Goal: Task Accomplishment & Management: Manage account settings

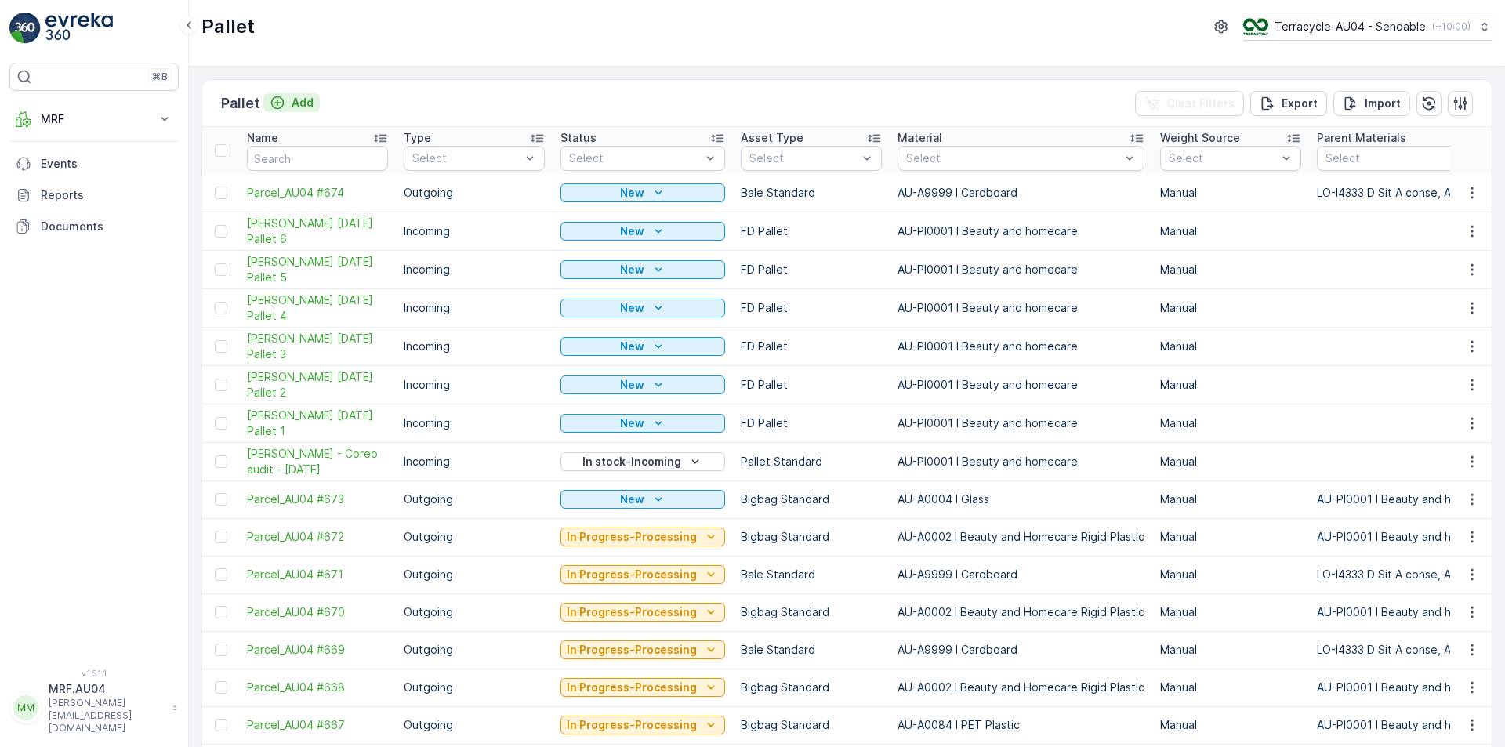
click at [280, 100] on icon "Add" at bounding box center [278, 103] width 16 height 16
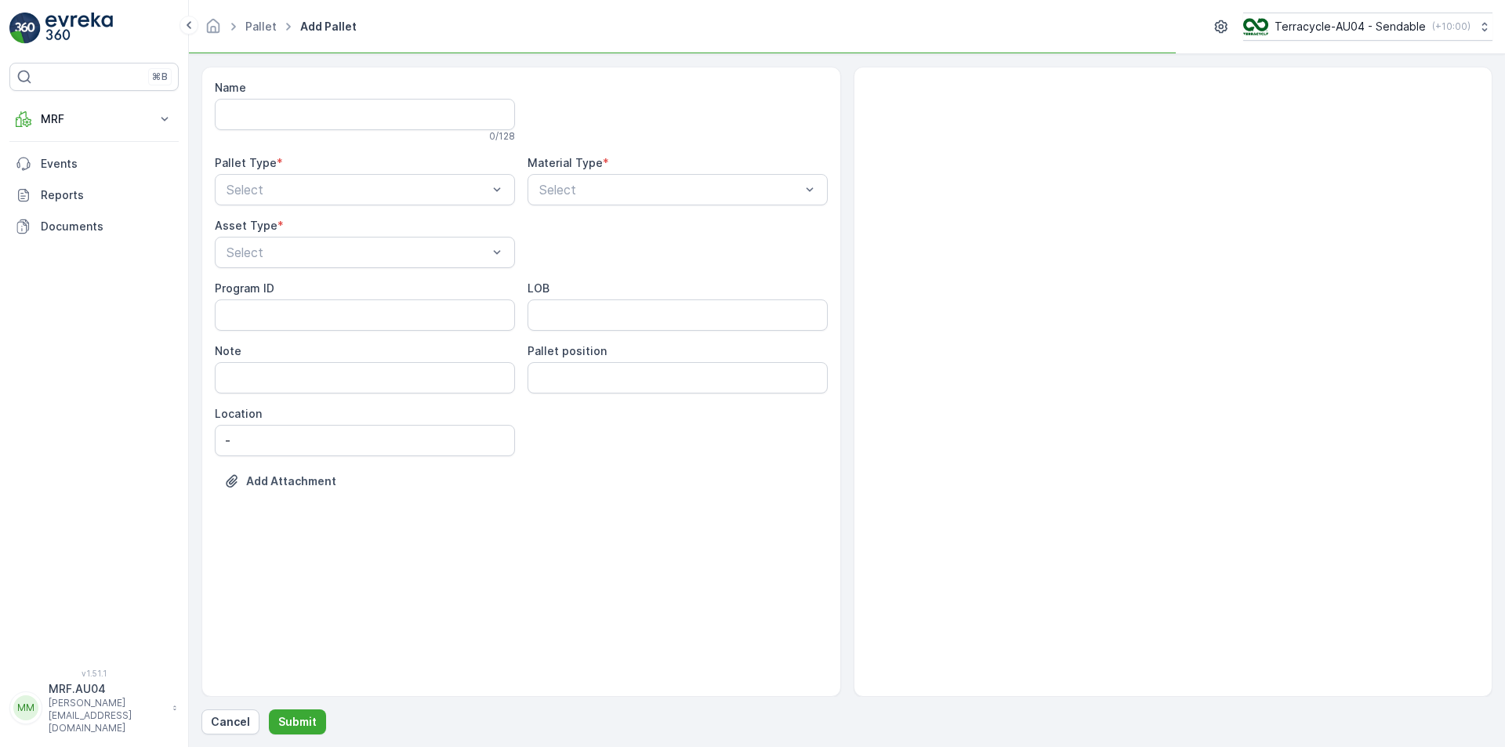
click at [325, 219] on div "Asset Type *" at bounding box center [365, 226] width 300 height 16
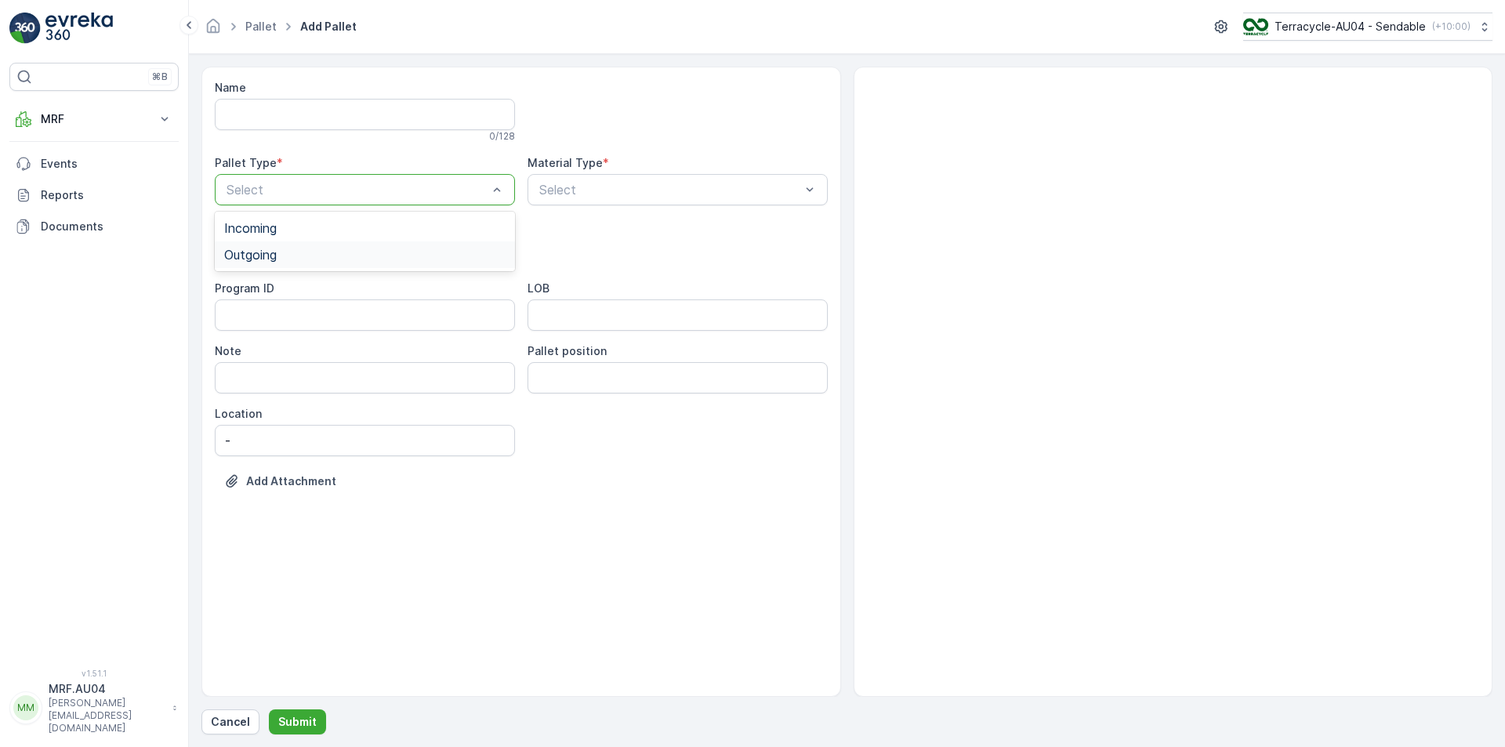
click at [349, 246] on div "Outgoing" at bounding box center [365, 254] width 300 height 27
click at [606, 186] on div at bounding box center [670, 190] width 264 height 14
type input "pet"
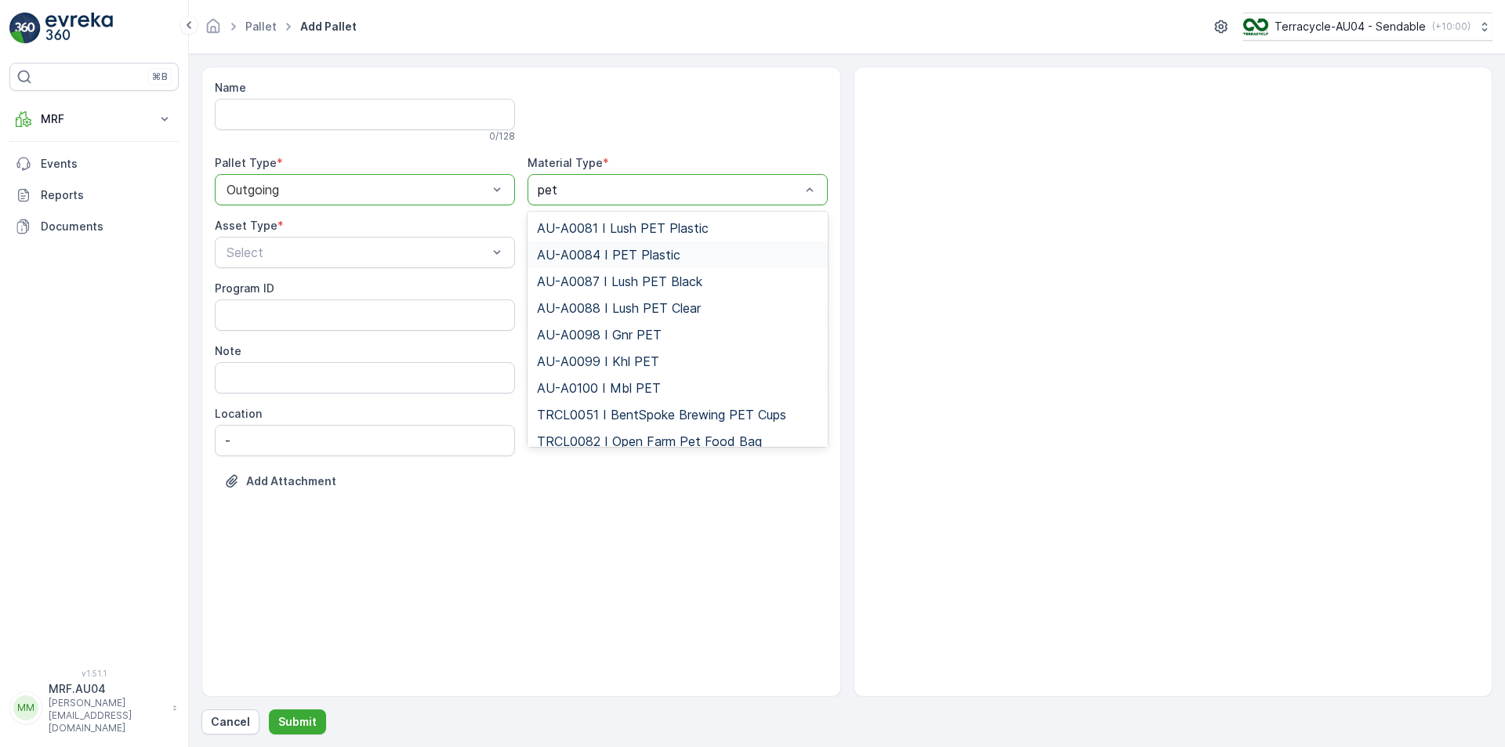
click at [644, 254] on span "AU-A0084 I PET Plastic" at bounding box center [608, 255] width 143 height 14
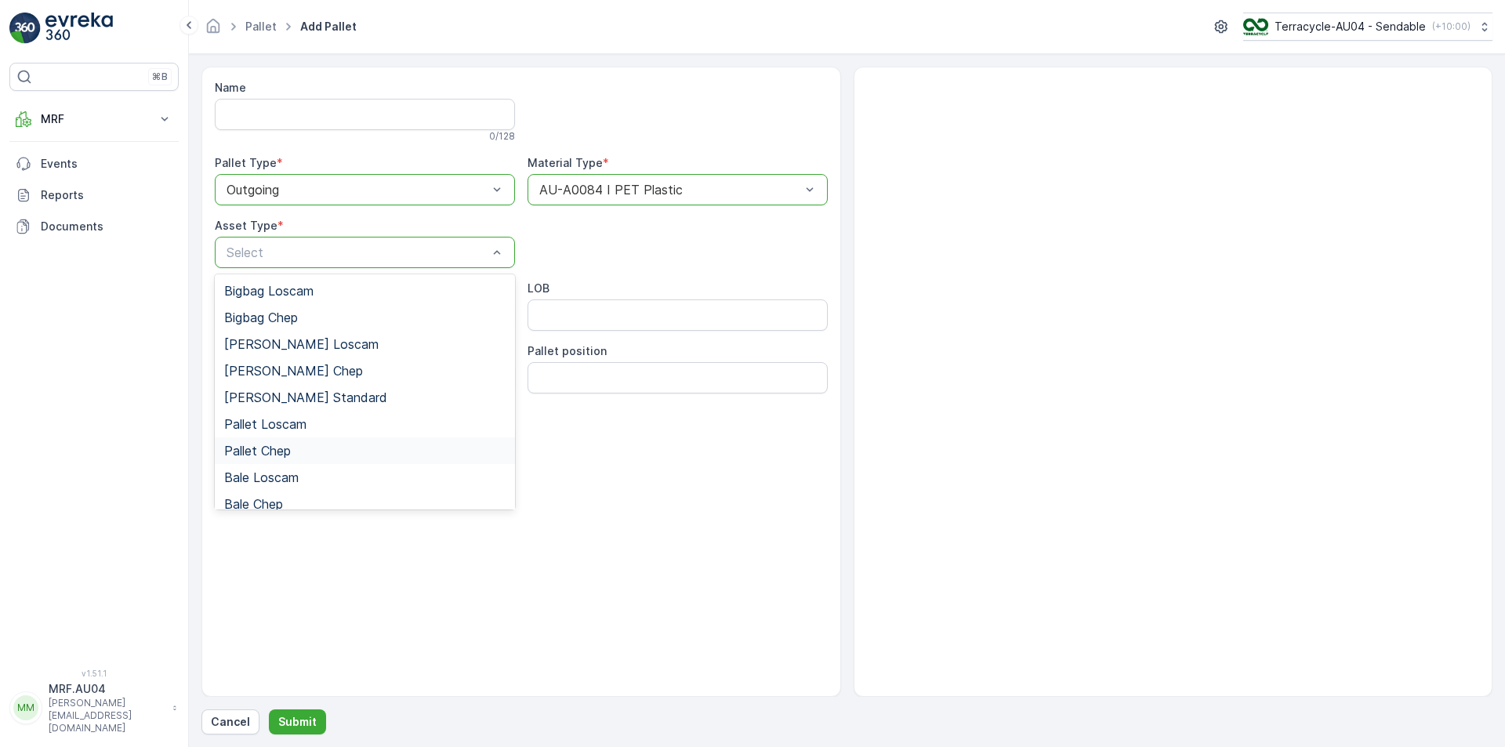
scroll to position [144, 0]
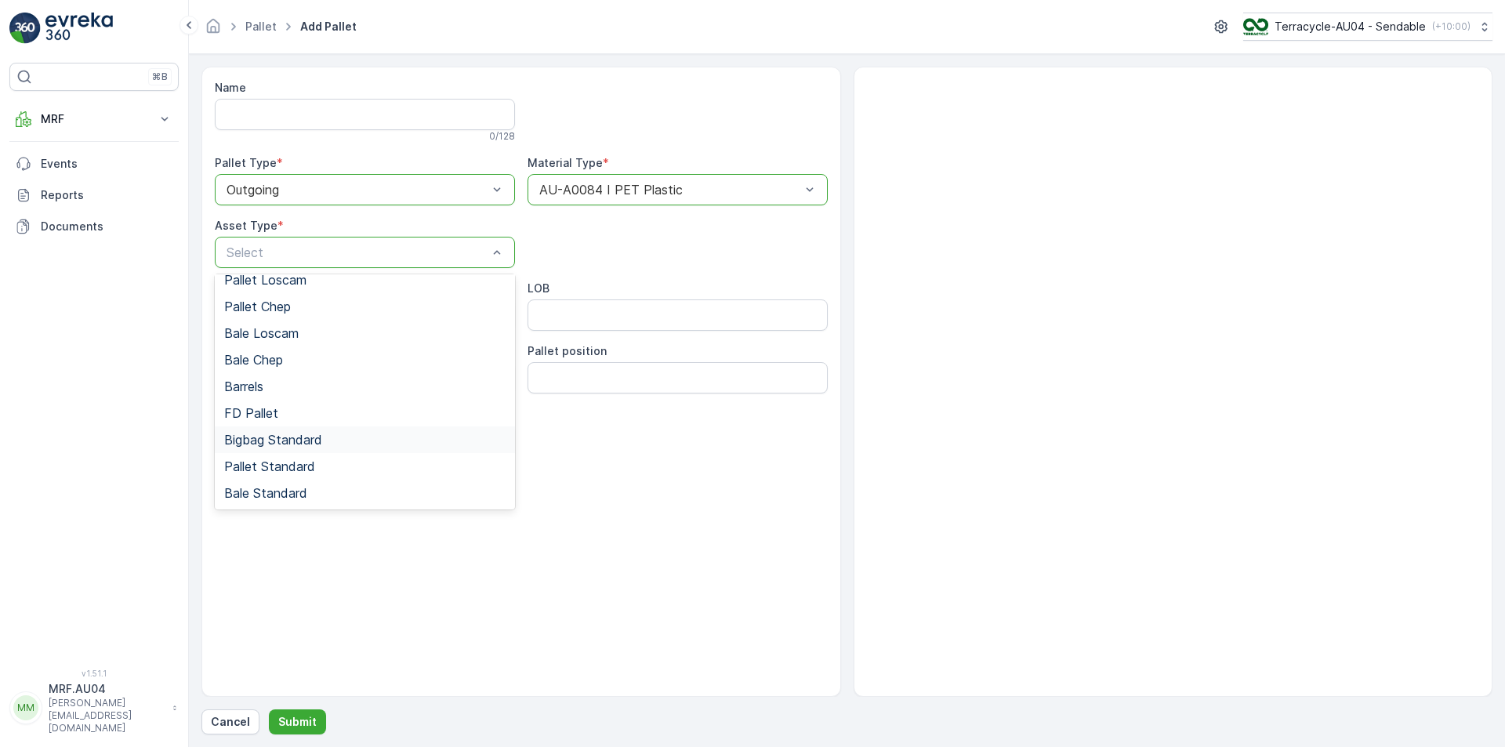
click at [254, 444] on span "Bigbag Standard" at bounding box center [273, 440] width 98 height 14
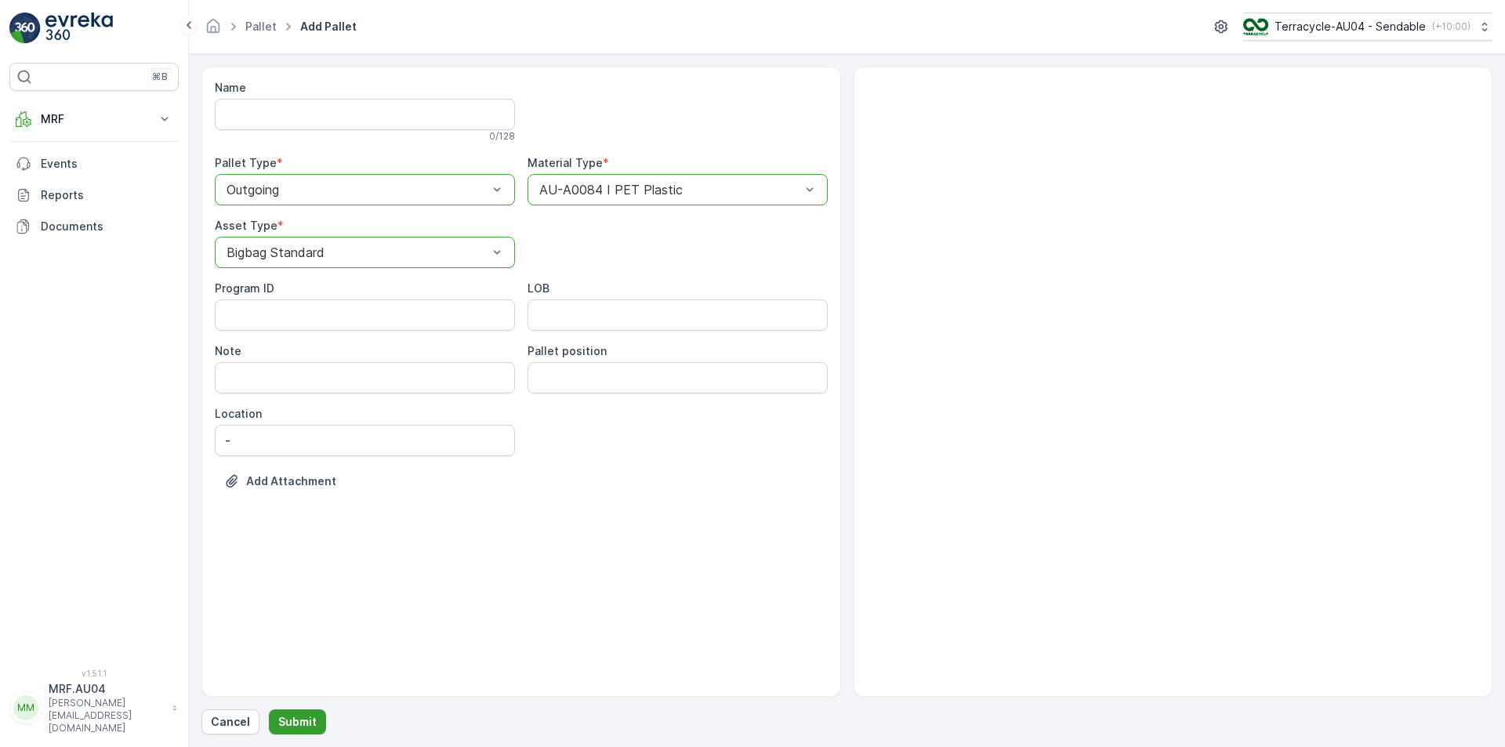
click at [296, 729] on p "Submit" at bounding box center [297, 722] width 38 height 16
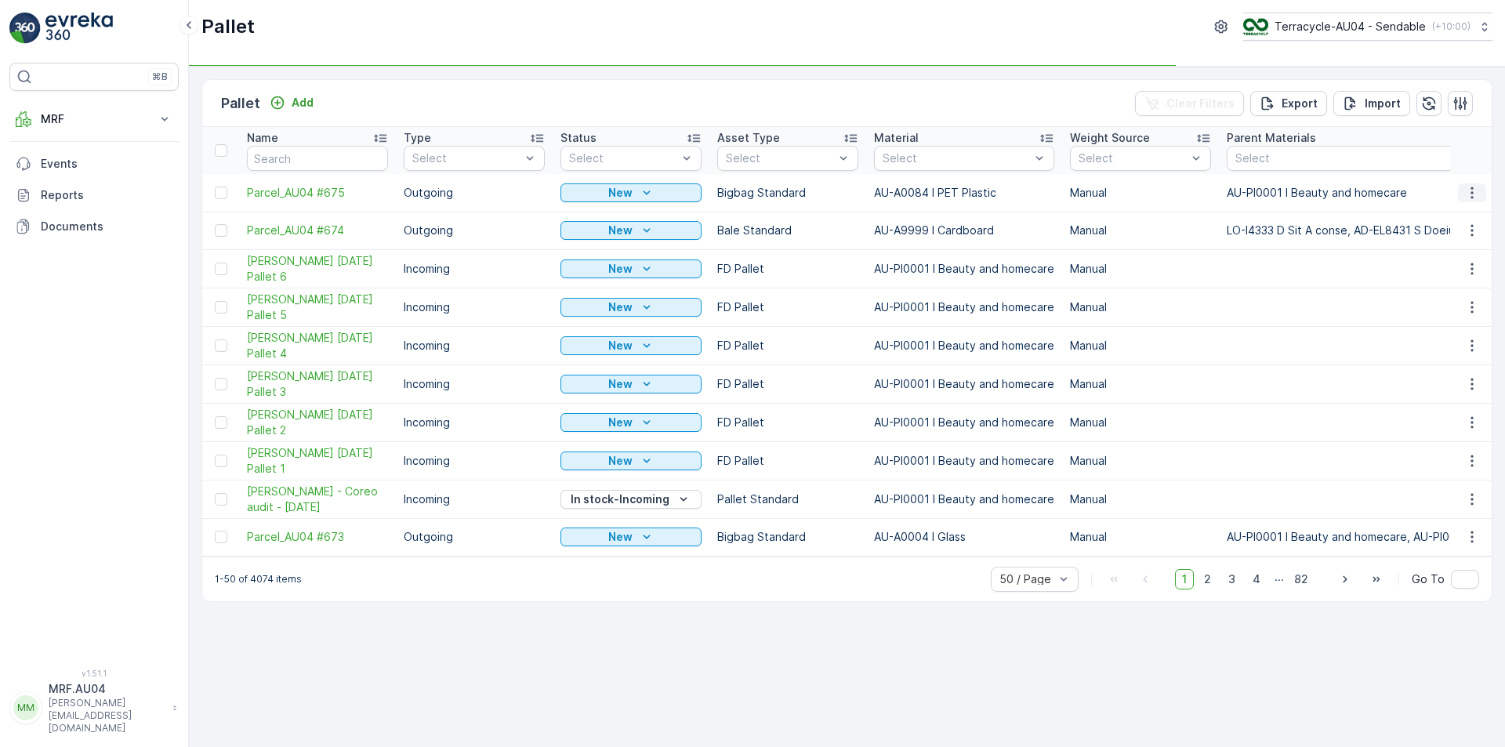
click at [1483, 195] on button "button" at bounding box center [1472, 192] width 28 height 19
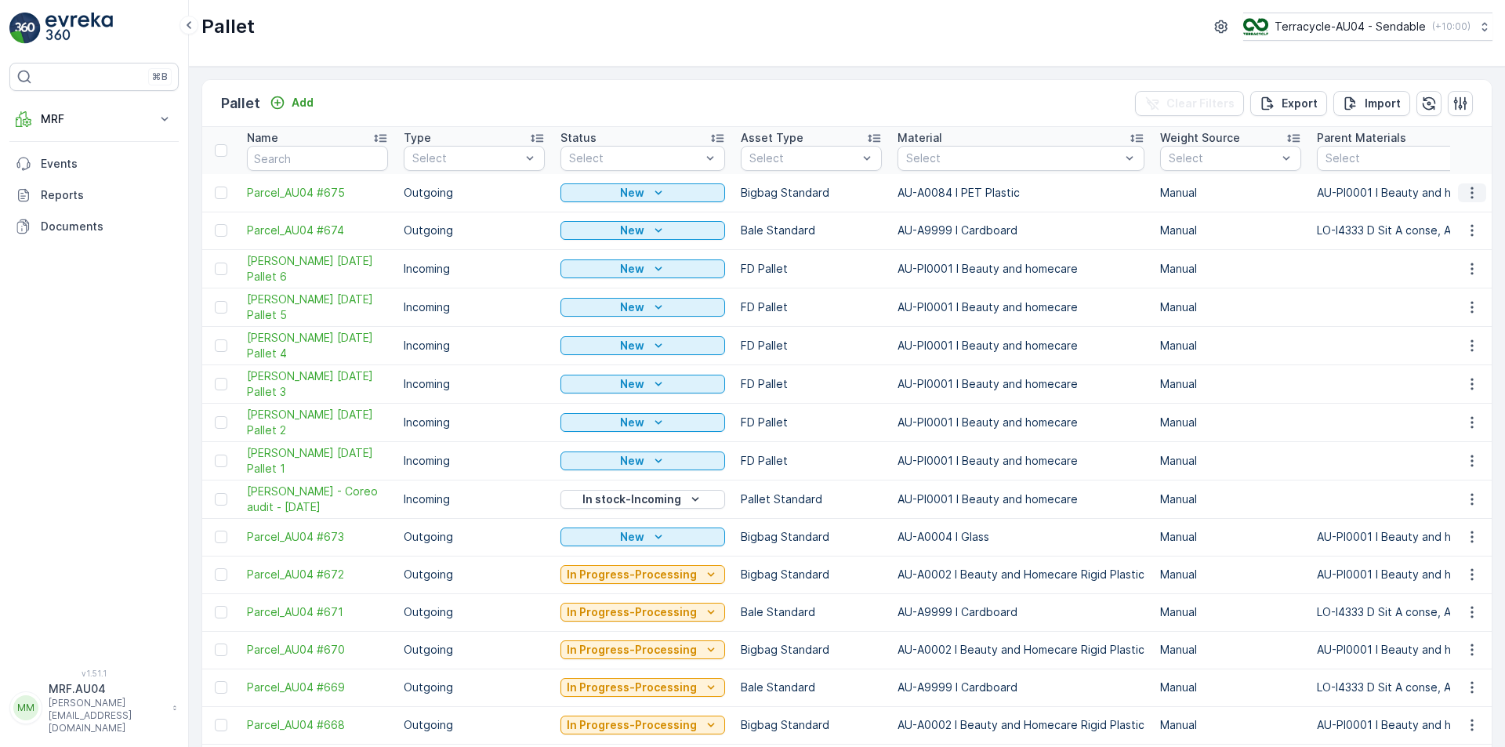
click at [1458, 195] on button "button" at bounding box center [1472, 192] width 28 height 19
click at [1454, 234] on span "Edit Pallet" at bounding box center [1434, 238] width 53 height 16
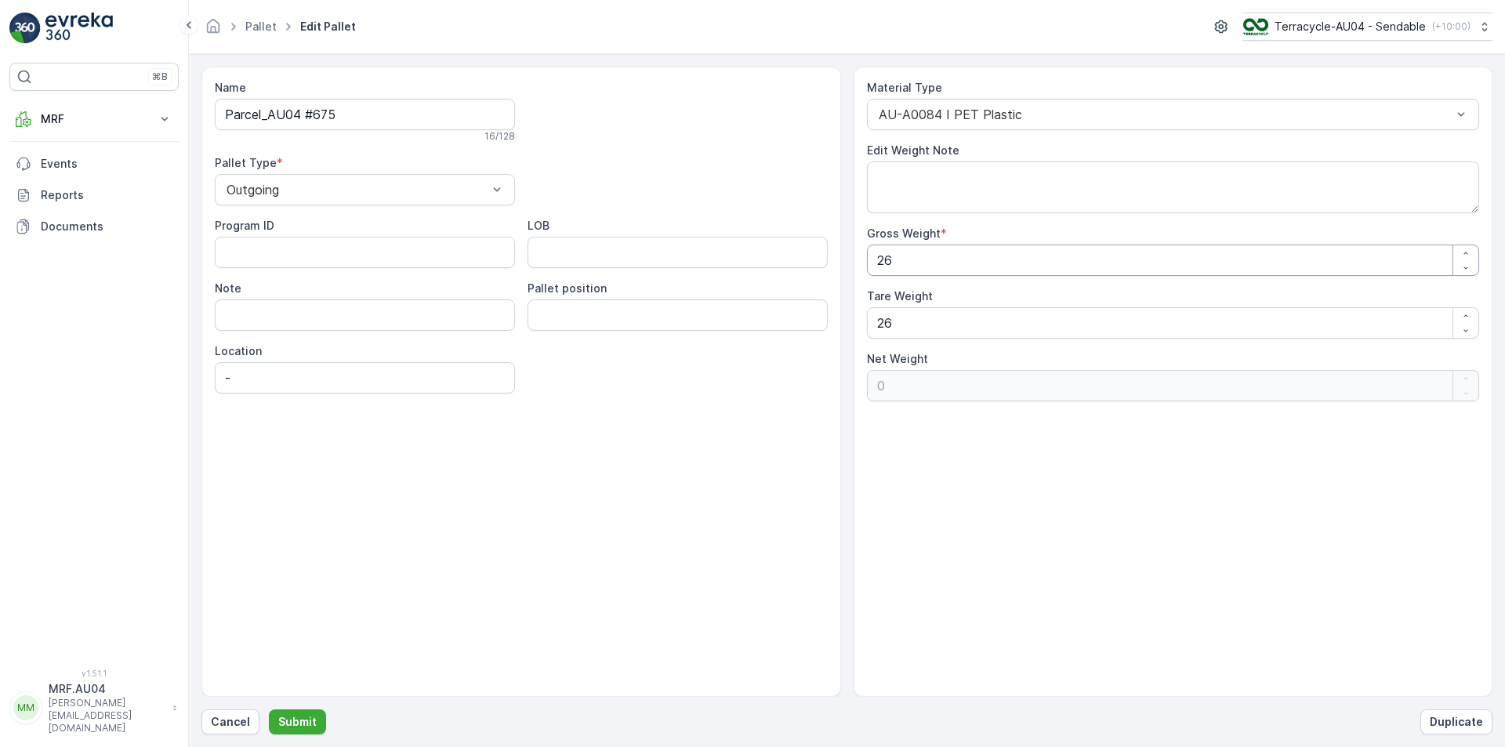
drag, startPoint x: 987, startPoint y: 275, endPoint x: 974, endPoint y: 270, distance: 13.7
click at [981, 275] on Weight "26" at bounding box center [1173, 260] width 613 height 31
click at [631, 270] on div "Name Parcel_AU04 #675 16 / 128 Pallet Type * Outgoing Program ID LOB Note Palle…" at bounding box center [846, 382] width 1291 height 630
type Weight "1"
type Weight "-25"
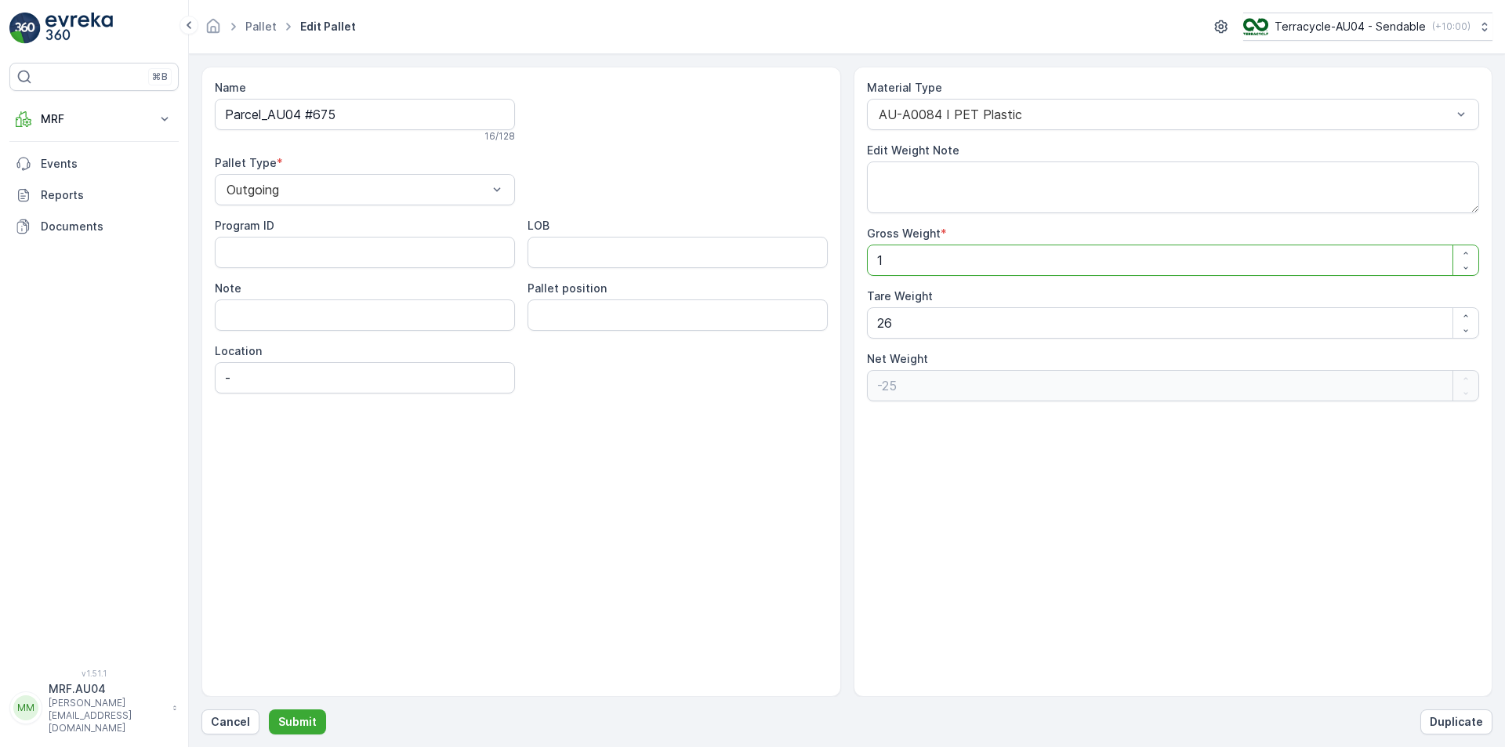
type Weight "15"
type Weight "-11"
type Weight "15.5"
type Weight "-10.5"
type Weight "15.5"
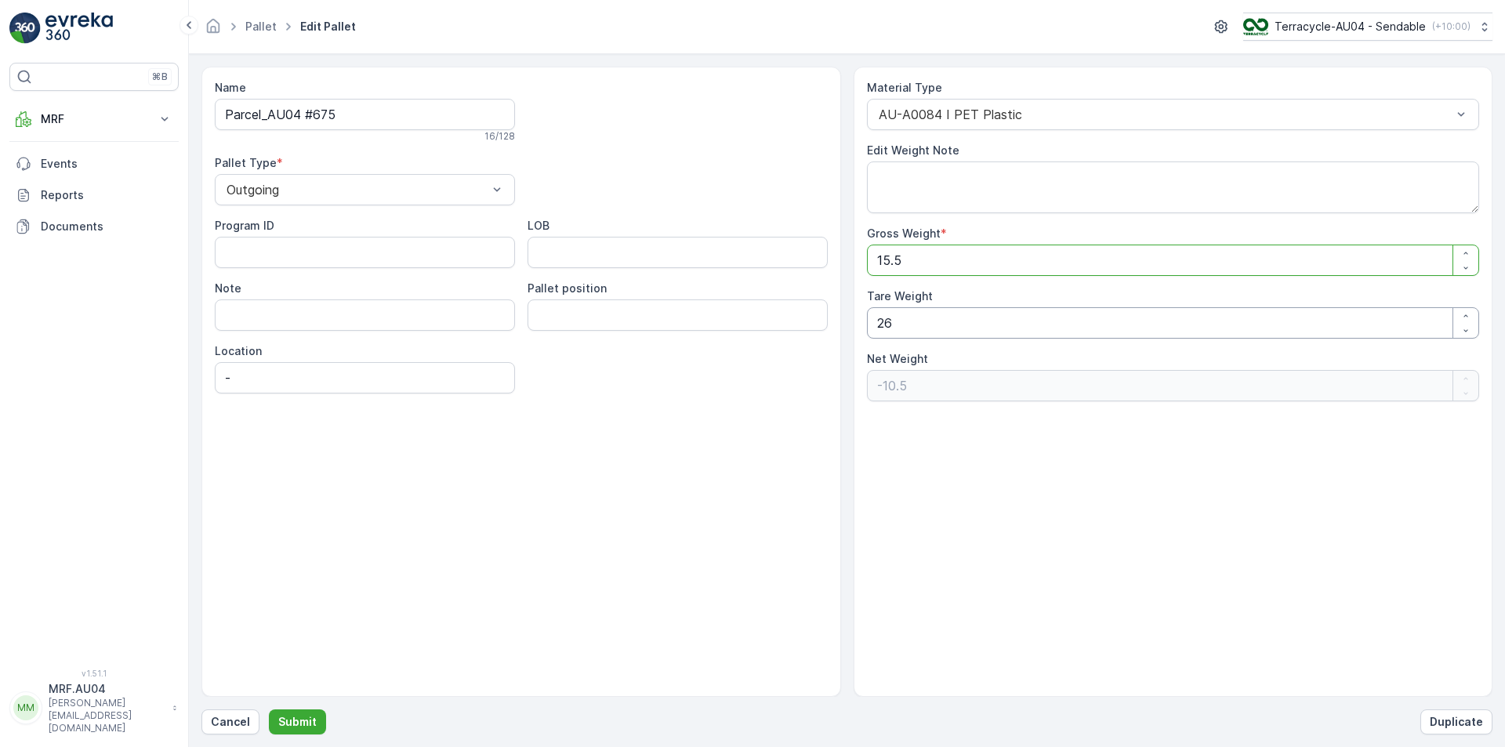
drag, startPoint x: 902, startPoint y: 327, endPoint x: 573, endPoint y: 368, distance: 331.9
click at [643, 361] on div "Name Parcel_AU04 #675 16 / 128 Pallet Type * Outgoing Program ID LOB Note Palle…" at bounding box center [846, 382] width 1291 height 630
type Weight "1"
type Weight "14.5"
type Weight "15"
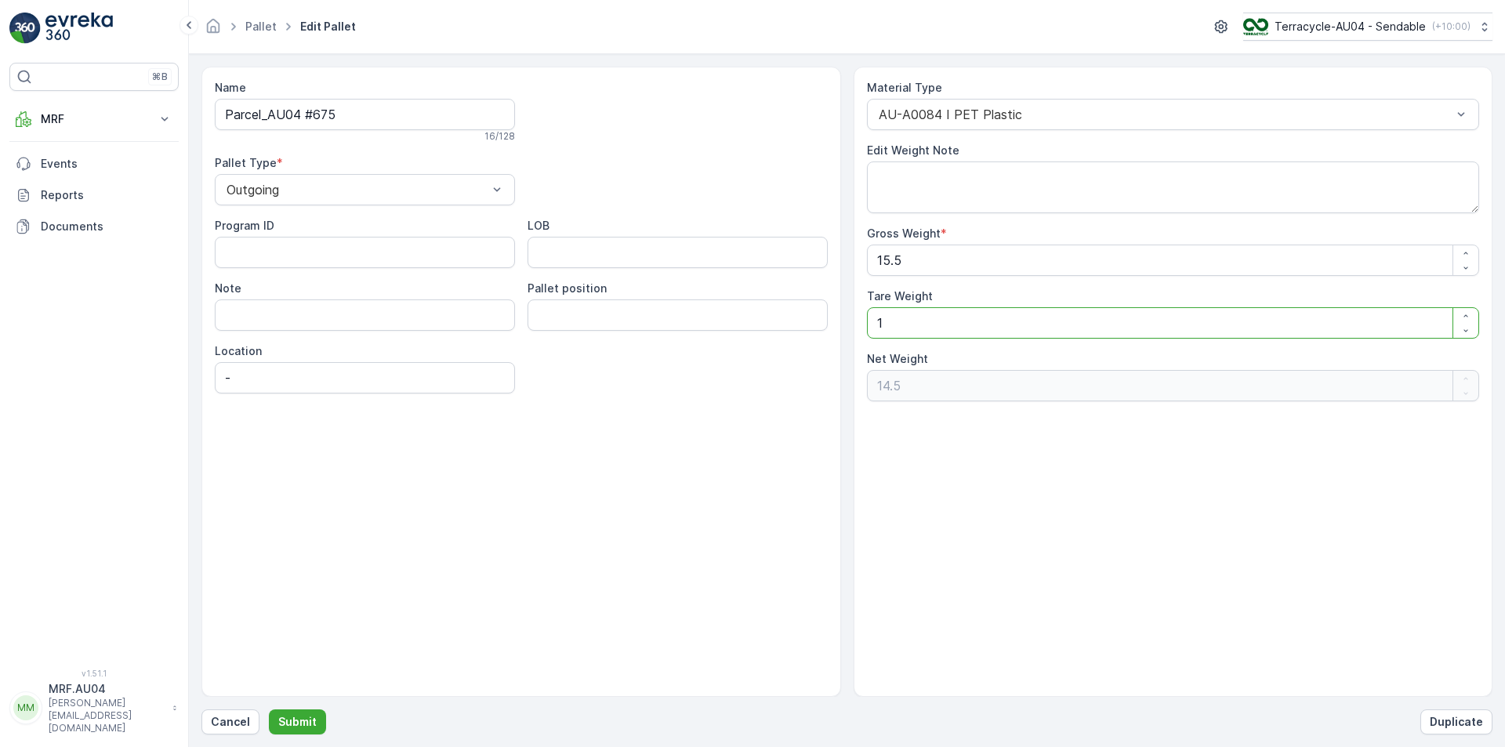
type Weight "0.5"
type Weight "15.5"
type Weight "0"
type Weight "15.5"
click at [292, 728] on p "Submit" at bounding box center [297, 722] width 38 height 16
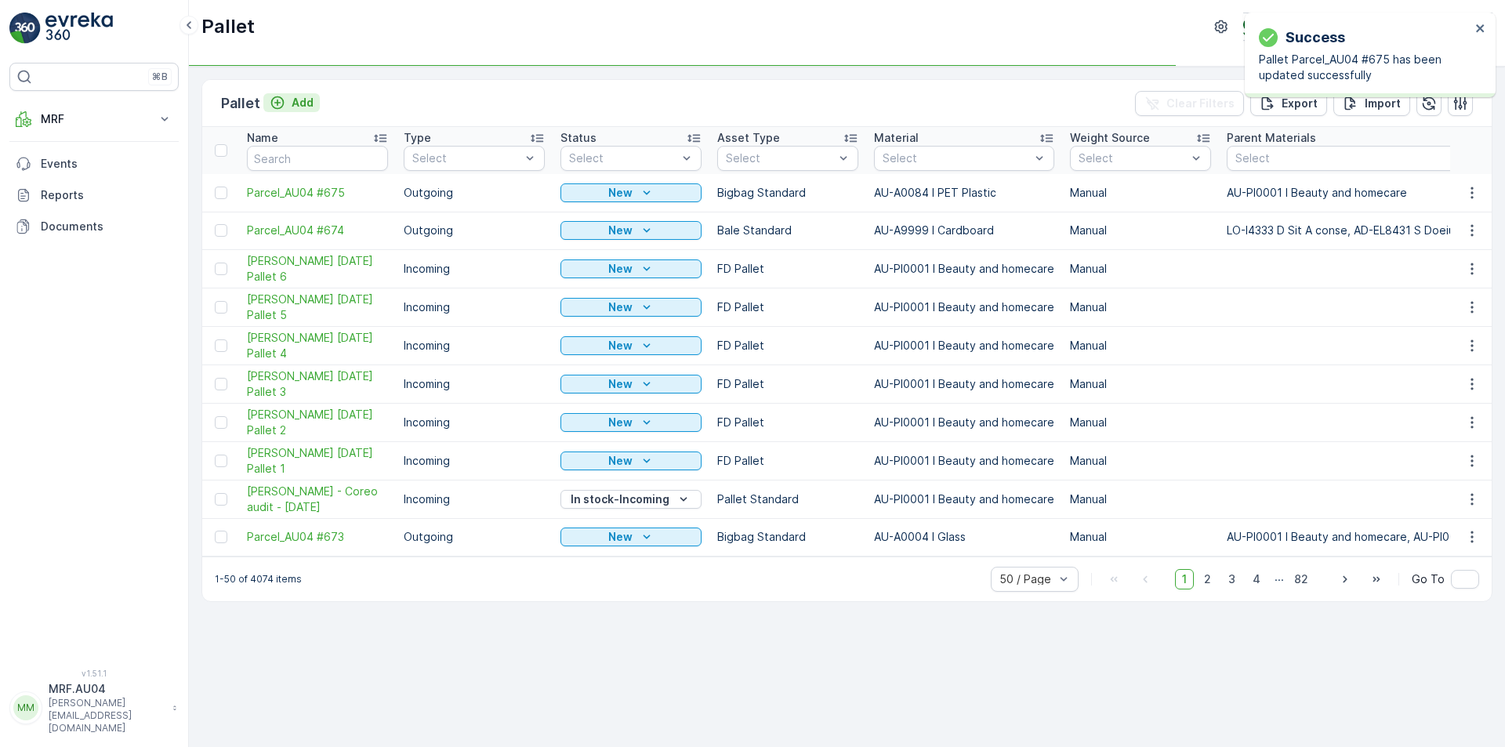
click at [303, 105] on p "Add" at bounding box center [303, 103] width 22 height 16
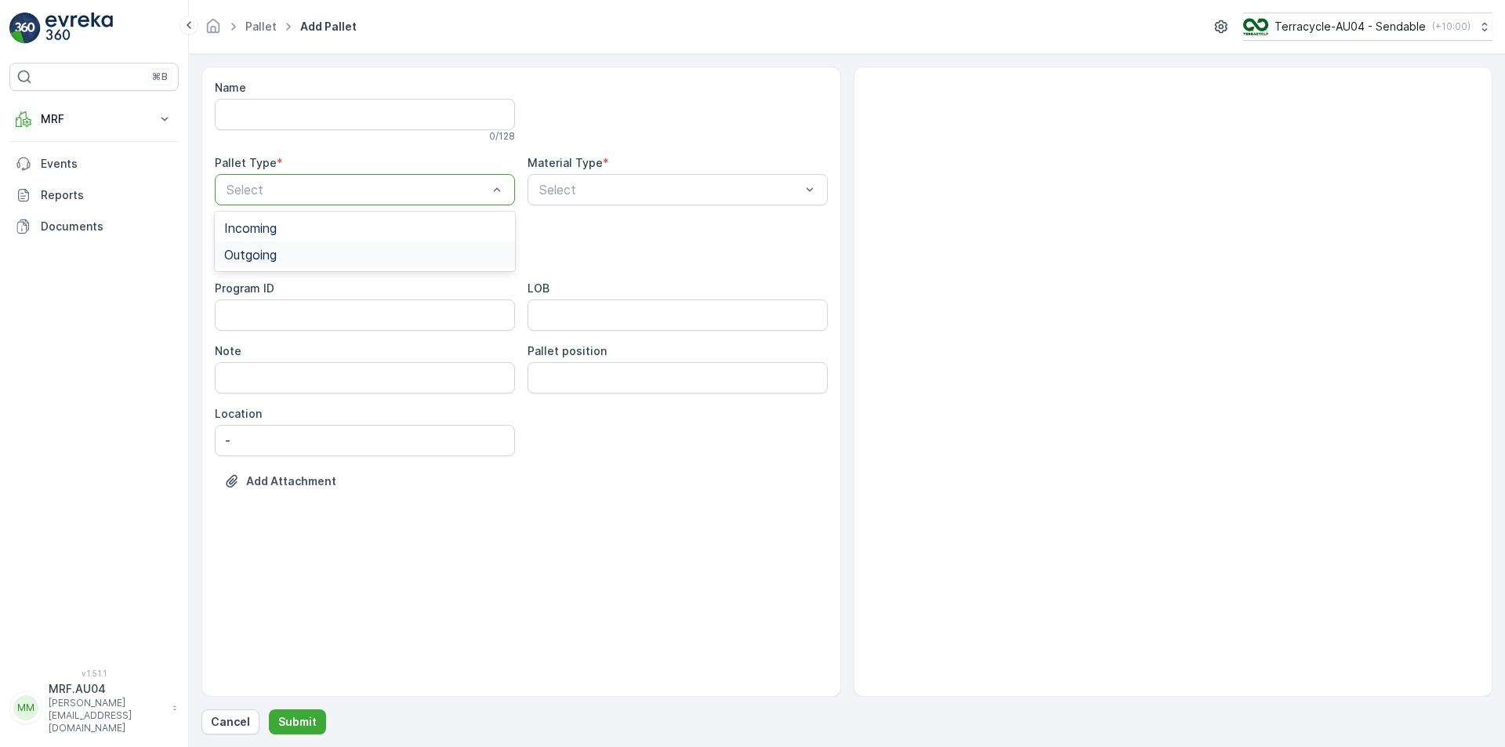
click at [339, 258] on div "Outgoing" at bounding box center [364, 255] width 281 height 14
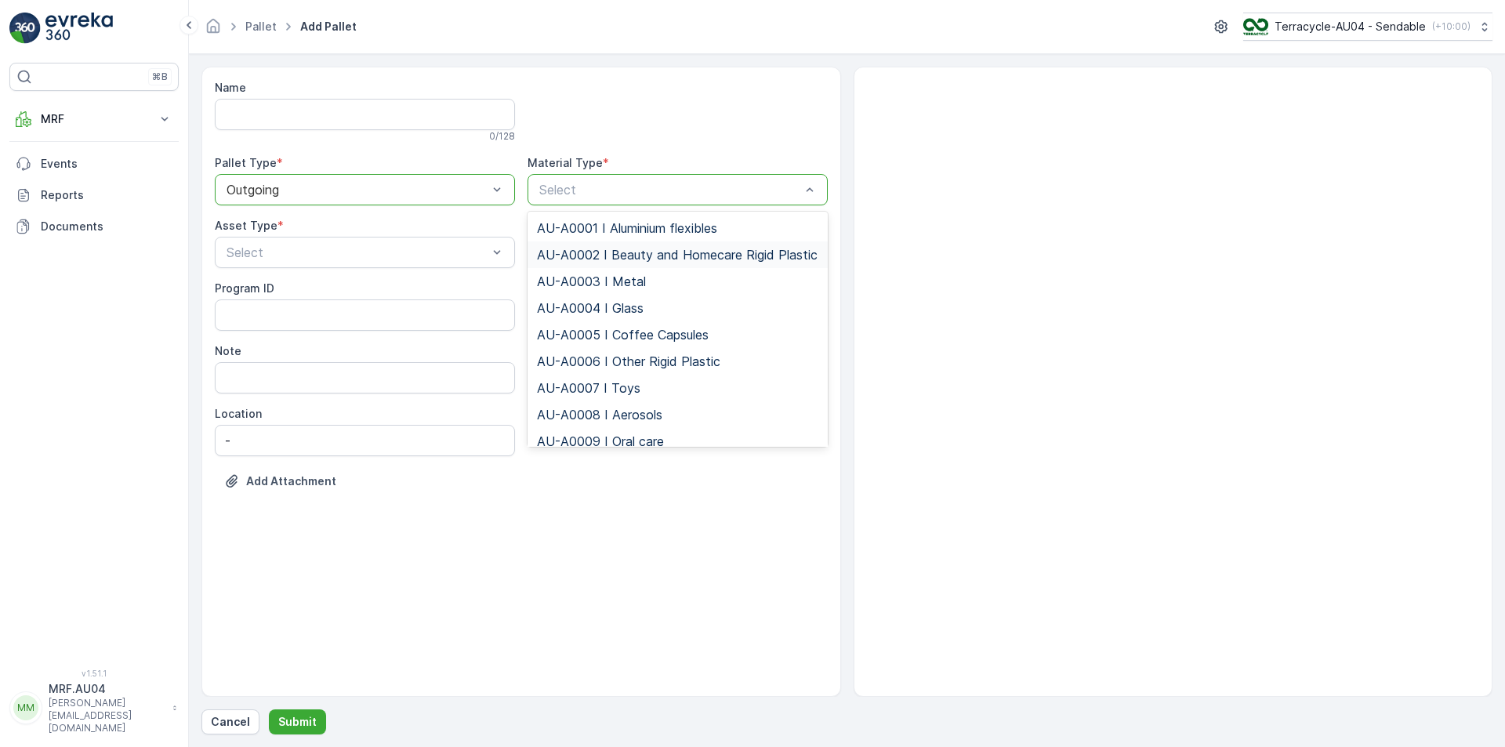
click at [631, 262] on span "AU-A0002 I Beauty and Homecare Rigid Plastic" at bounding box center [677, 255] width 281 height 14
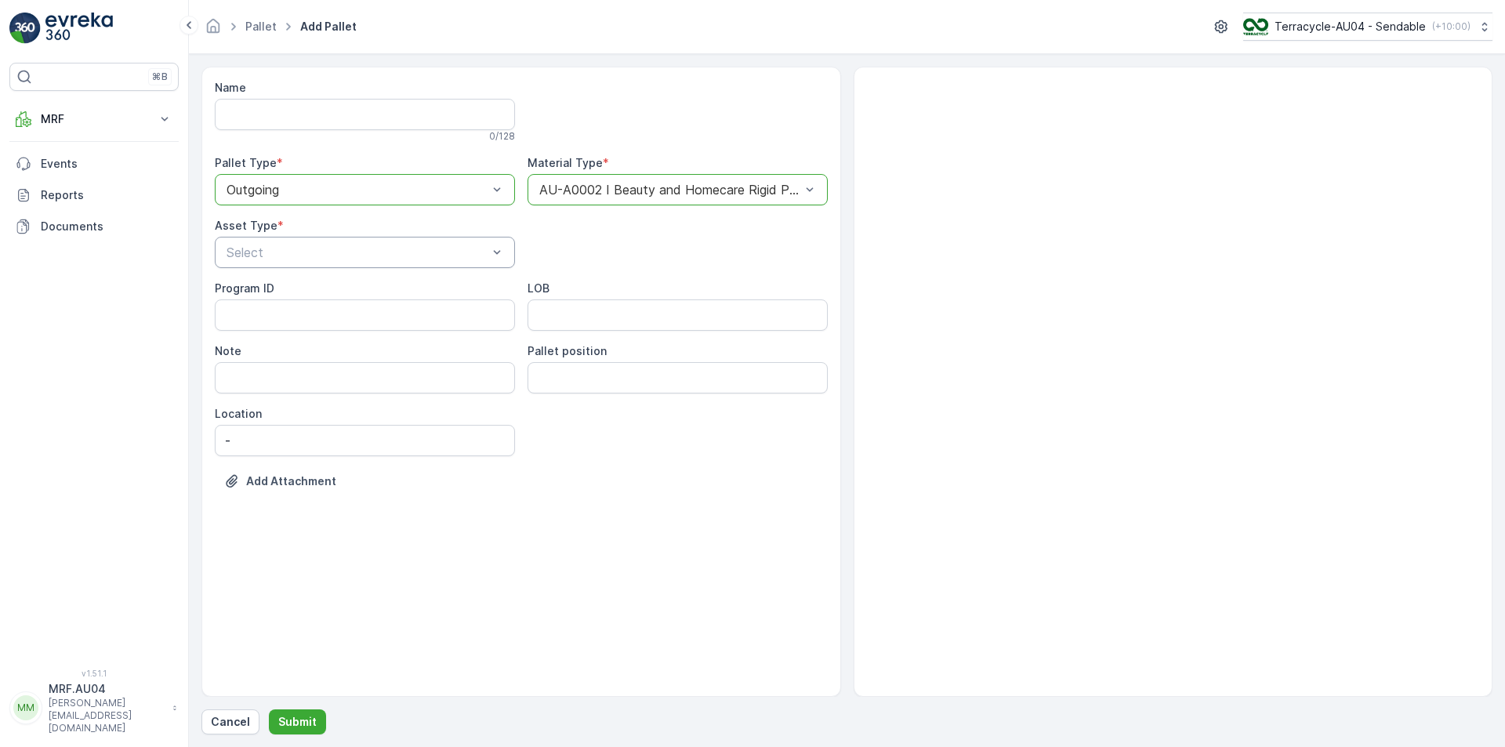
click at [309, 262] on div "Select" at bounding box center [365, 252] width 300 height 31
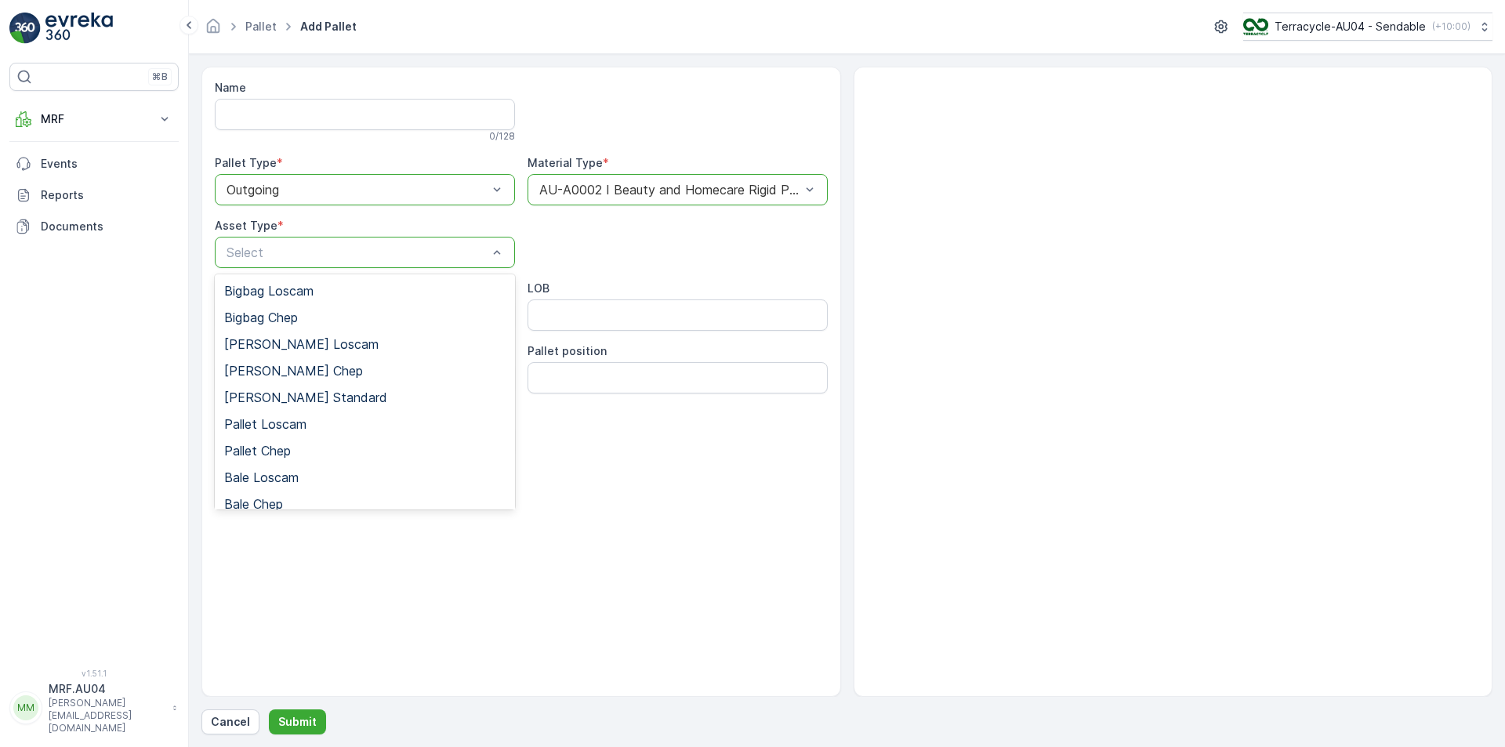
scroll to position [144, 0]
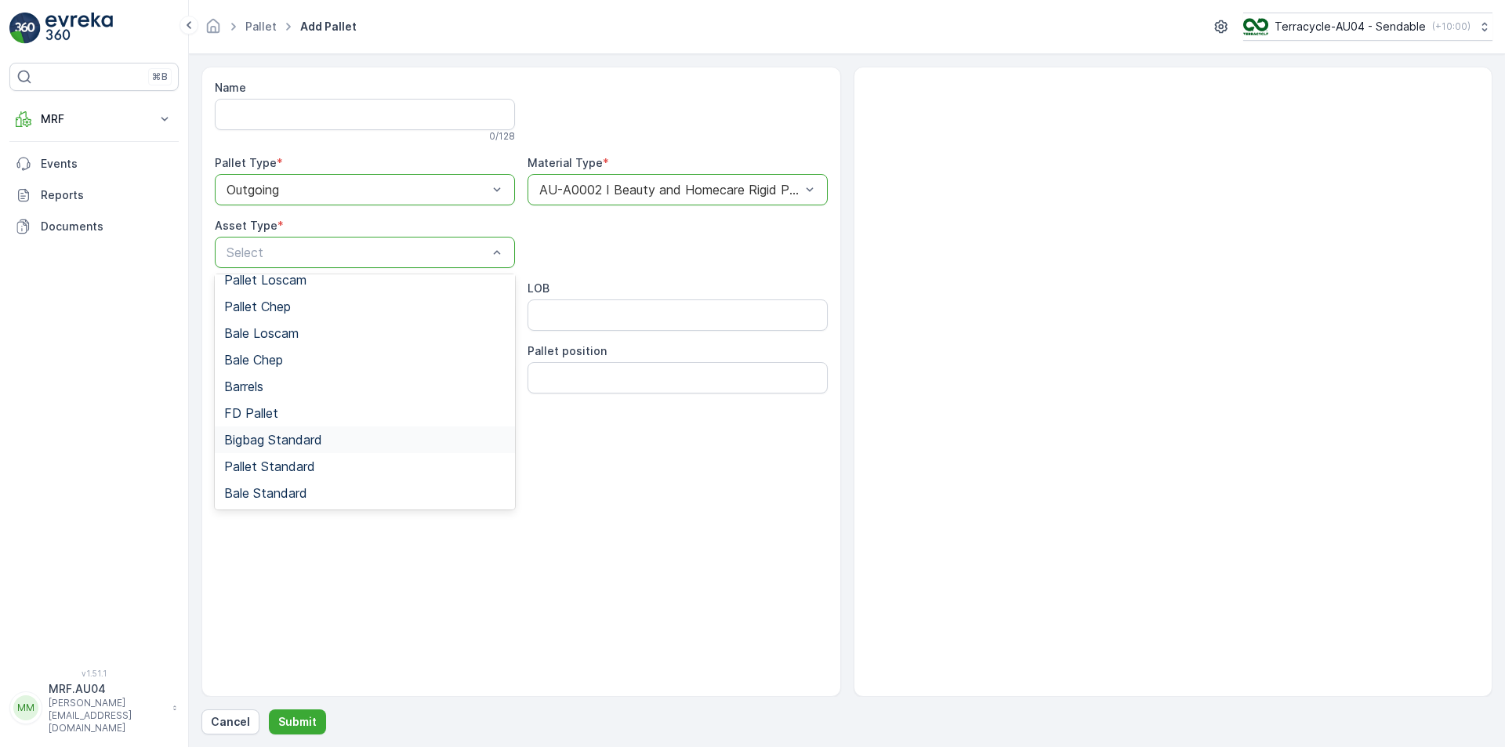
click at [305, 444] on span "Bigbag Standard" at bounding box center [273, 440] width 98 height 14
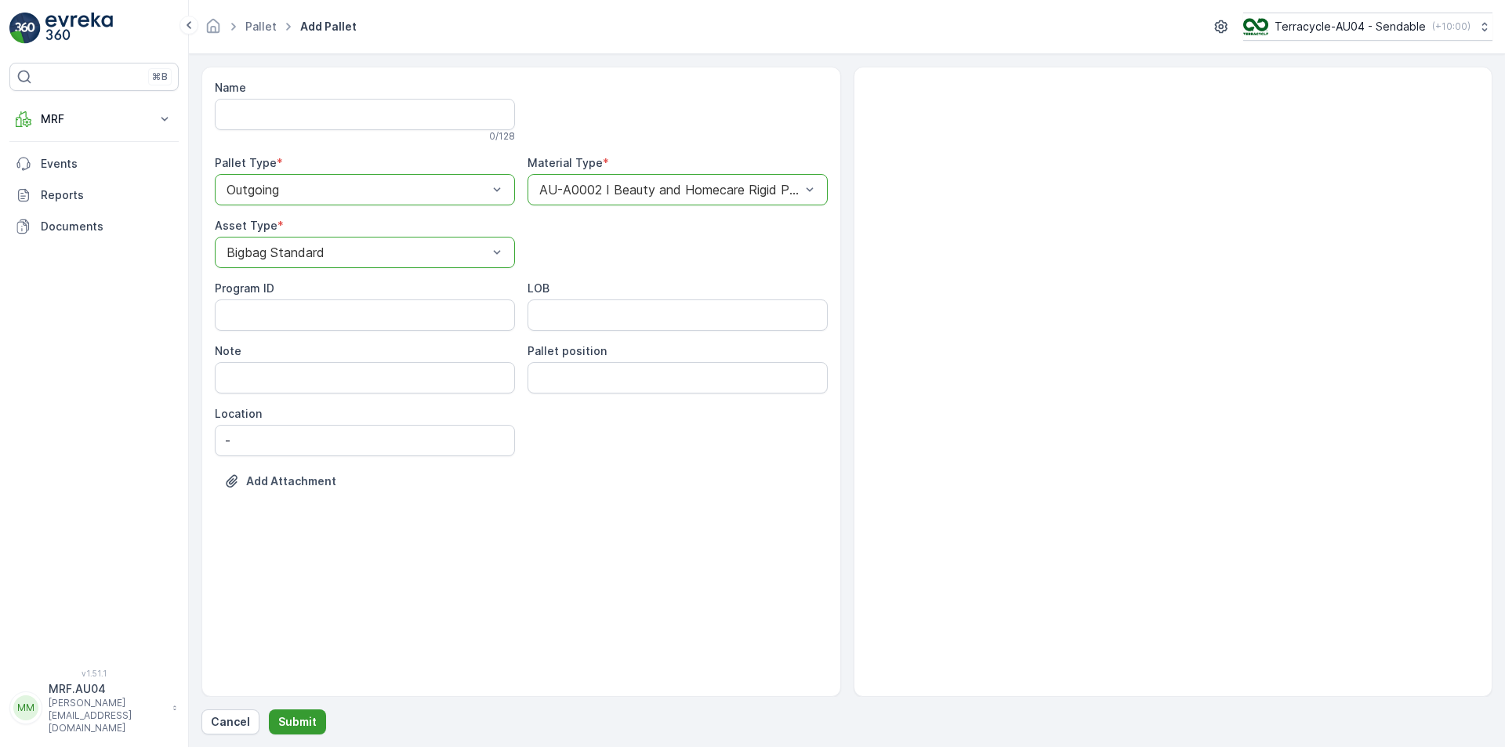
click at [301, 716] on p "Submit" at bounding box center [297, 722] width 38 height 16
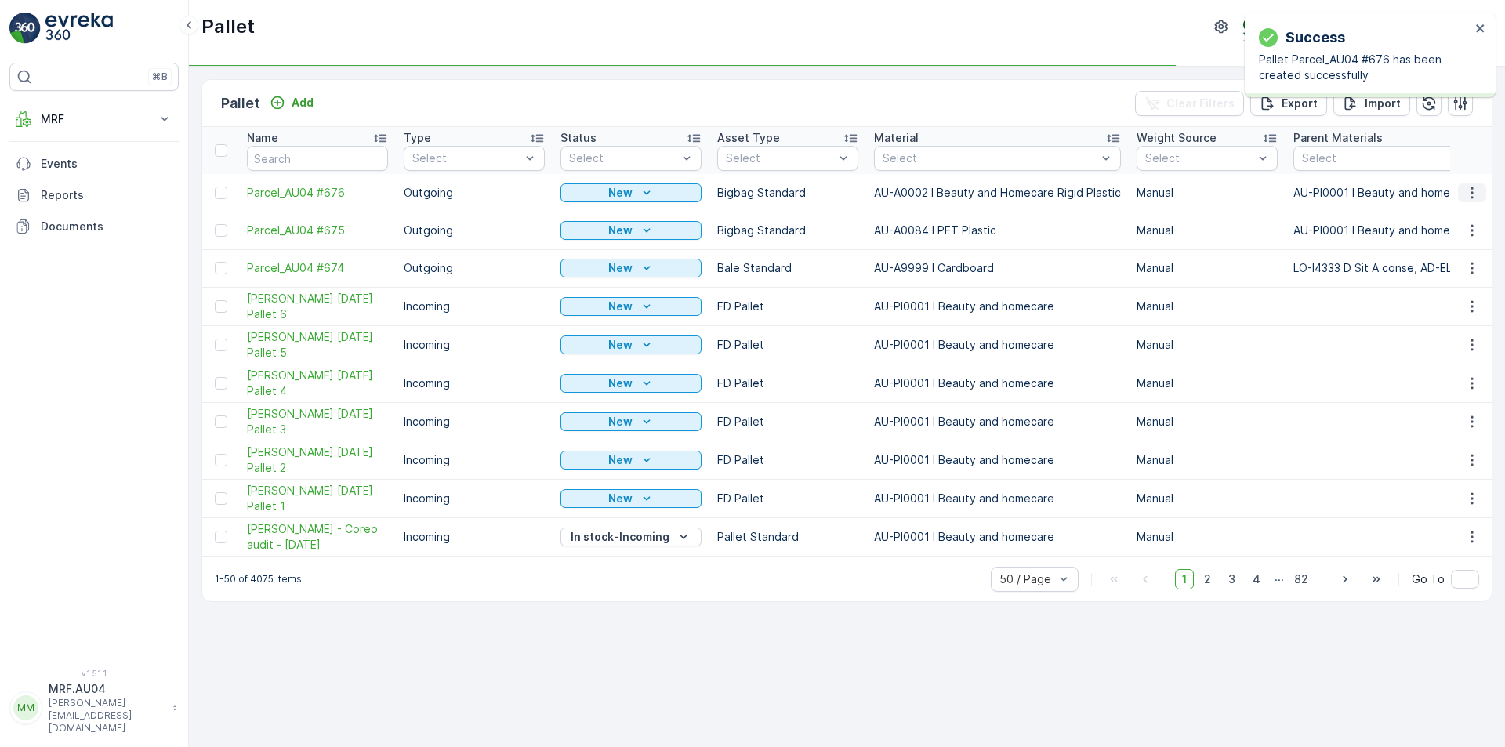
click at [1469, 194] on icon "button" at bounding box center [1472, 193] width 16 height 16
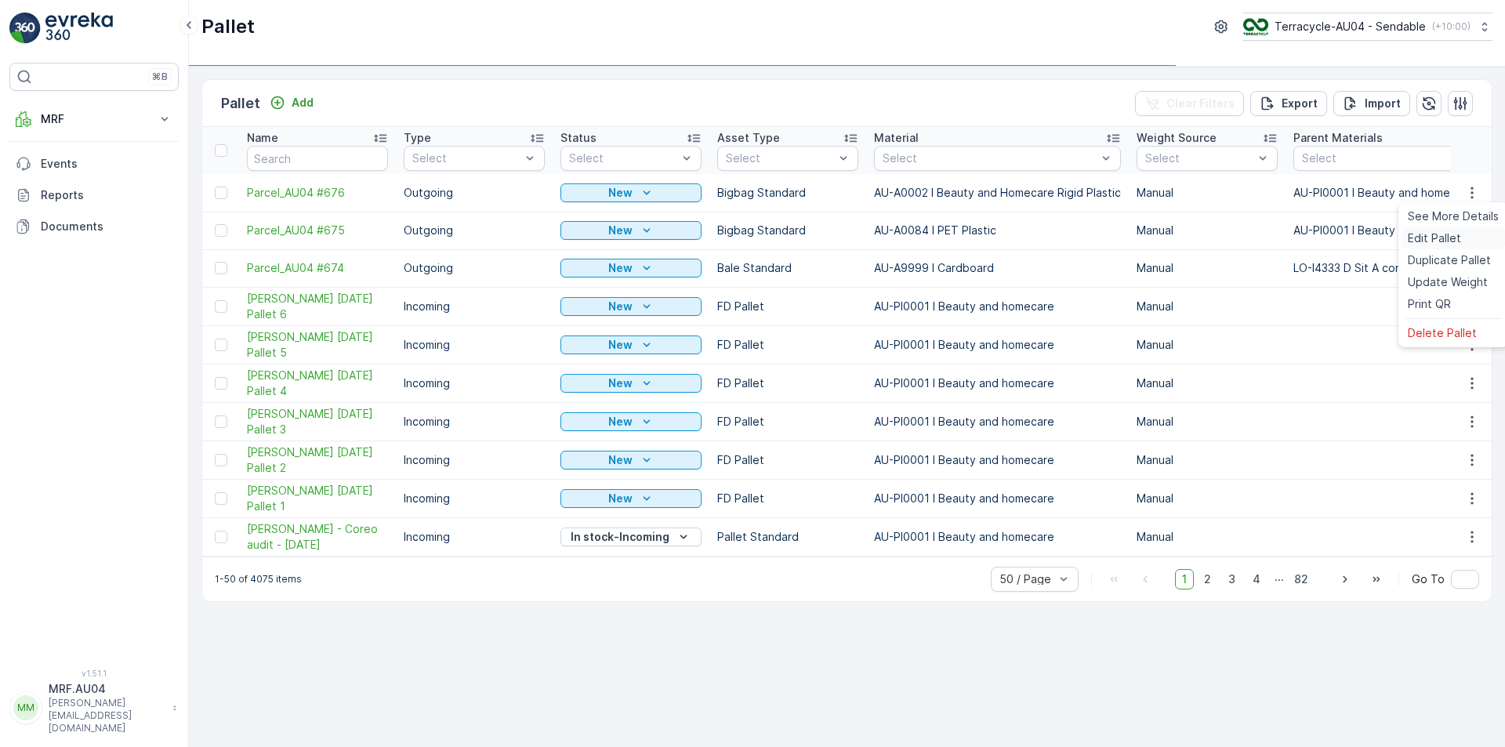
click at [1444, 238] on span "Edit Pallet" at bounding box center [1434, 238] width 53 height 16
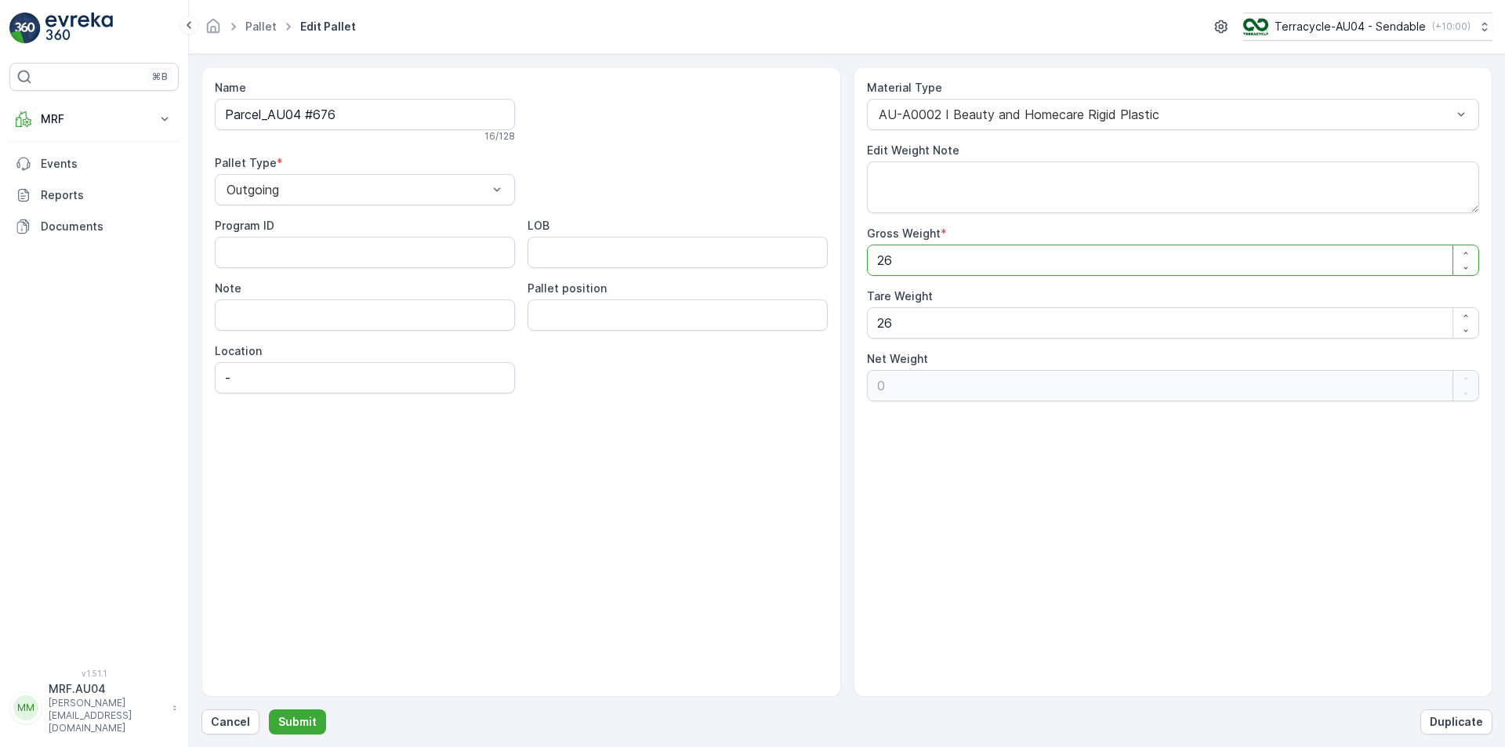
drag, startPoint x: 857, startPoint y: 263, endPoint x: 488, endPoint y: 242, distance: 369.0
click at [524, 248] on div "Name Parcel_AU04 #676 16 / 128 Pallet Type * Outgoing Program ID LOB Note Palle…" at bounding box center [846, 382] width 1291 height 630
type Weight "1"
type Weight "-25"
type Weight "19"
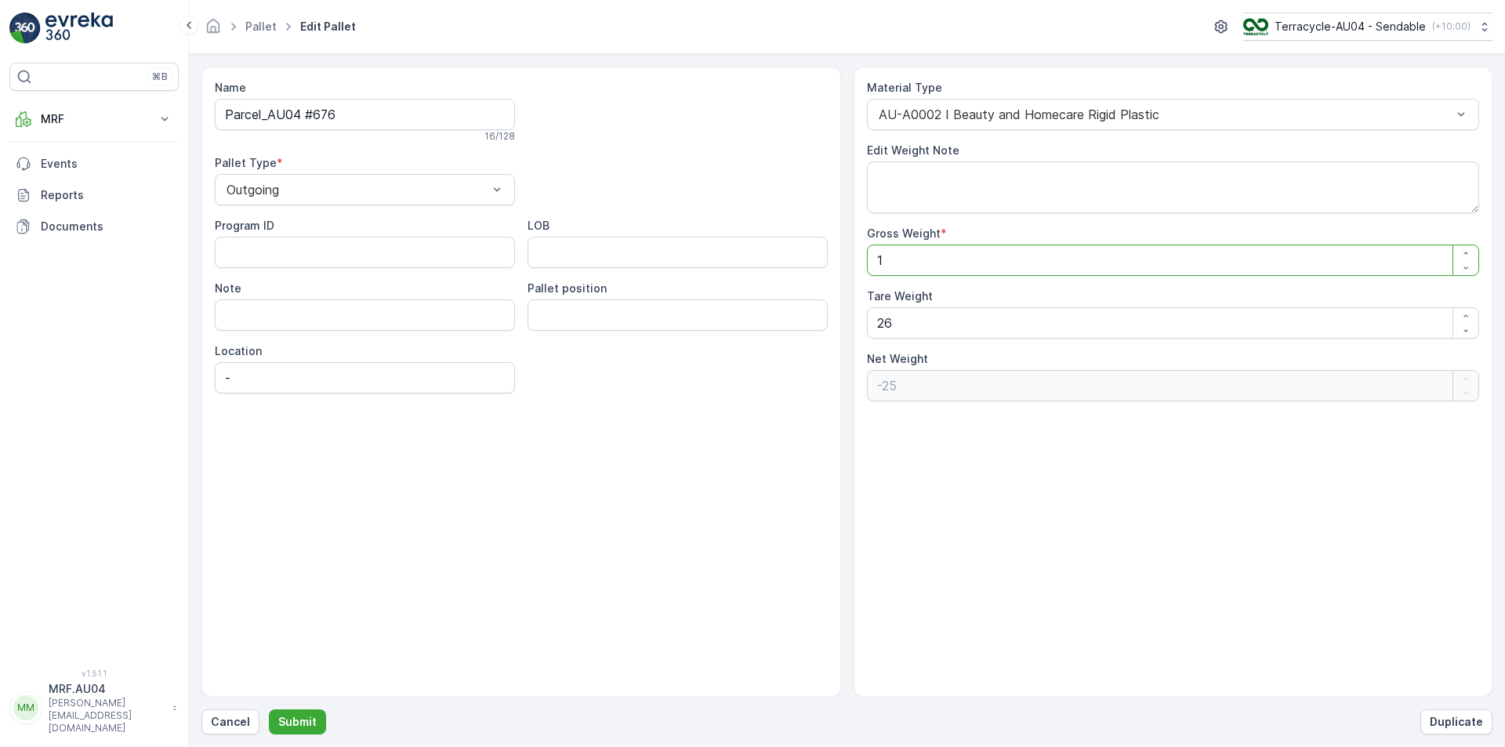
type Weight "-7"
type Weight "19.5"
type Weight "-6.5"
type Weight "19.5"
drag, startPoint x: 920, startPoint y: 323, endPoint x: 465, endPoint y: 339, distance: 454.9
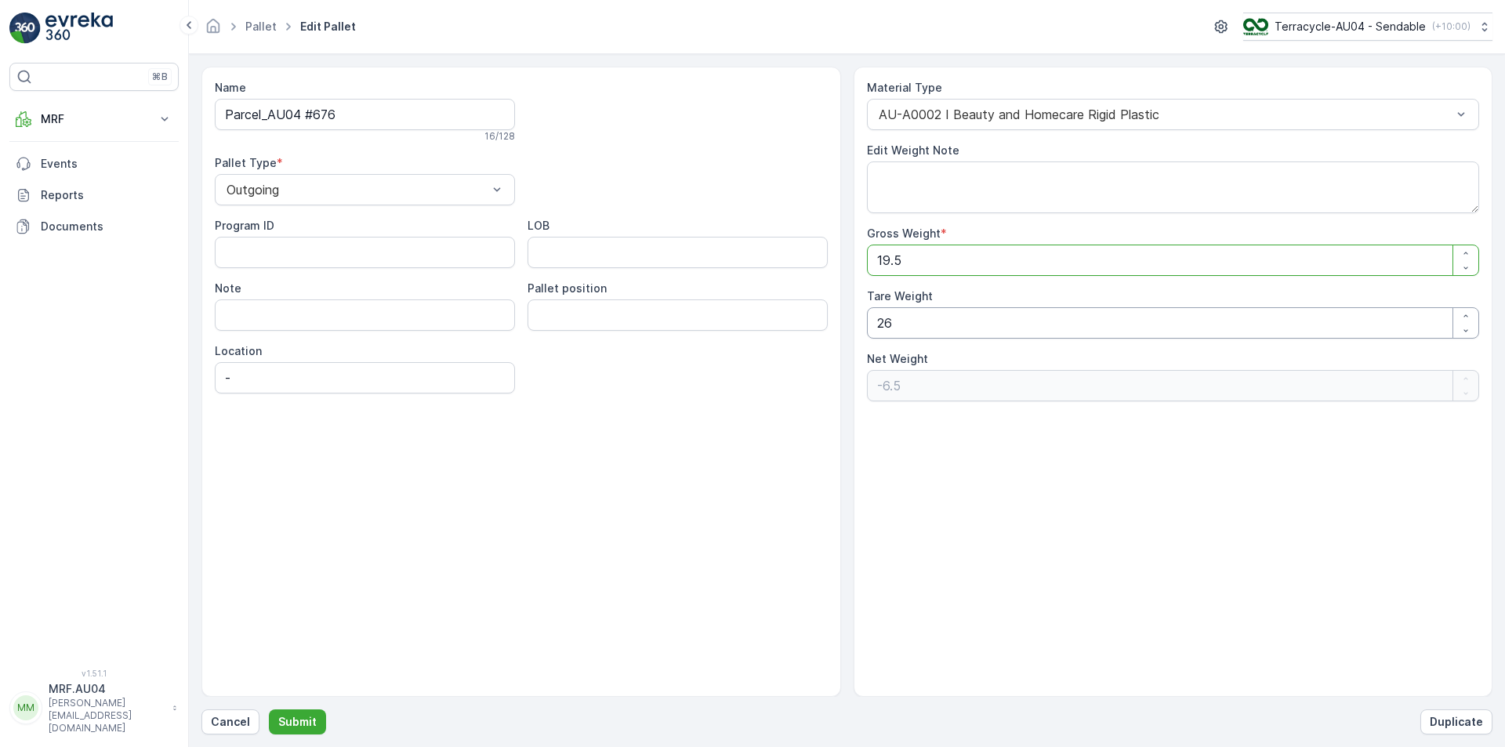
click at [489, 339] on div "Name Parcel_AU04 #676 16 / 128 Pallet Type * Outgoing Program ID LOB Note Palle…" at bounding box center [846, 382] width 1291 height 630
type Weight "1"
type Weight "18.5"
type Weight "19"
type Weight "0.5"
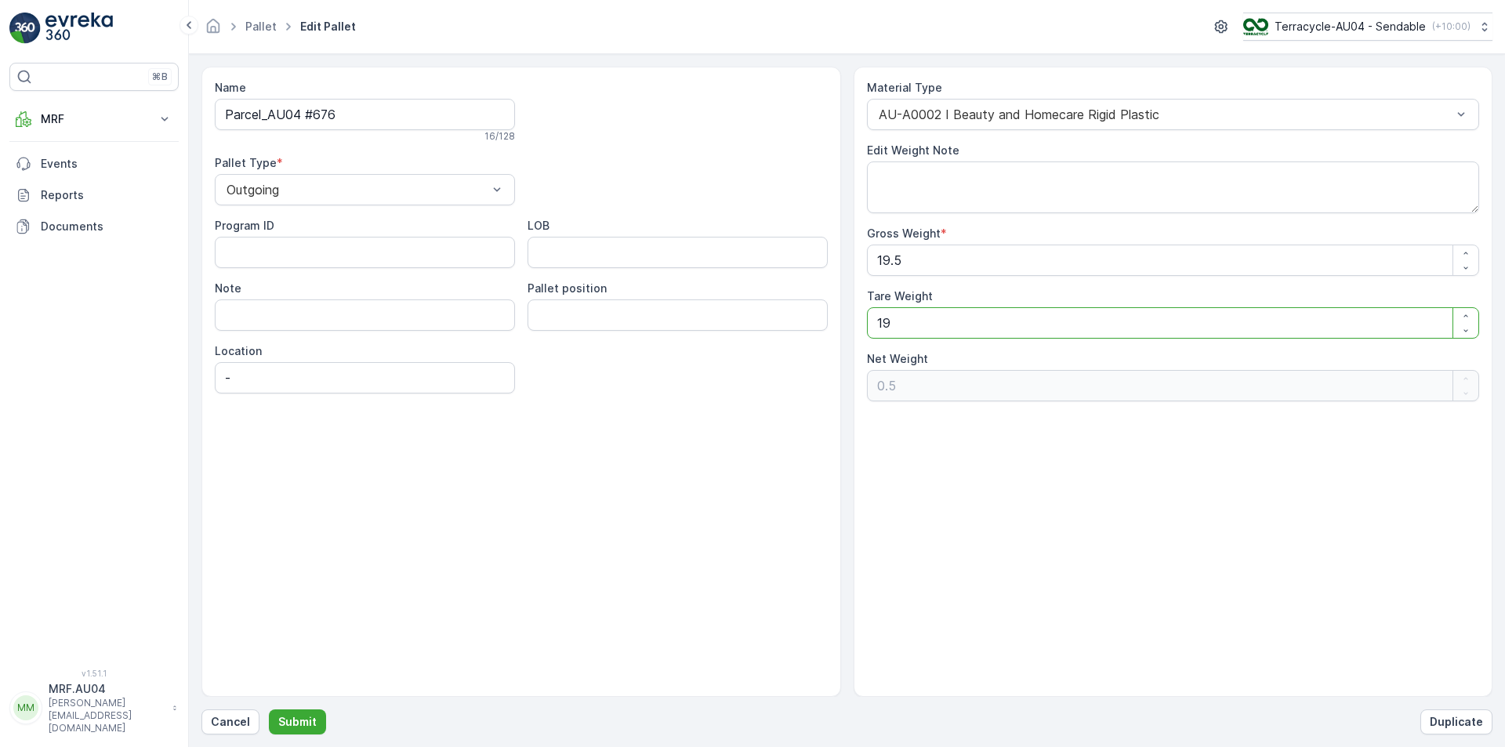
type Weight "19.5"
type Weight "0"
type Weight "19.5"
click at [292, 726] on p "Submit" at bounding box center [297, 722] width 38 height 16
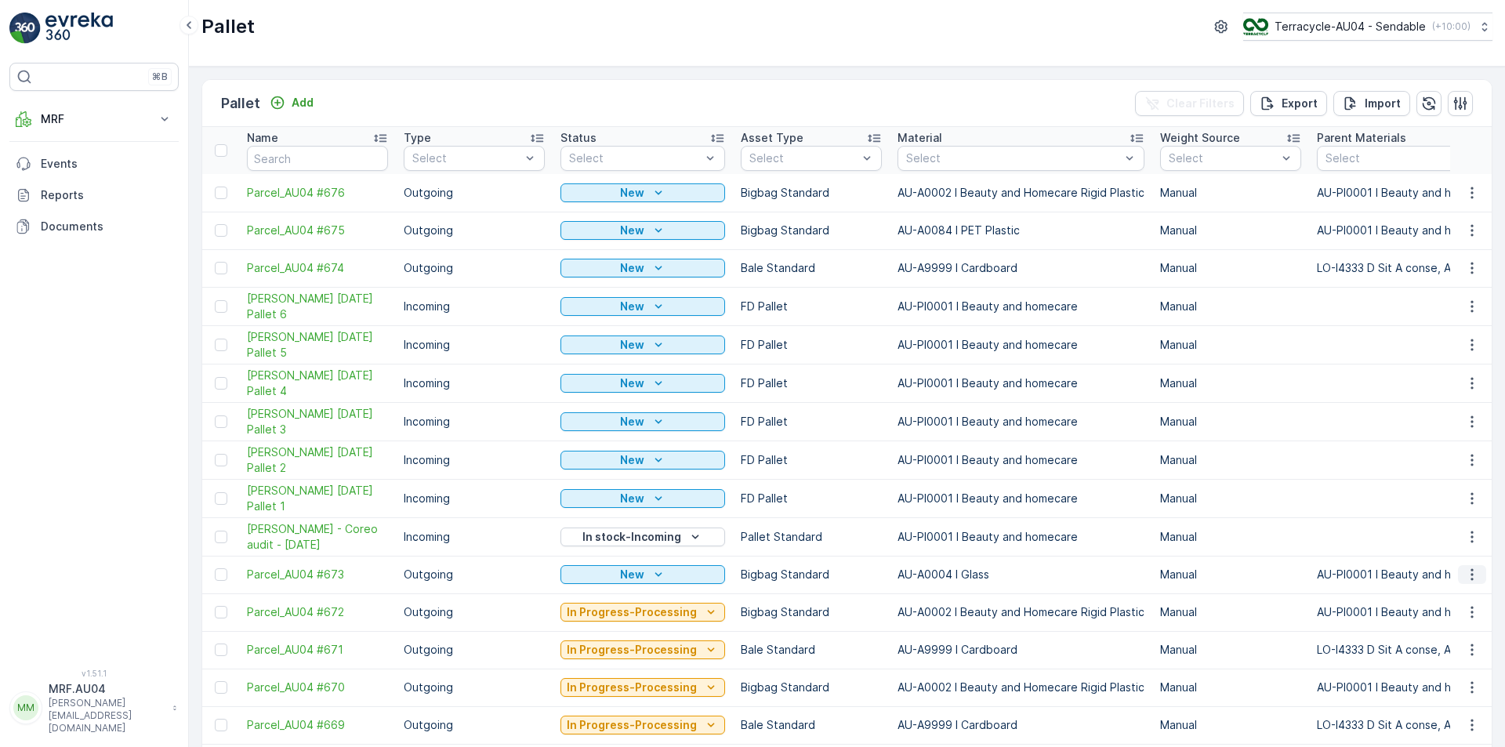
click at [1471, 581] on icon "button" at bounding box center [1472, 575] width 16 height 16
click at [357, 571] on span "Parcel_AU04 #673" at bounding box center [317, 575] width 141 height 16
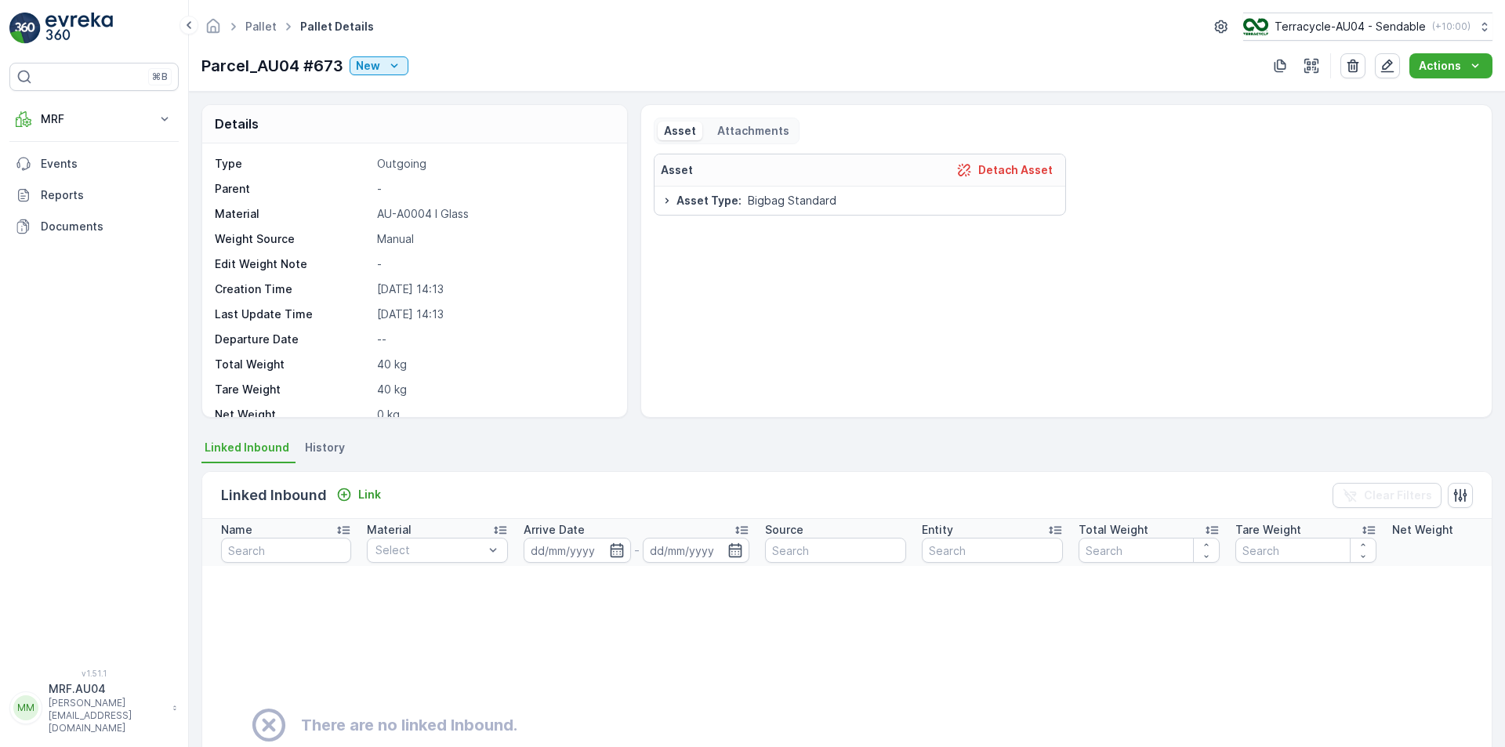
click at [267, 58] on p "Parcel_AU04 #673" at bounding box center [272, 66] width 142 height 24
click at [268, 58] on p "Parcel_AU04 #673" at bounding box center [272, 66] width 142 height 24
copy p "Parcel_AU04 #673"
click at [267, 24] on link "Pallet" at bounding box center [260, 26] width 31 height 13
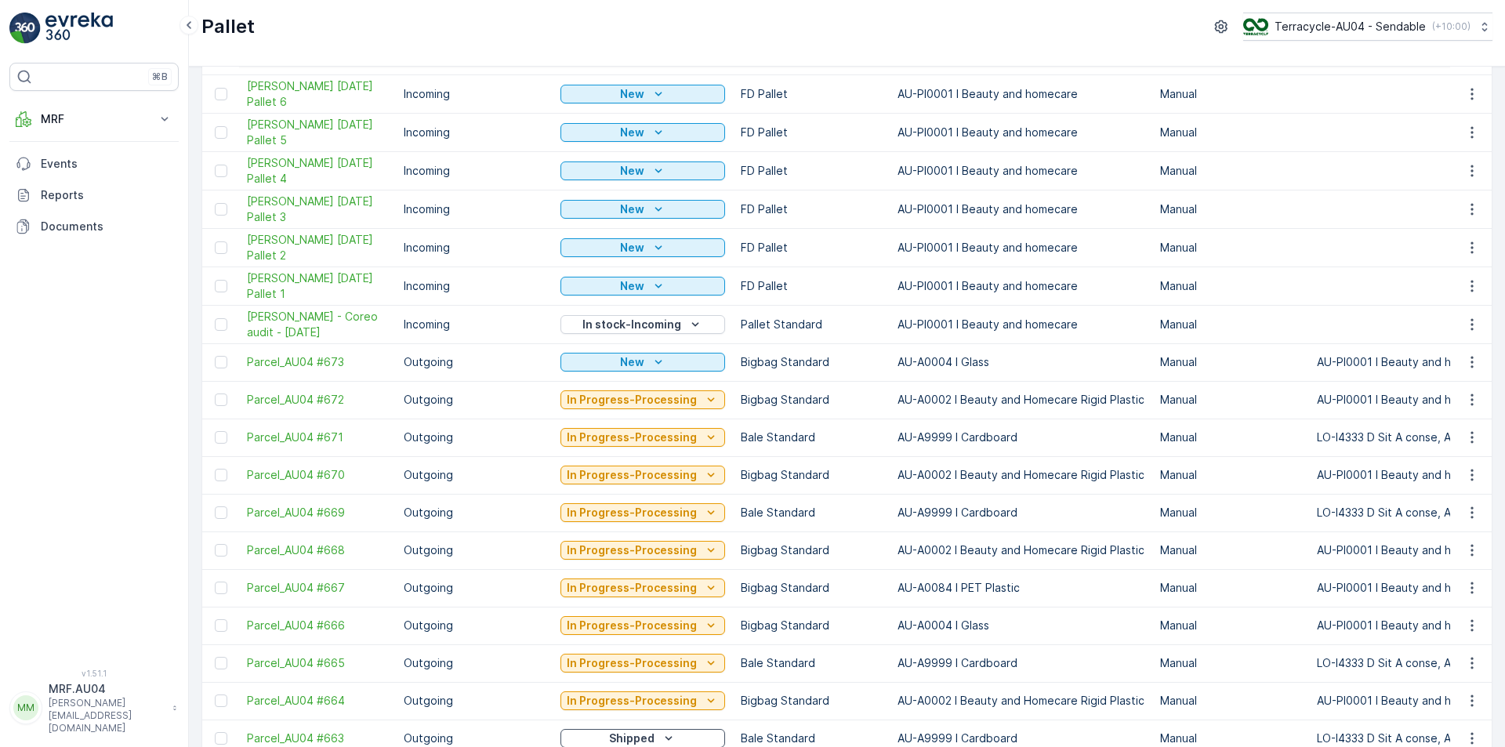
scroll to position [314, 0]
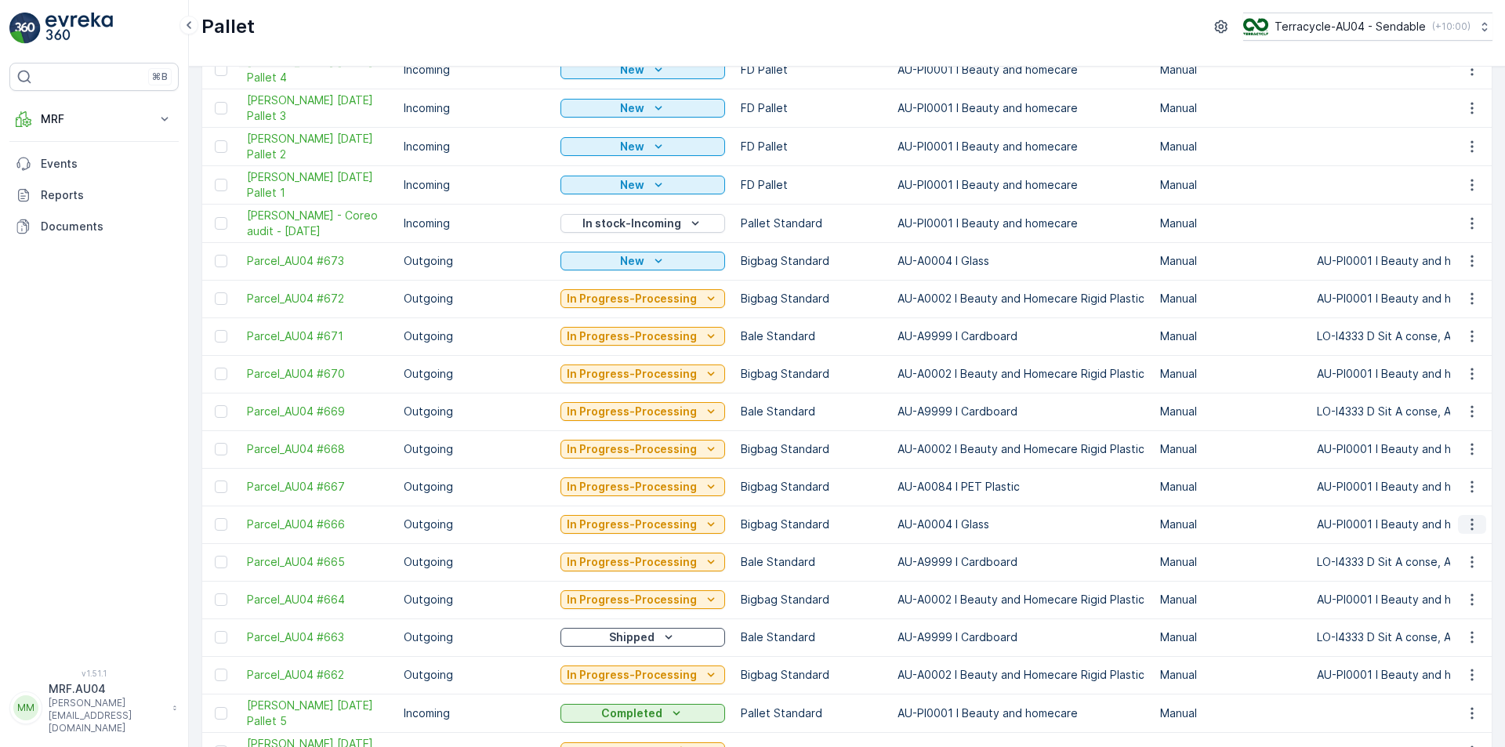
click at [1467, 525] on icon "button" at bounding box center [1472, 525] width 16 height 16
click at [1447, 570] on span "Edit Pallet" at bounding box center [1434, 570] width 53 height 16
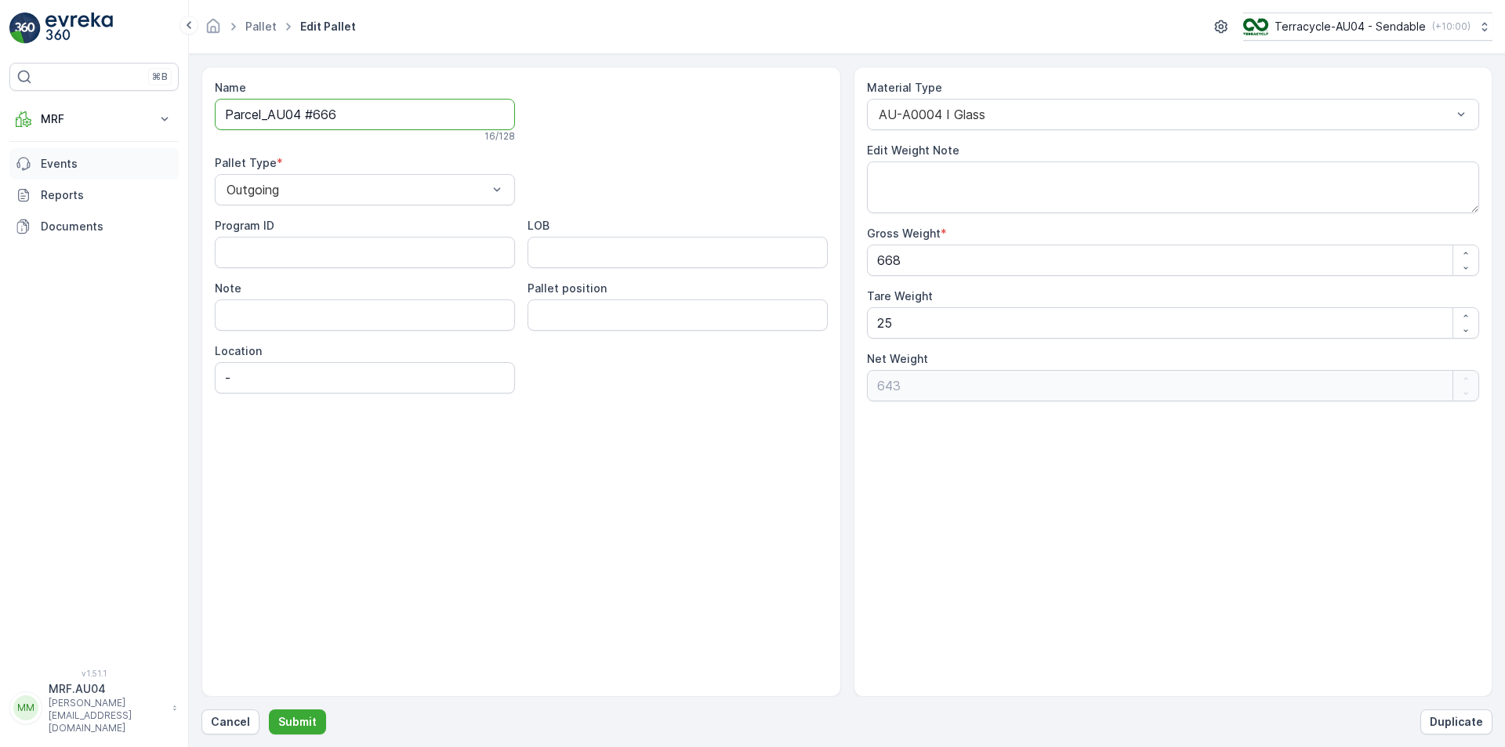
drag, startPoint x: 278, startPoint y: 128, endPoint x: 84, endPoint y: 168, distance: 198.5
click at [85, 168] on div "⌘B MRF Insights TerraCycle Inbound Pallet Process Outbound Envanter Materials A…" at bounding box center [752, 373] width 1505 height 747
click at [271, 20] on link "Pallet" at bounding box center [260, 26] width 31 height 13
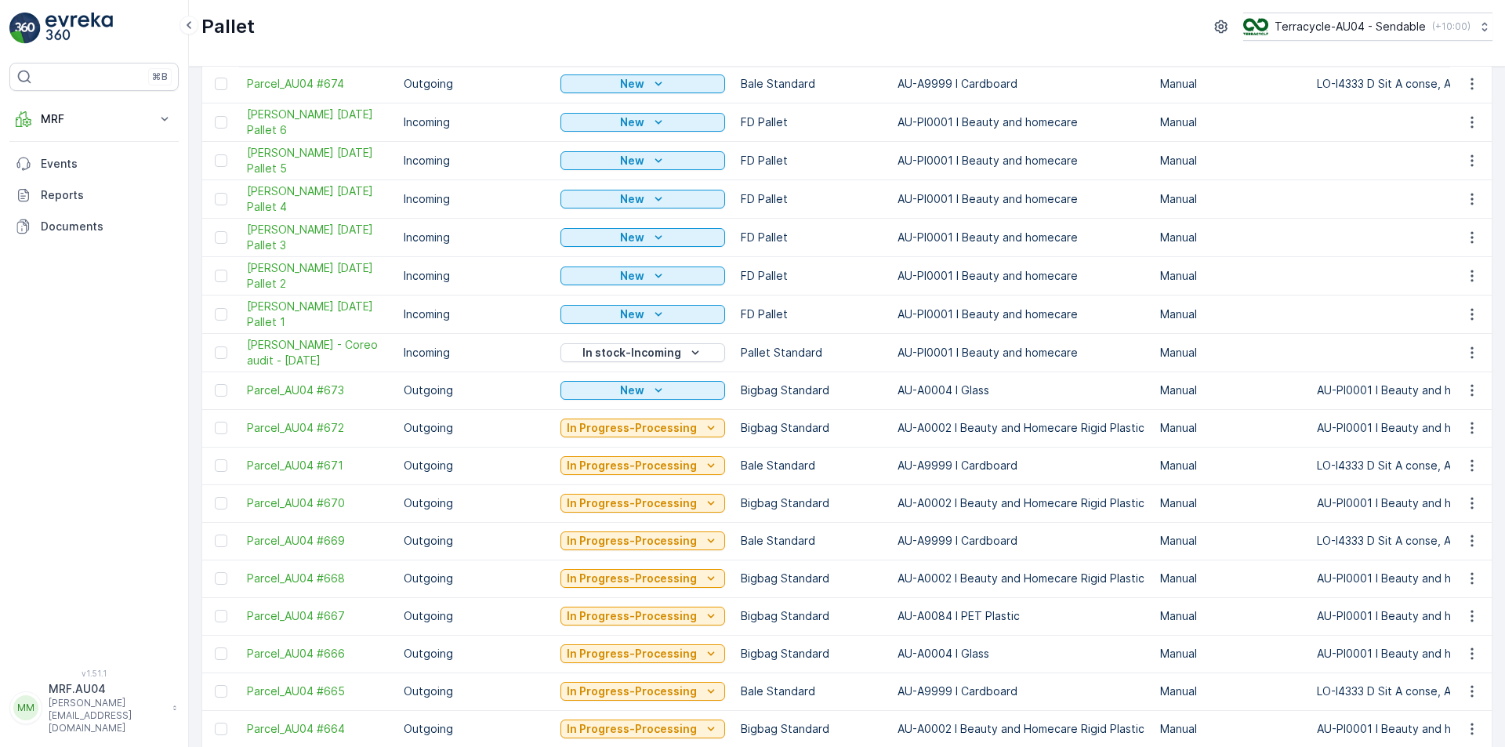
scroll to position [314, 0]
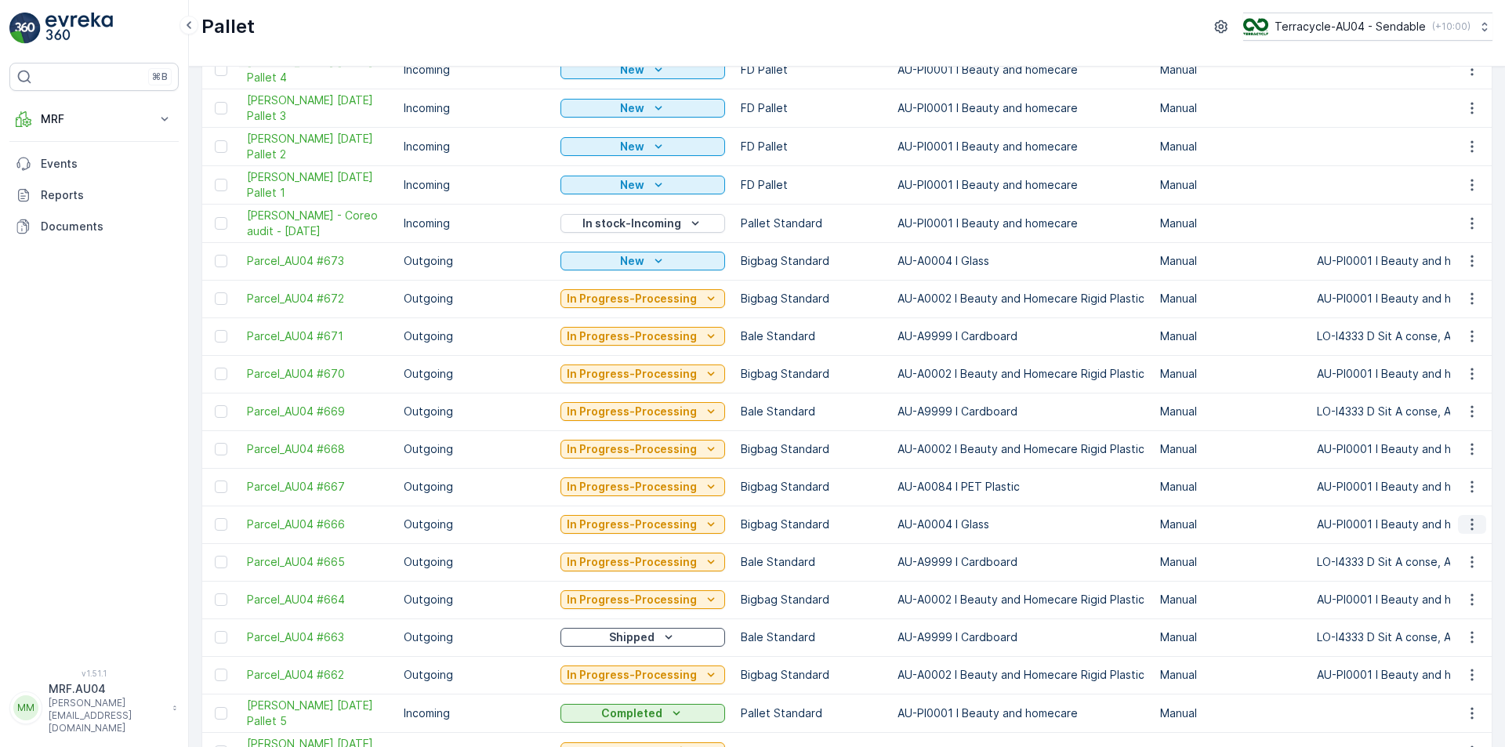
click at [1475, 518] on icon "button" at bounding box center [1472, 525] width 16 height 16
click at [1449, 573] on span "Edit Pallet" at bounding box center [1434, 570] width 53 height 16
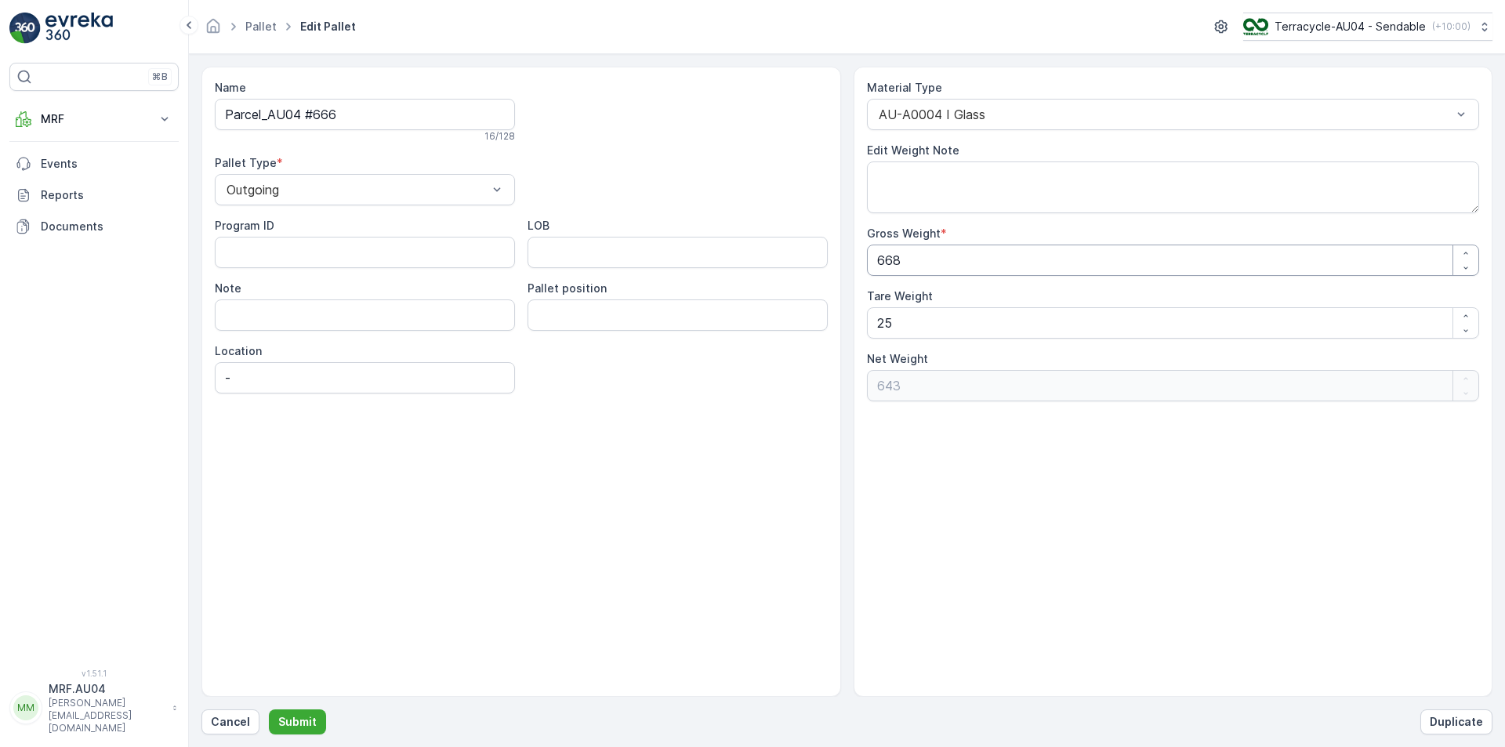
drag, startPoint x: 978, startPoint y: 249, endPoint x: 579, endPoint y: 274, distance: 399.1
click at [622, 274] on div "Name Parcel_AU04 #666 16 / 128 Pallet Type * Outgoing Program ID LOB Note Palle…" at bounding box center [846, 382] width 1291 height 630
type Weight "6"
type Weight "-19"
type Weight "69"
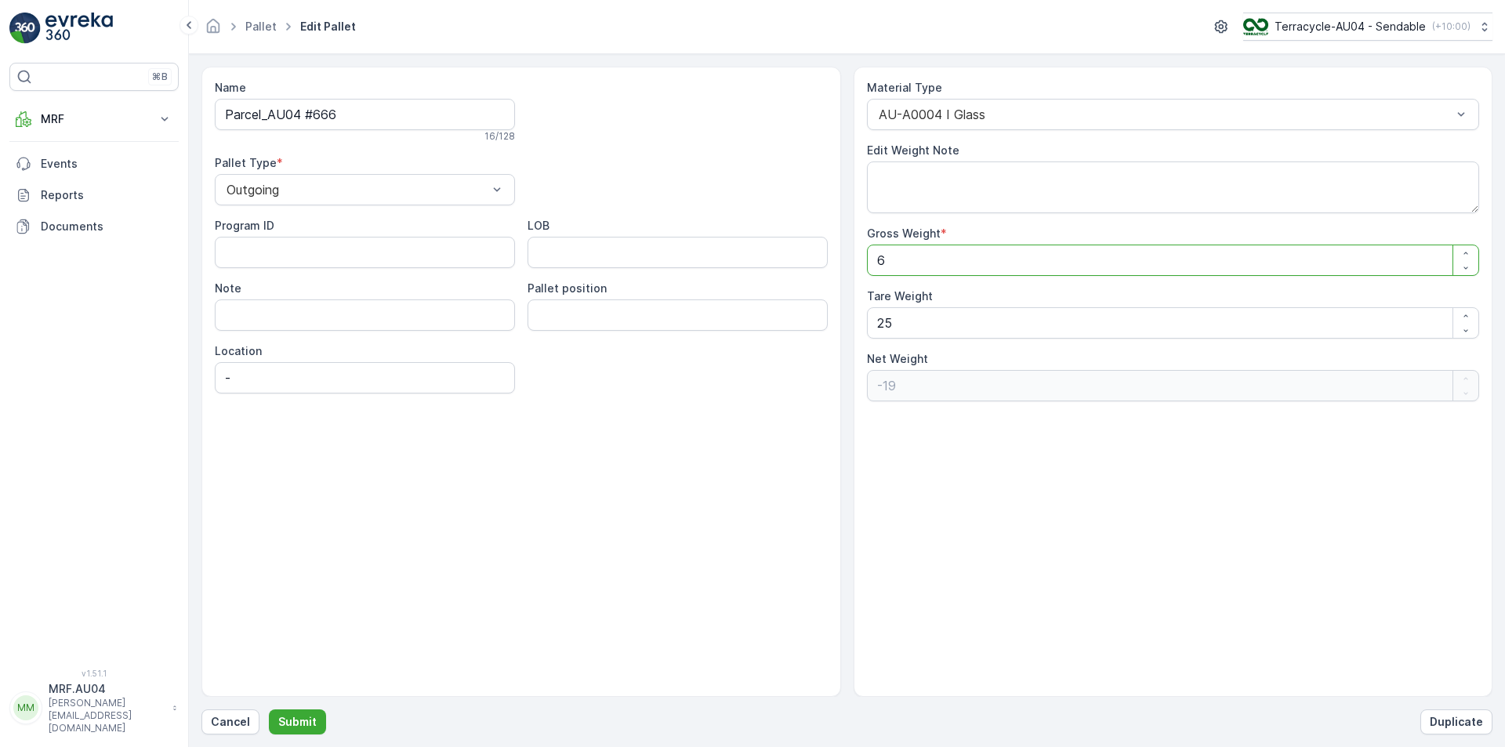
type Weight "44"
type Weight "698"
type Weight "673"
type Weight "698"
click at [308, 716] on p "Submit" at bounding box center [297, 722] width 38 height 16
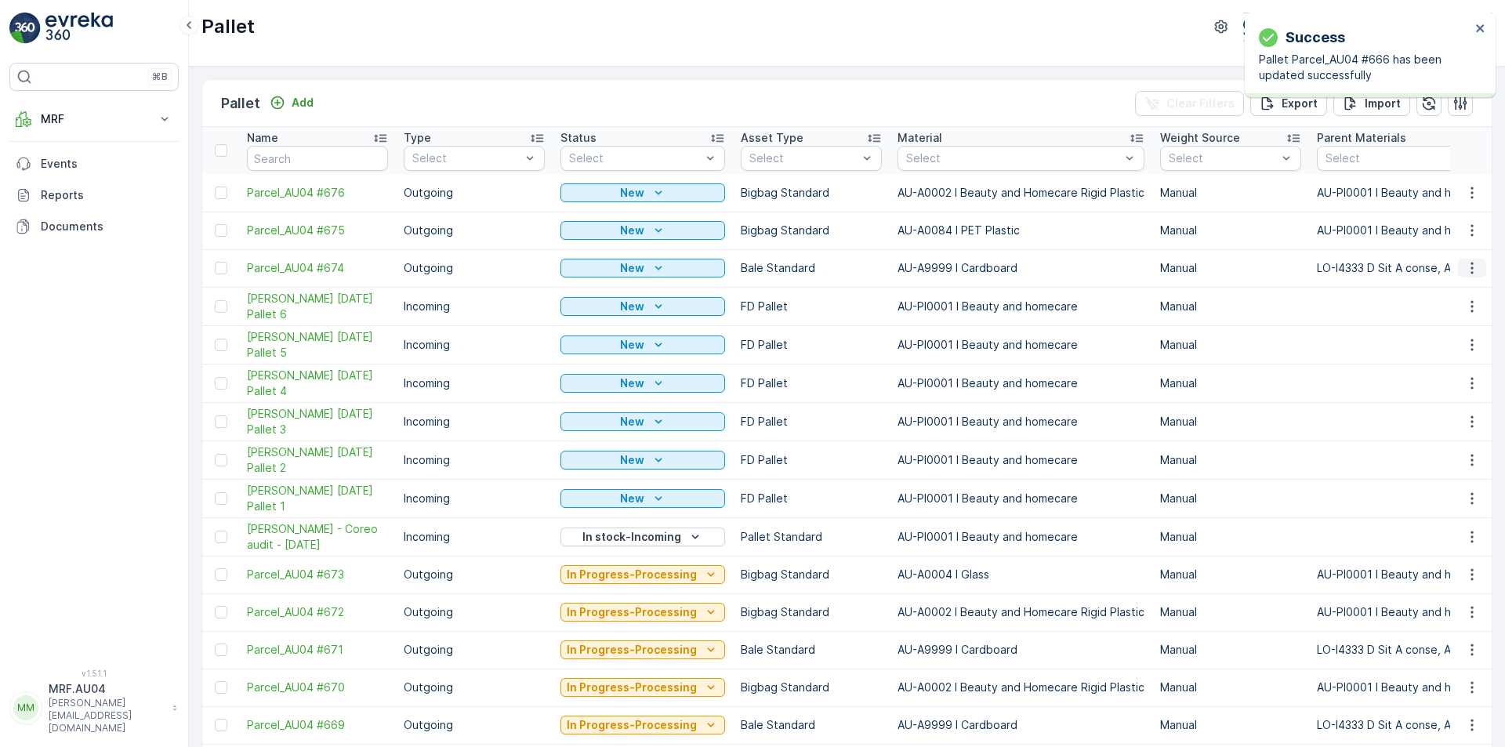
click at [1460, 275] on button "button" at bounding box center [1472, 268] width 28 height 19
click at [1438, 381] on span "Print QR" at bounding box center [1429, 380] width 43 height 16
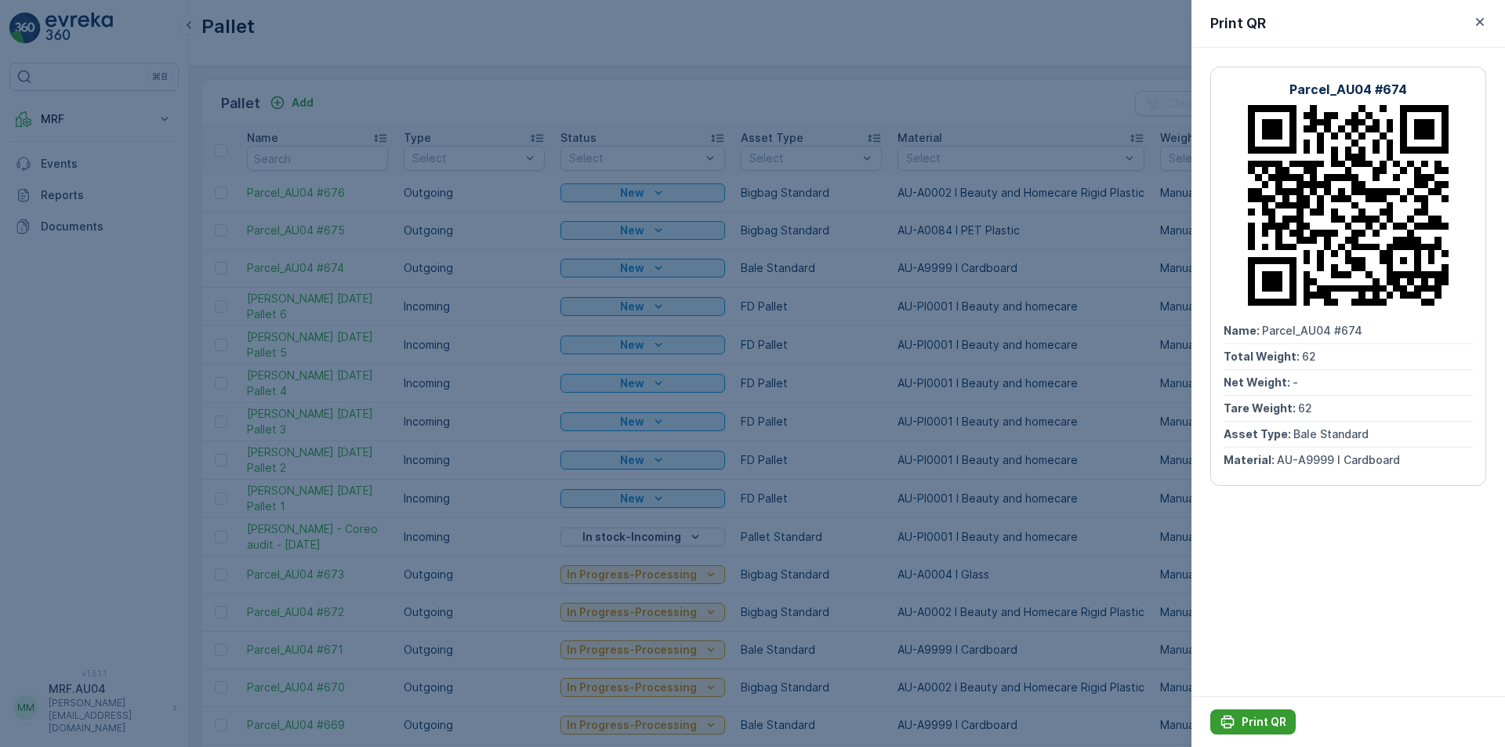
click at [1258, 719] on p "Print QR" at bounding box center [1264, 722] width 45 height 16
drag, startPoint x: 1260, startPoint y: 332, endPoint x: 1409, endPoint y: 320, distance: 149.5
click at [1409, 320] on div "Name : Parcel_AU04 #674" at bounding box center [1348, 331] width 249 height 26
copy span "Parcel_AU04 #674"
click at [1484, 26] on icon "button" at bounding box center [1480, 22] width 16 height 16
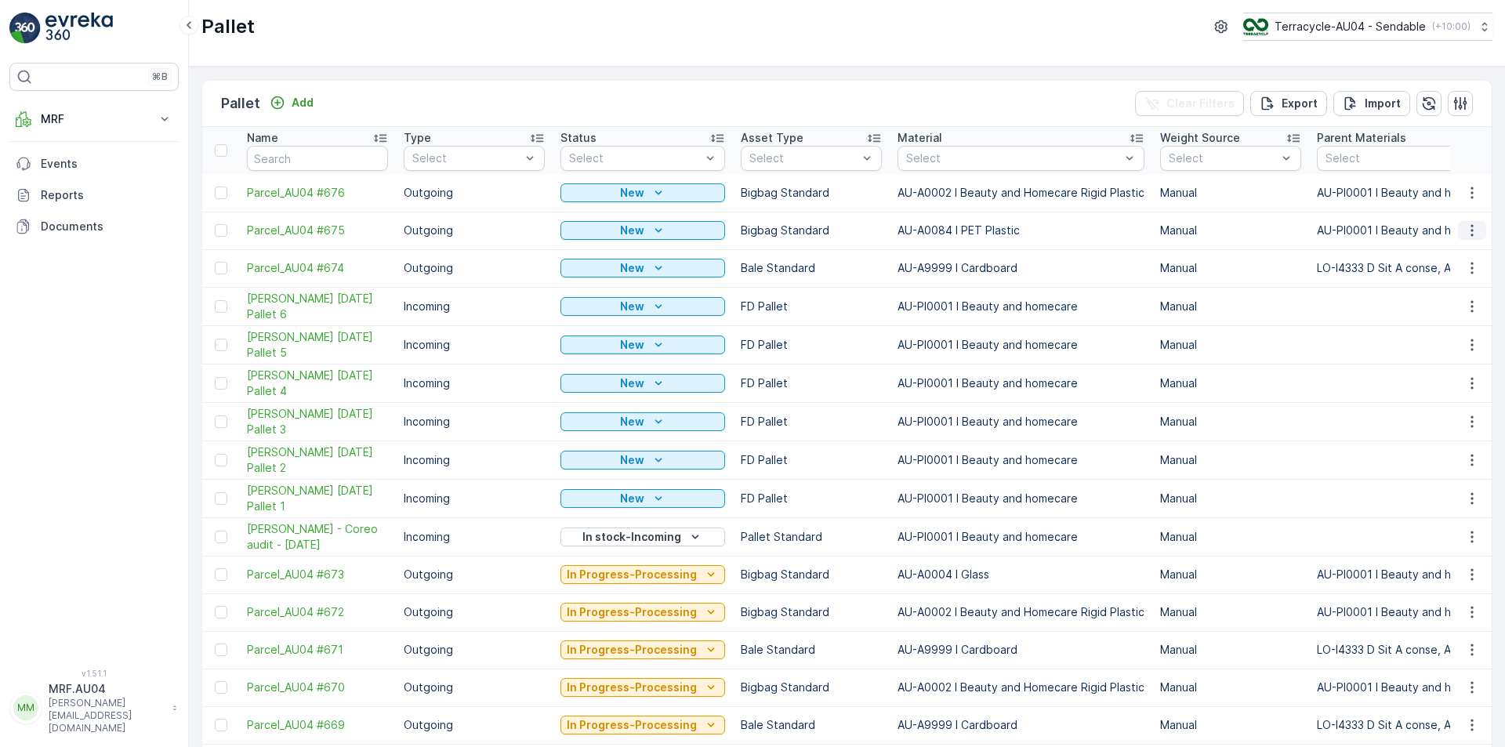
click at [1466, 229] on icon "button" at bounding box center [1472, 231] width 16 height 16
click at [1450, 338] on span "Print QR" at bounding box center [1429, 342] width 43 height 16
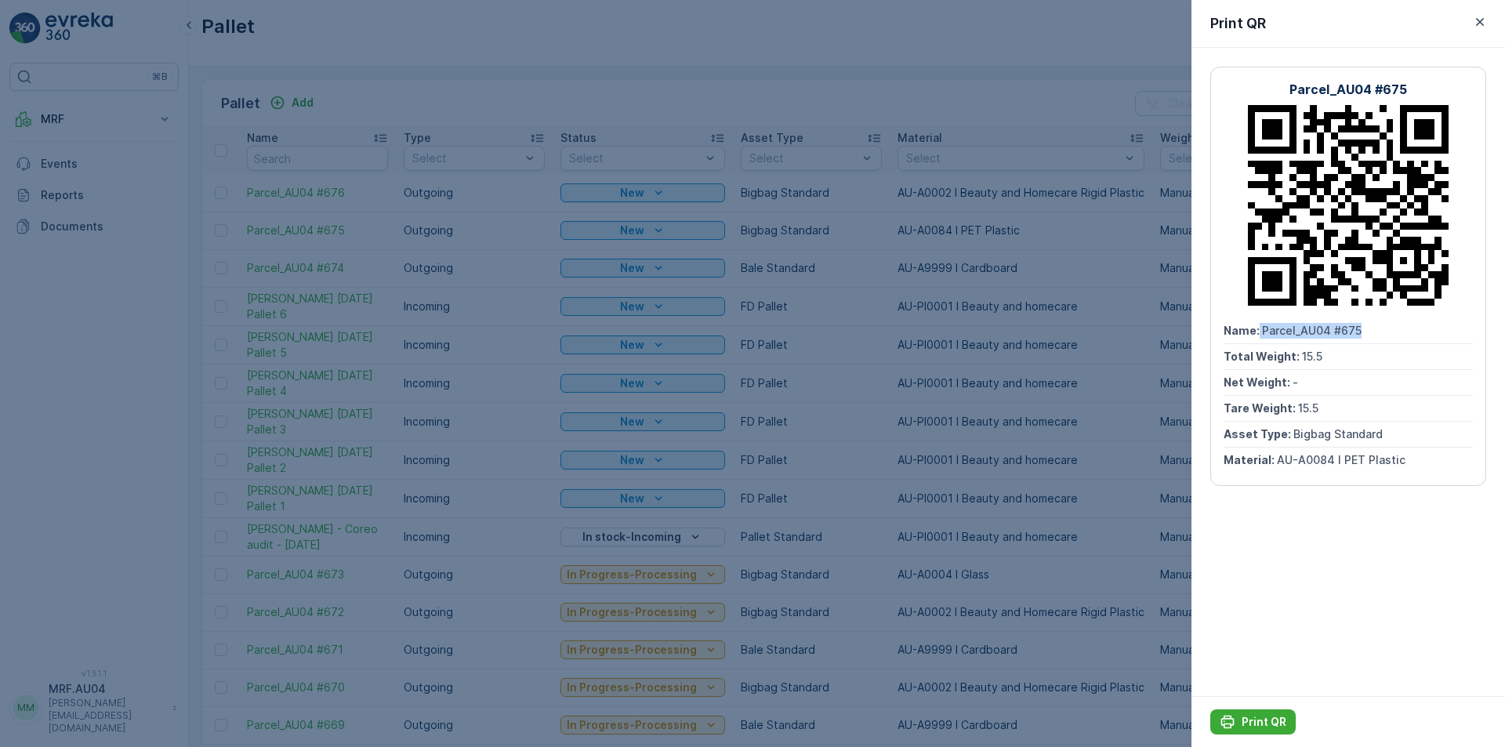
drag, startPoint x: 1258, startPoint y: 329, endPoint x: 1384, endPoint y: 325, distance: 125.5
click at [1384, 325] on div "Name : Parcel_AU04 #675" at bounding box center [1348, 331] width 249 height 26
copy div "Parcel_AU04 #675"
click at [1239, 723] on div "Print QR" at bounding box center [1253, 722] width 67 height 16
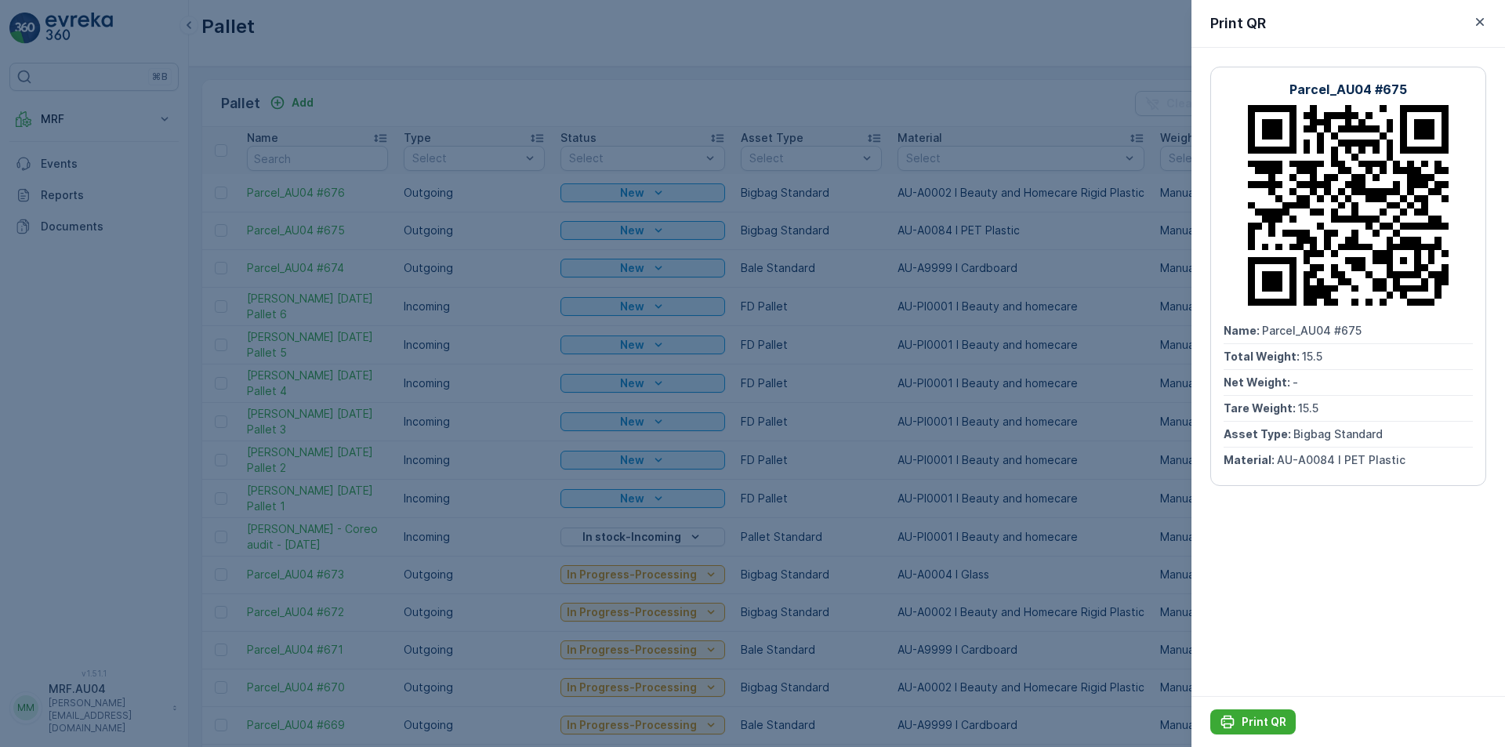
click at [825, 196] on div at bounding box center [752, 373] width 1505 height 747
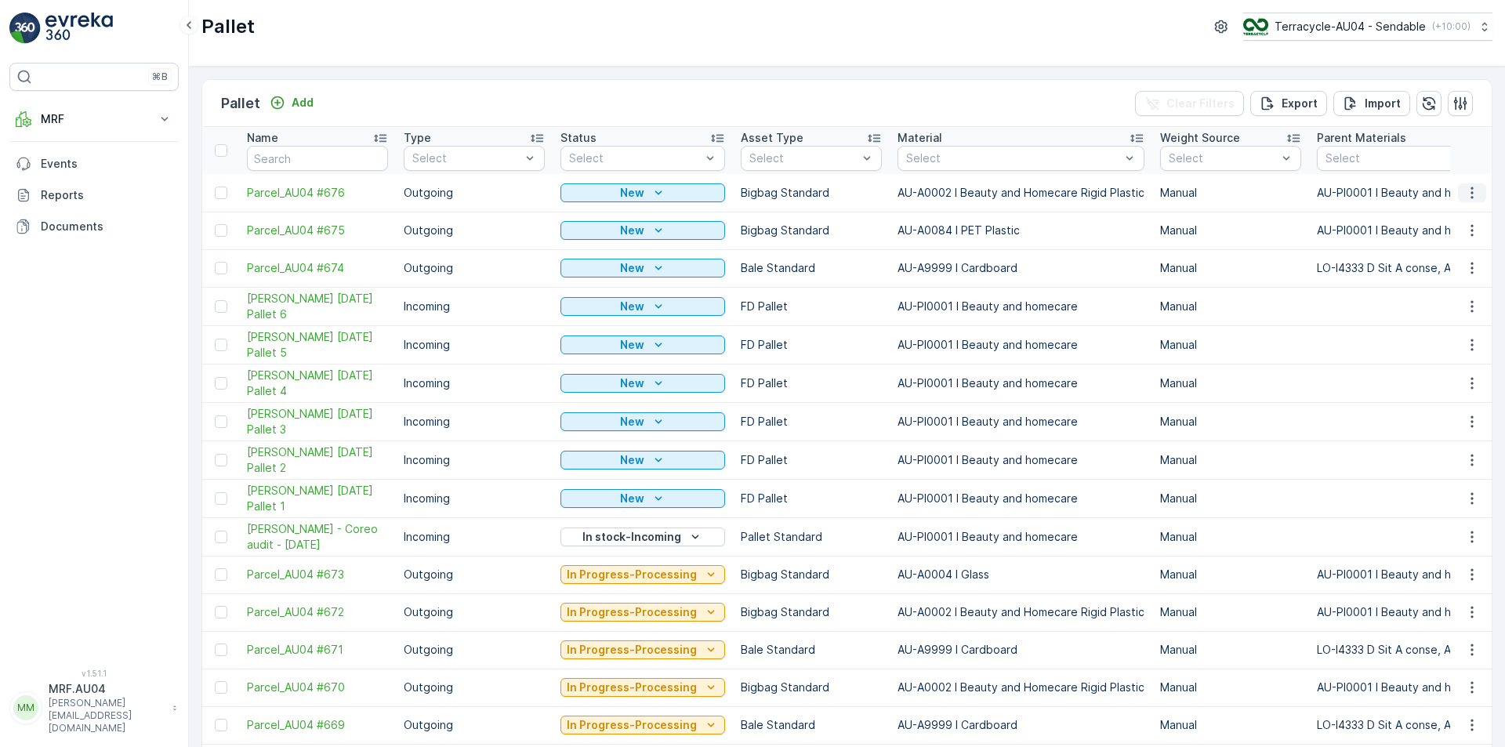
click at [1471, 193] on icon "button" at bounding box center [1472, 193] width 2 height 12
click at [1450, 243] on span "Edit Pallet" at bounding box center [1434, 238] width 53 height 16
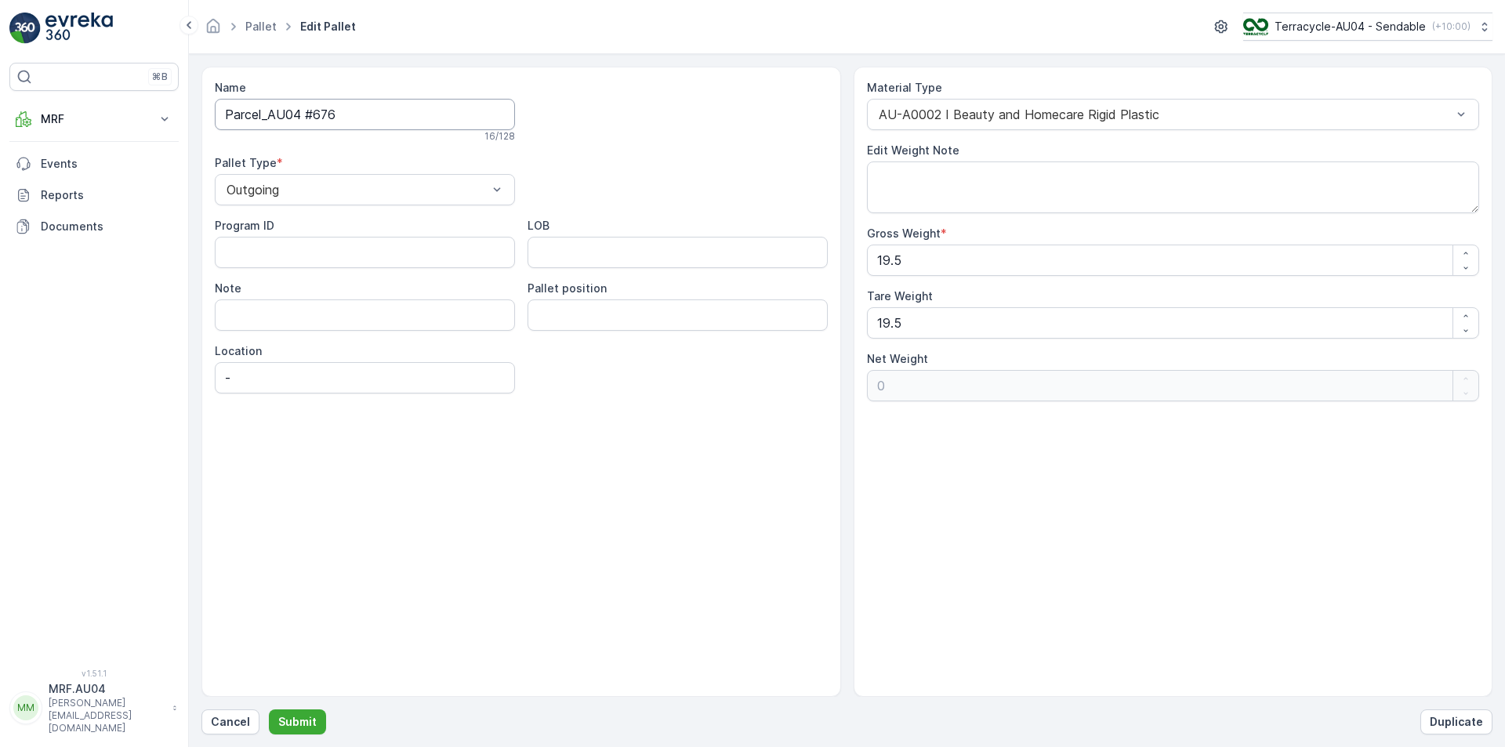
click at [311, 113] on input "Parcel_AU04 #676" at bounding box center [365, 114] width 300 height 31
click at [259, 29] on link "Pallet" at bounding box center [260, 26] width 31 height 13
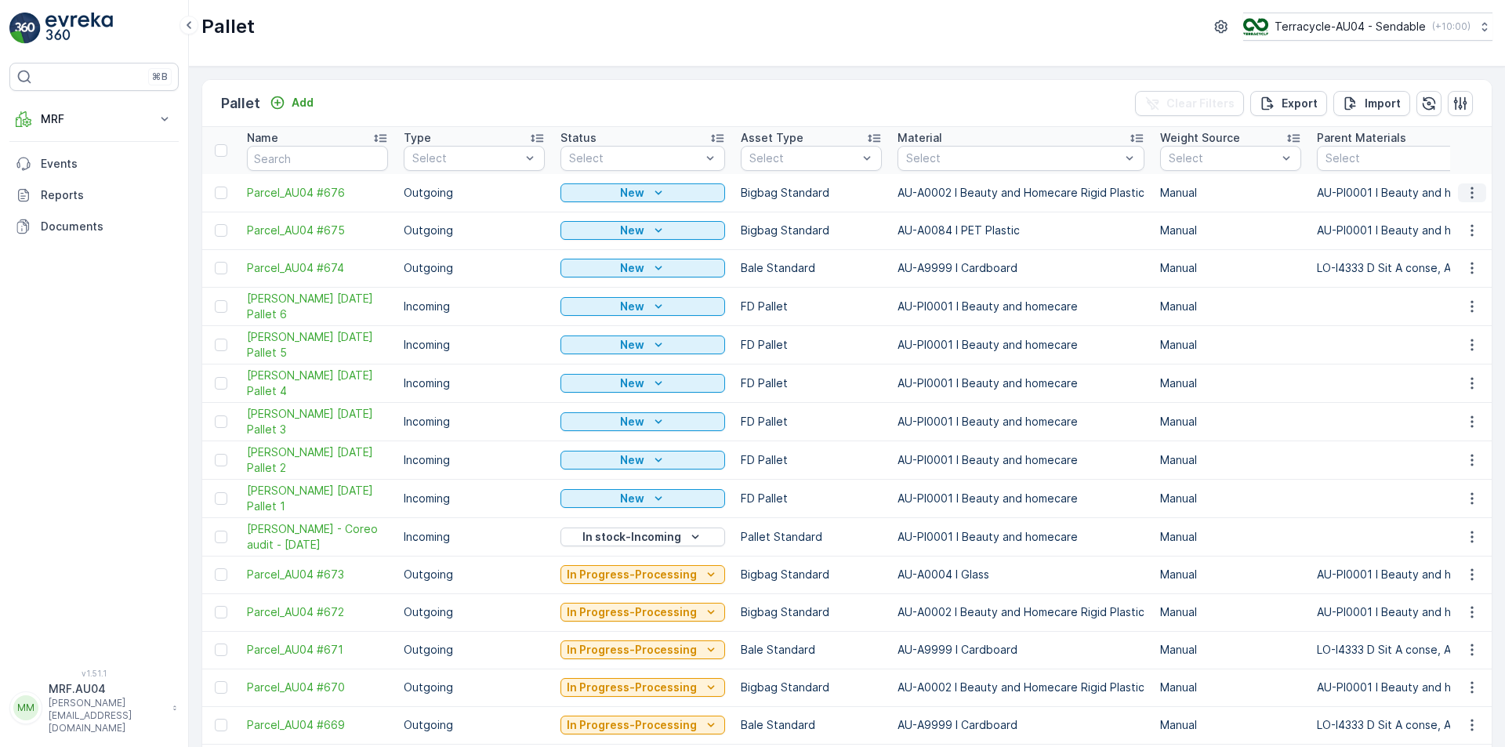
click at [1474, 194] on icon "button" at bounding box center [1472, 193] width 16 height 16
click at [1431, 308] on span "Print QR" at bounding box center [1429, 304] width 43 height 16
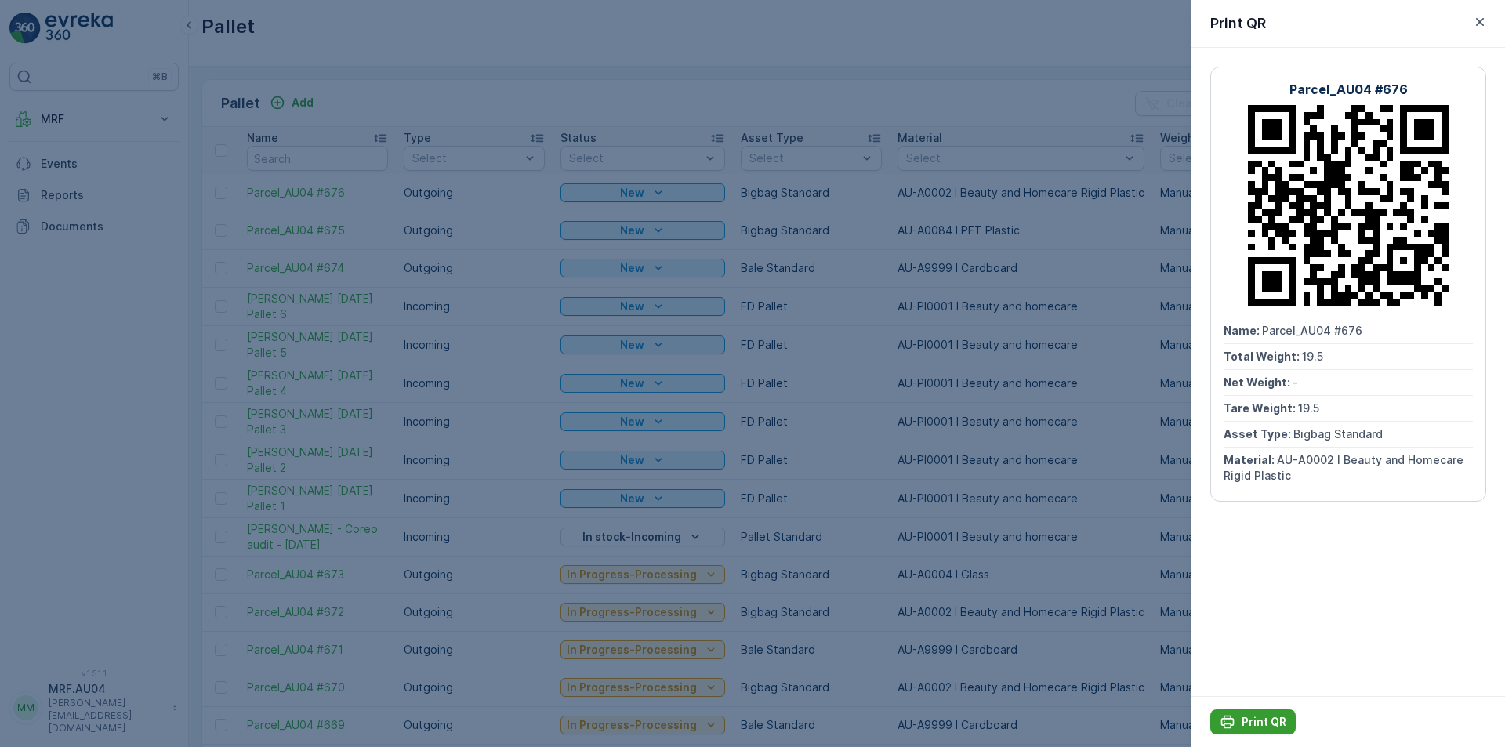
click at [1236, 720] on div "Print QR" at bounding box center [1253, 722] width 67 height 16
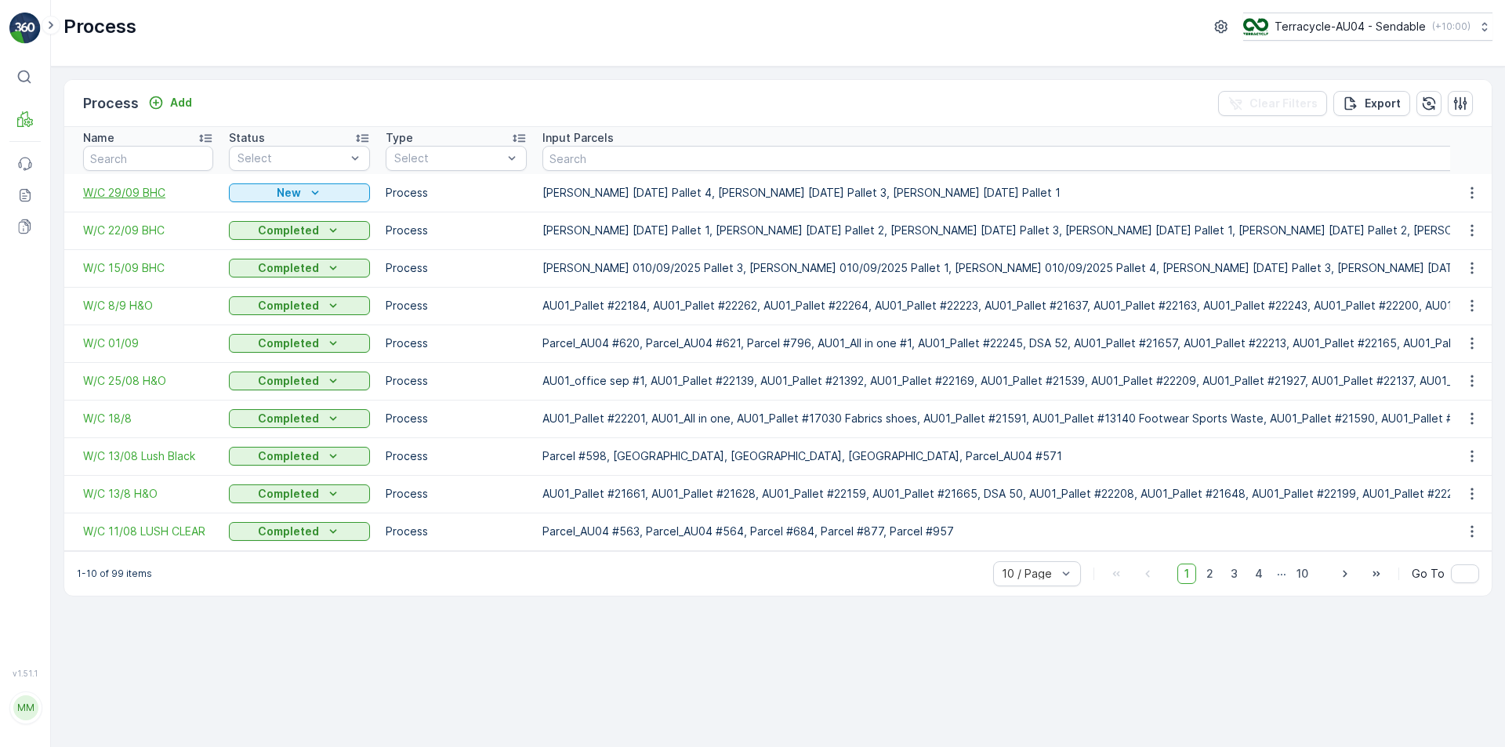
click at [150, 194] on span "W/C 29/09 BHC" at bounding box center [148, 193] width 130 height 16
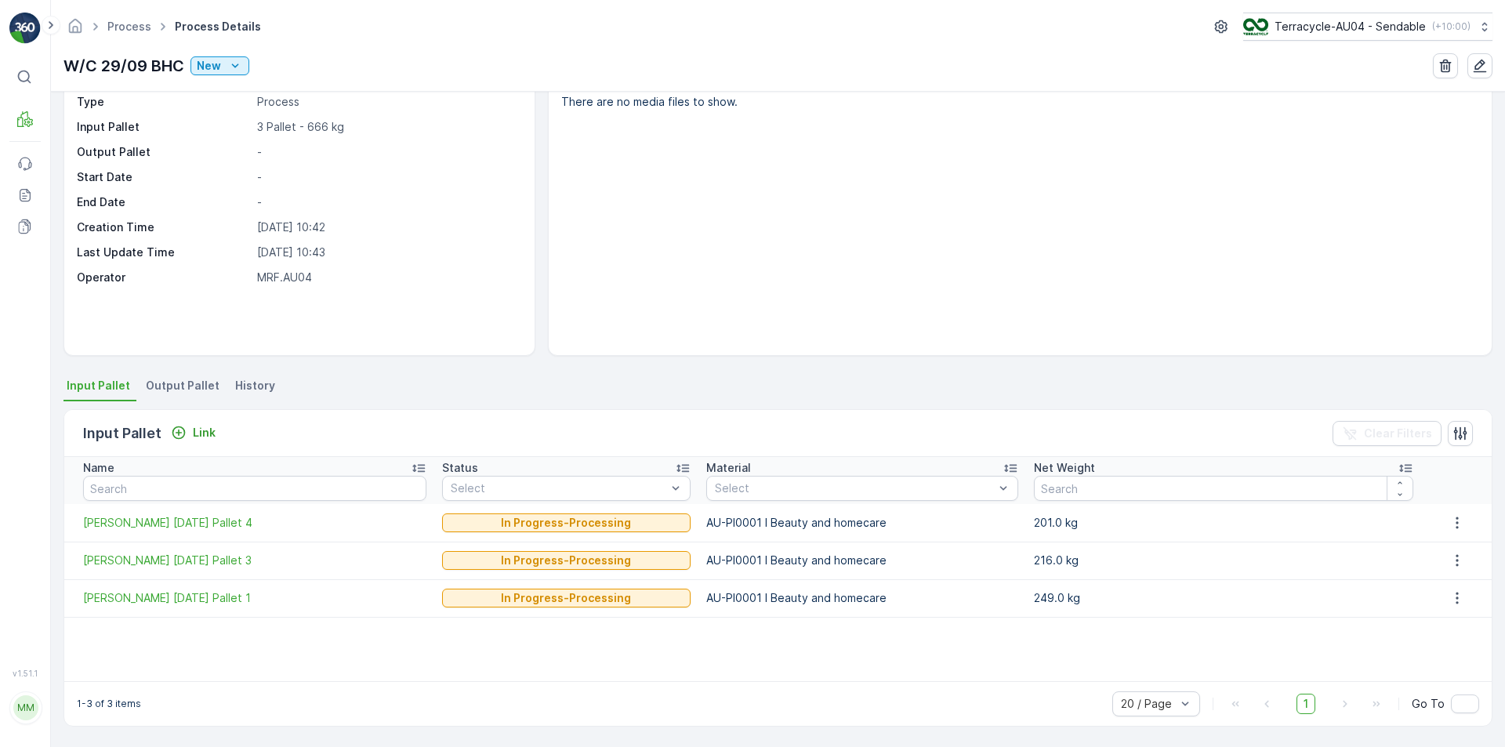
scroll to position [62, 0]
click at [1454, 521] on icon "button" at bounding box center [1457, 523] width 16 height 16
click at [1158, 521] on p "201.0 kg" at bounding box center [1223, 523] width 379 height 16
click at [210, 388] on span "Output Pallet" at bounding box center [183, 386] width 74 height 16
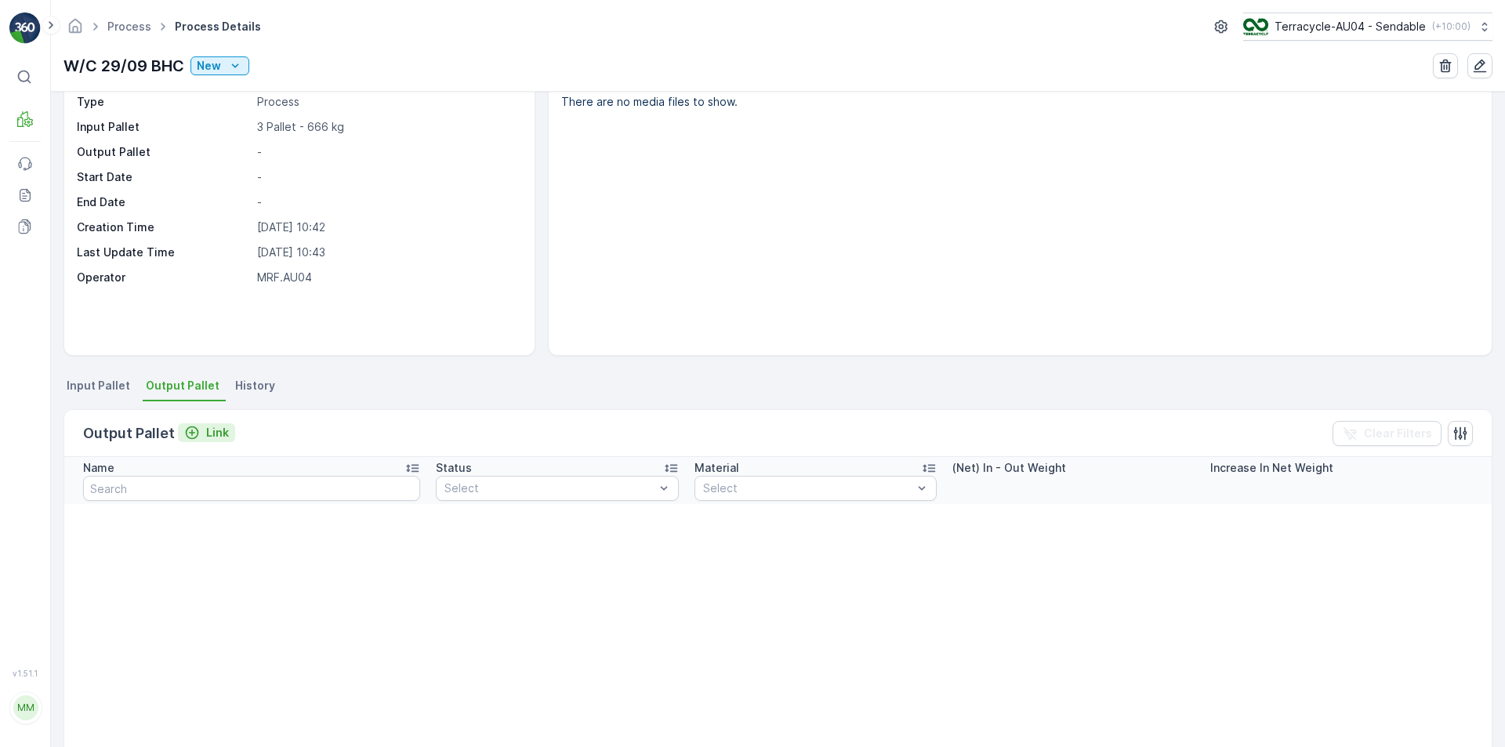
click at [200, 437] on div "Link" at bounding box center [206, 433] width 45 height 16
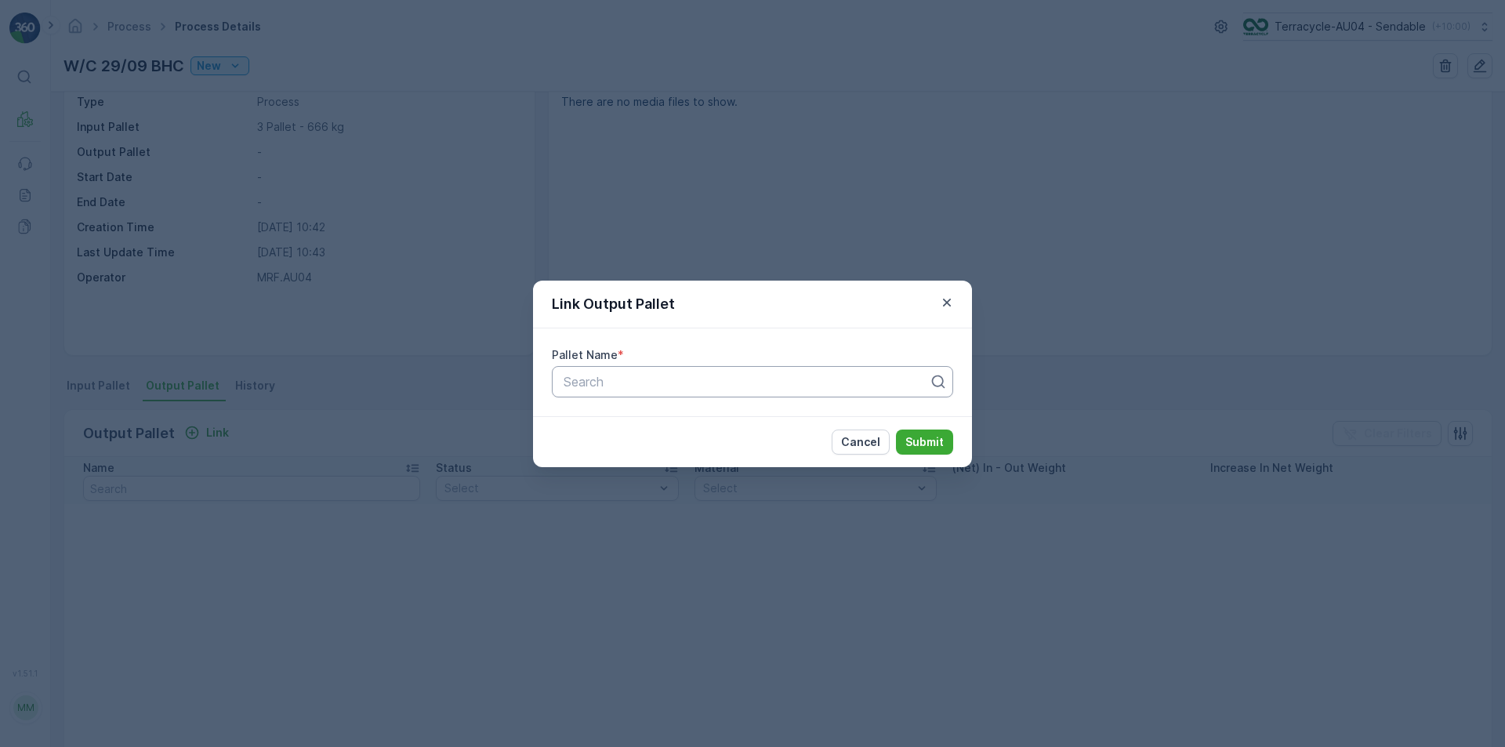
click at [684, 366] on div "Search" at bounding box center [752, 381] width 401 height 31
paste input "Parcel_AU04 #673"
type input "Parcel_AU04 #673"
click at [860, 419] on div "Parcel_AU04 #673" at bounding box center [752, 420] width 383 height 14
click at [916, 437] on p "Submit" at bounding box center [924, 442] width 38 height 16
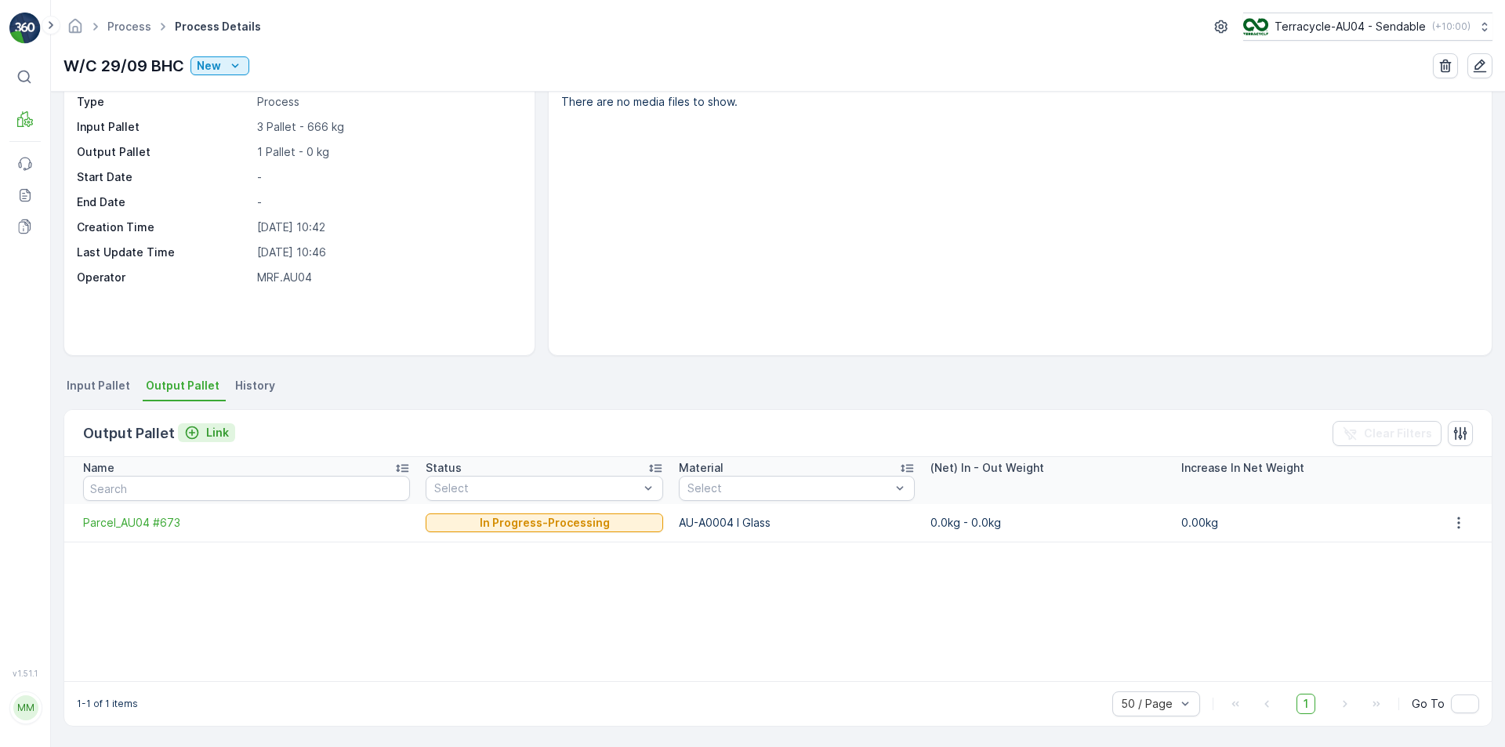
click at [214, 430] on p "Link" at bounding box center [217, 433] width 23 height 16
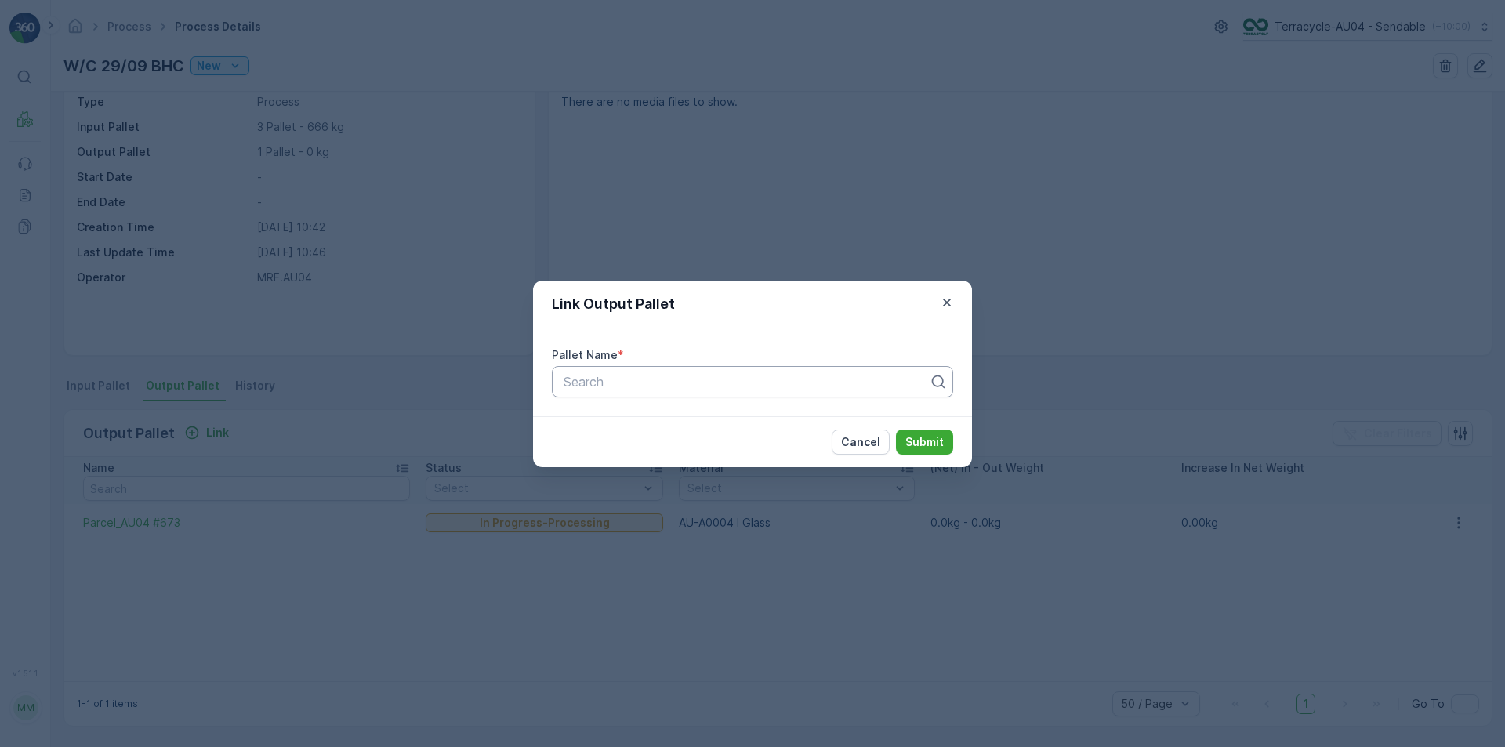
click at [778, 380] on div at bounding box center [746, 382] width 368 height 14
paste input "Parcel_AU04 #666"
type input "Parcel_AU04 #666"
click at [709, 431] on div "Parcel_AU04 #666" at bounding box center [752, 420] width 401 height 27
click at [916, 441] on p "Submit" at bounding box center [924, 442] width 38 height 16
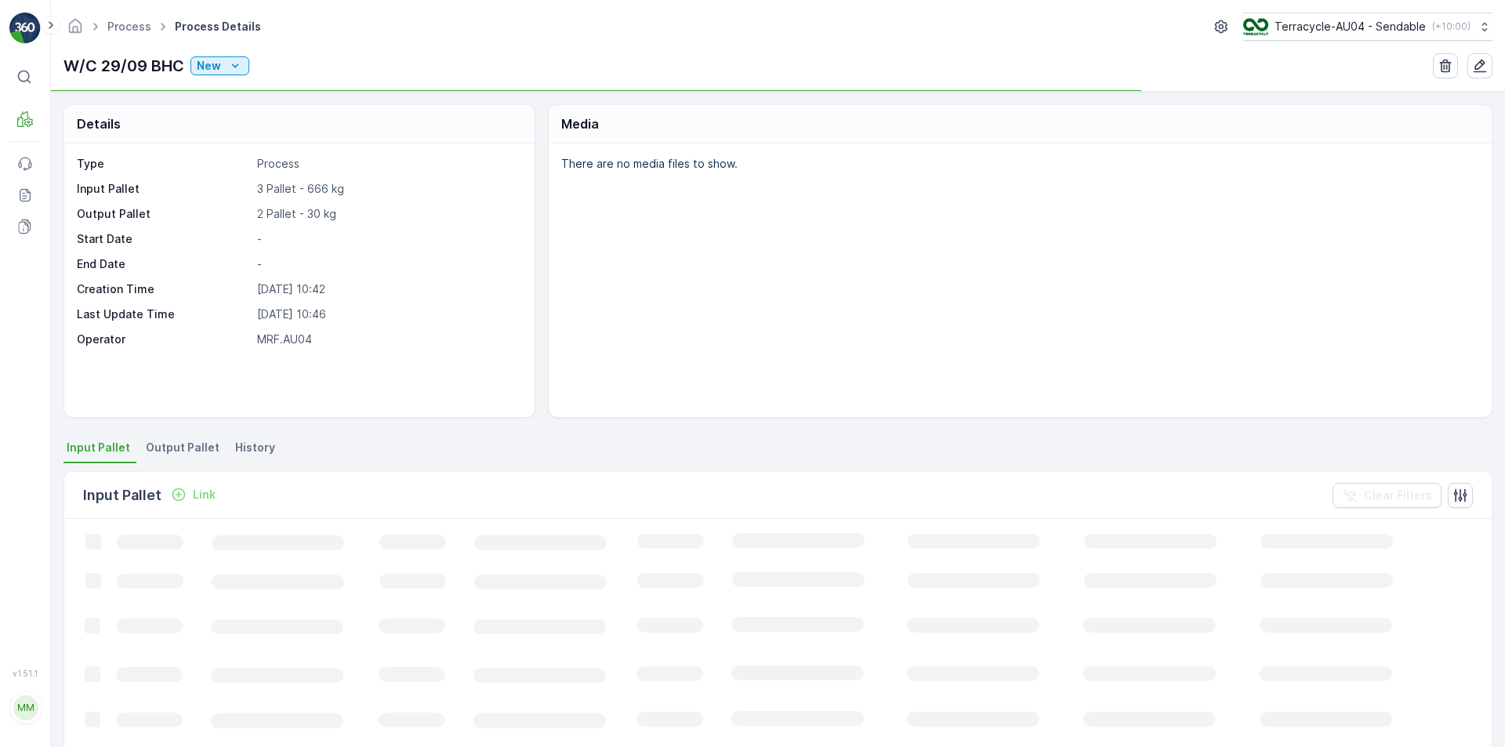
click at [183, 452] on span "Output Pallet" at bounding box center [183, 448] width 74 height 16
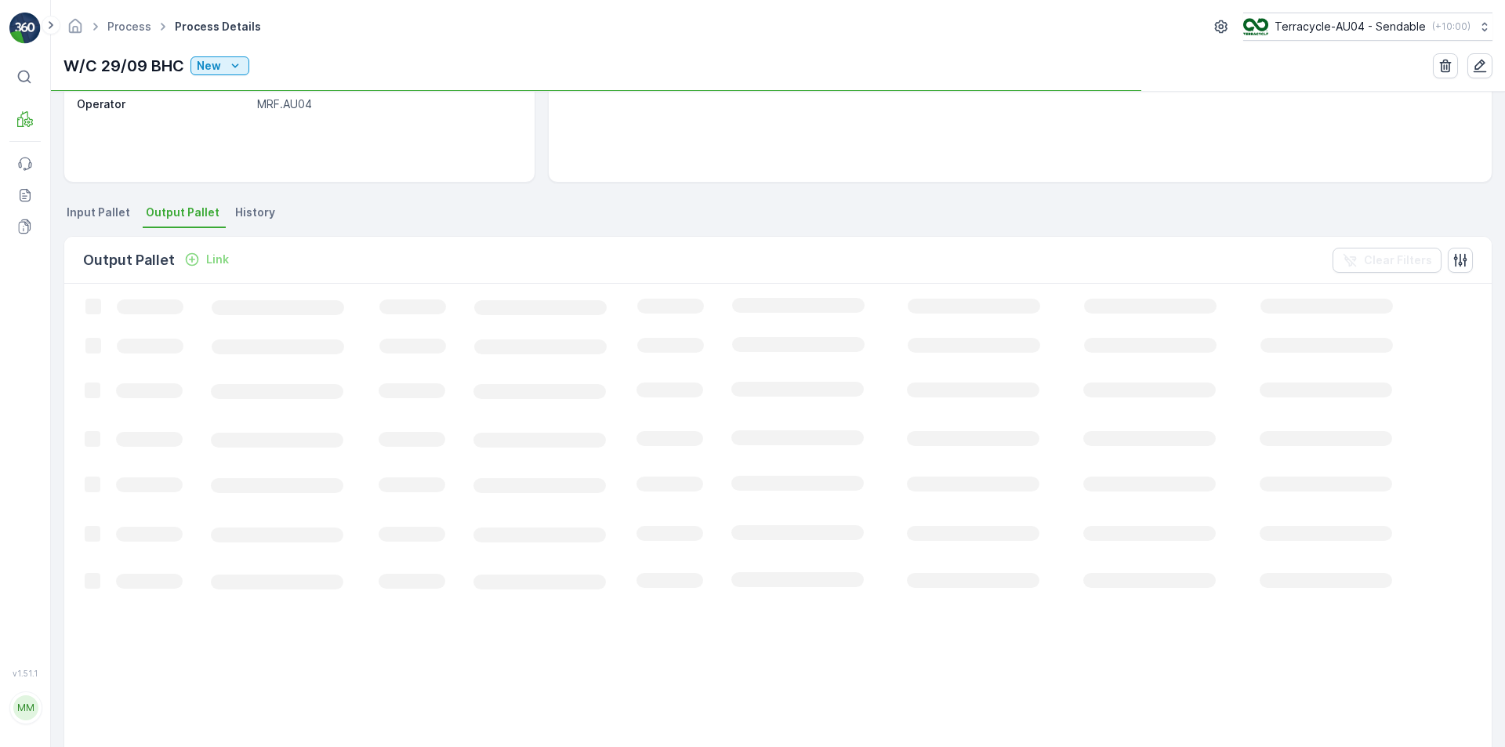
scroll to position [62, 0]
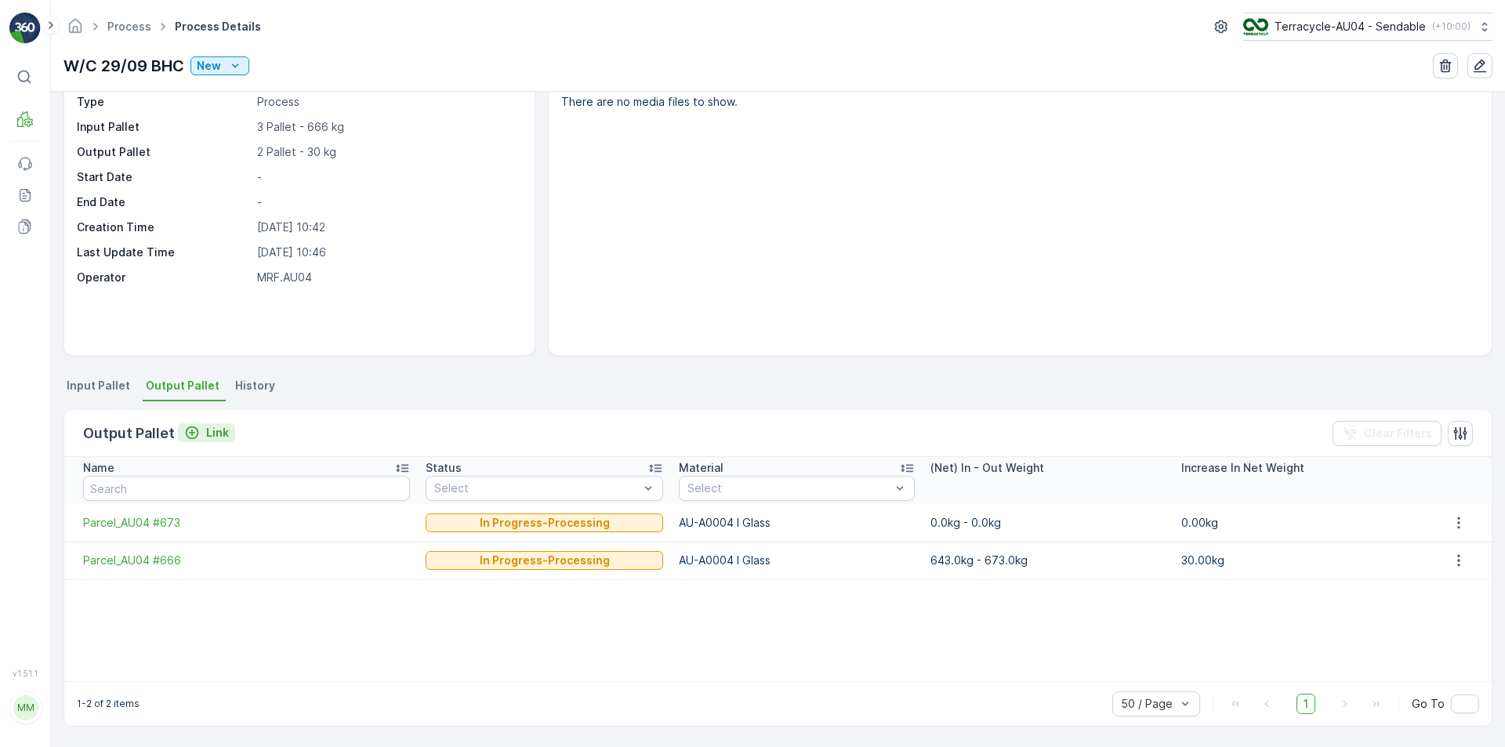
click at [209, 432] on p "Link" at bounding box center [217, 433] width 23 height 16
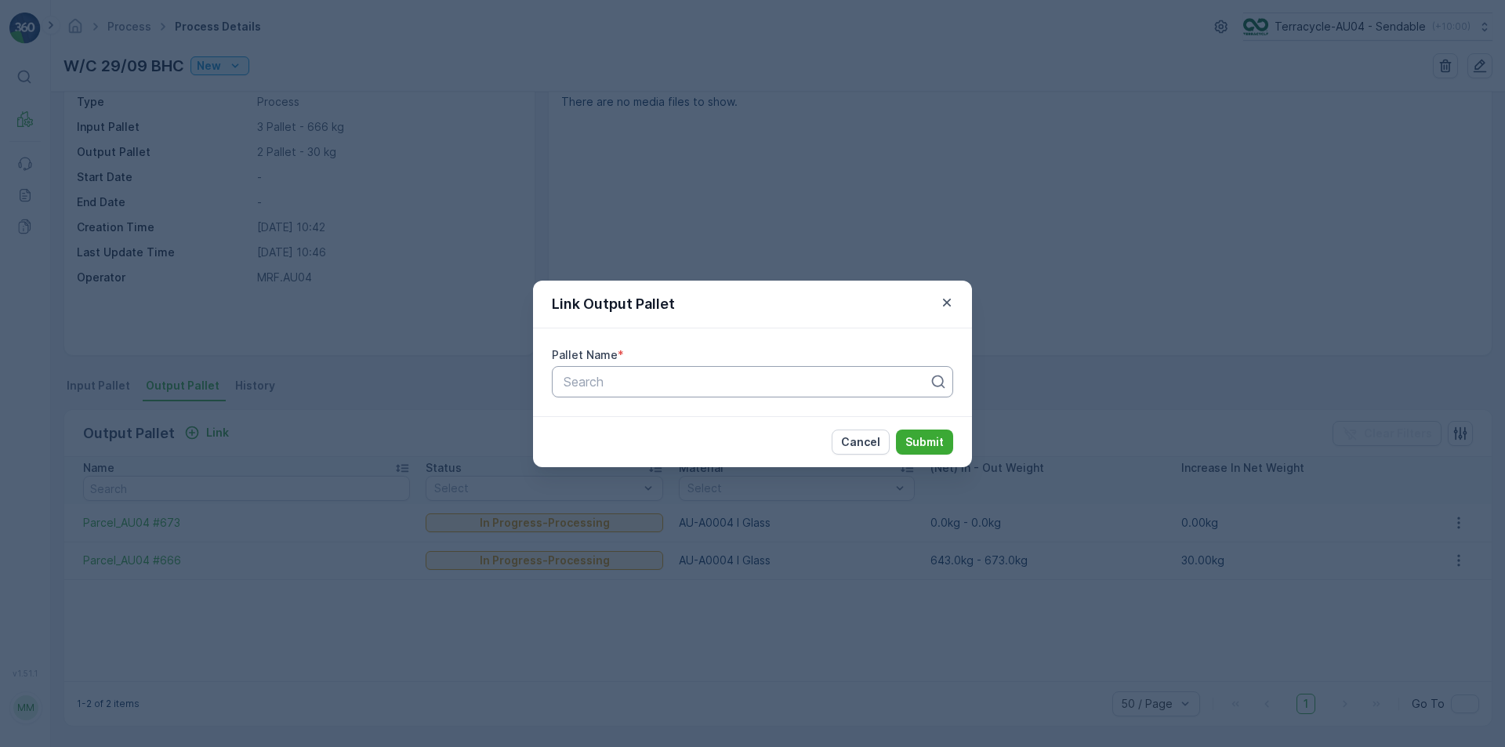
paste input "Parcel_AU04 #674"
type input "Parcel_AU04 #674"
click at [918, 448] on p "Submit" at bounding box center [924, 442] width 38 height 16
click at [834, 375] on div at bounding box center [746, 382] width 368 height 14
paste input "Parcel_AU04 #674"
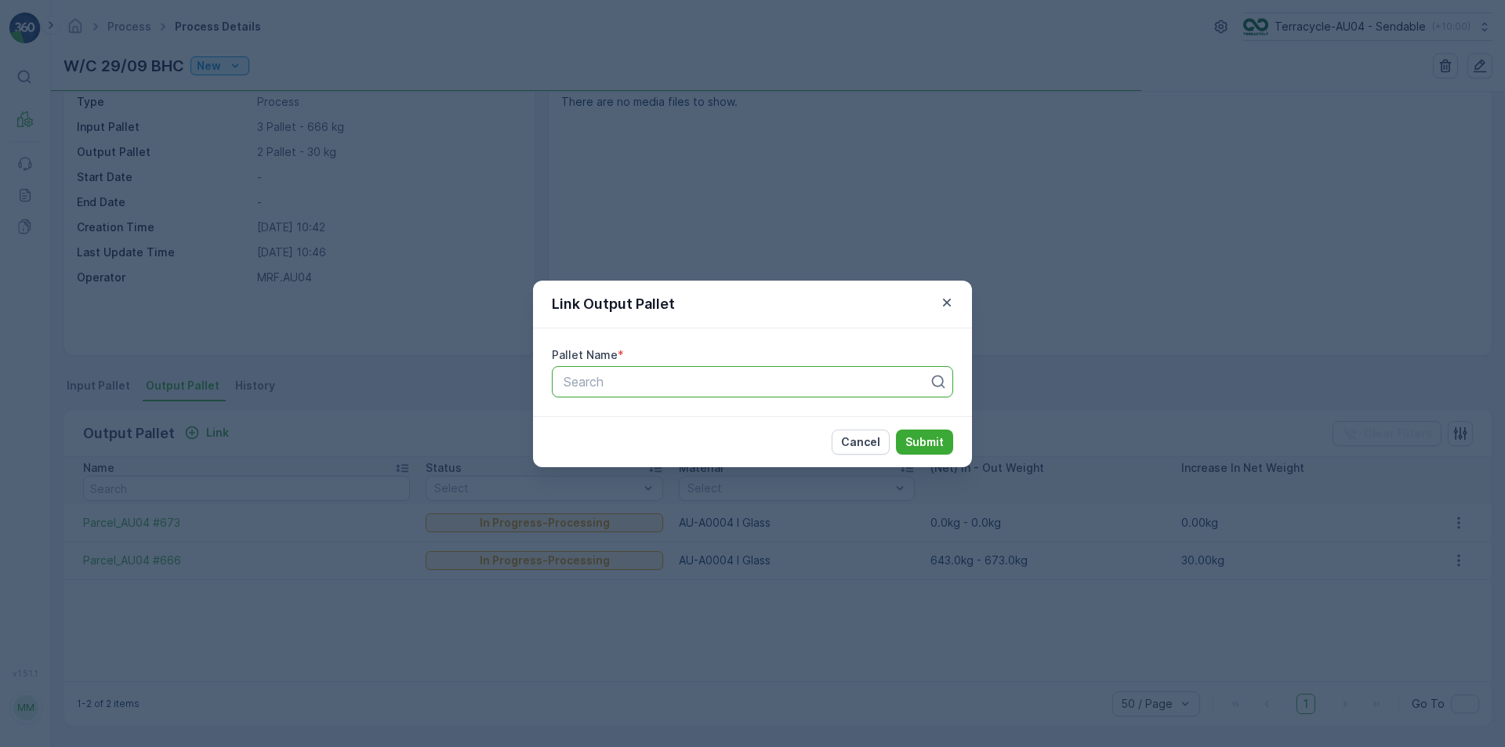
type input "Parcel_AU04 #674"
click at [673, 419] on div "Parcel_AU04 #674" at bounding box center [752, 420] width 383 height 14
click at [907, 444] on p "Submit" at bounding box center [924, 442] width 38 height 16
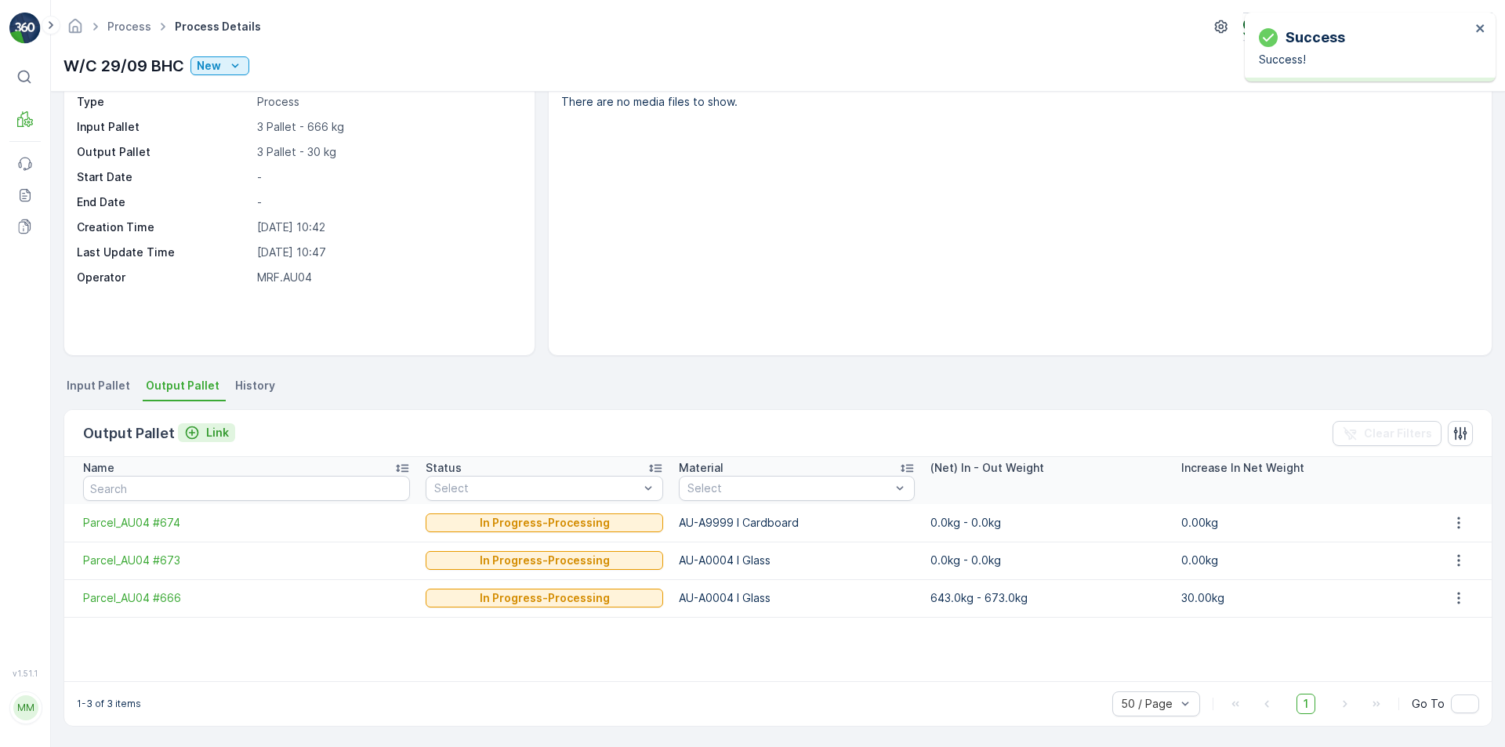
click at [222, 424] on button "Link" at bounding box center [206, 432] width 57 height 19
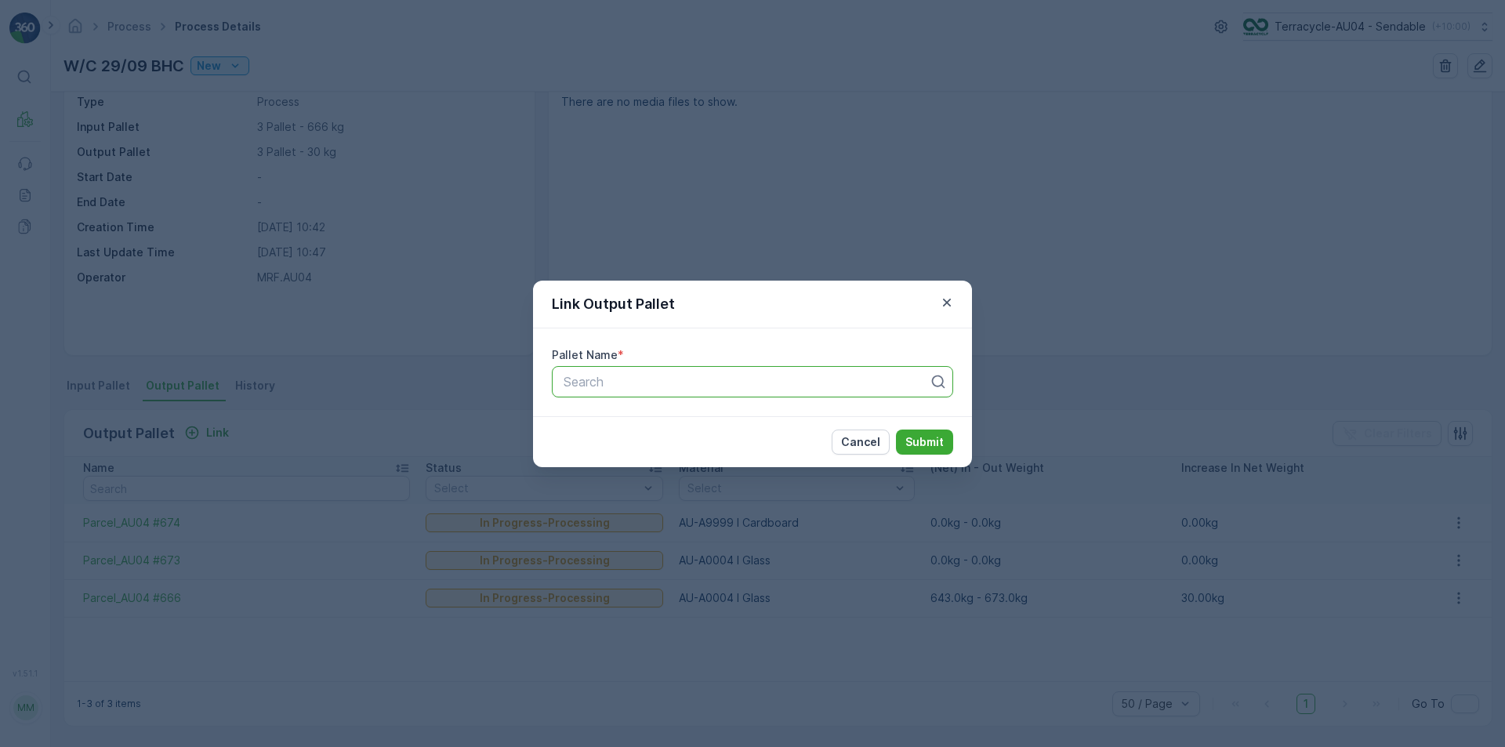
click at [787, 383] on div at bounding box center [746, 382] width 368 height 14
paste input "Parcel_AU04 #675"
type input "Parcel_AU04 #675"
click at [751, 425] on div "Parcel_AU04 #675" at bounding box center [752, 420] width 383 height 14
click at [945, 444] on button "Submit" at bounding box center [924, 442] width 57 height 25
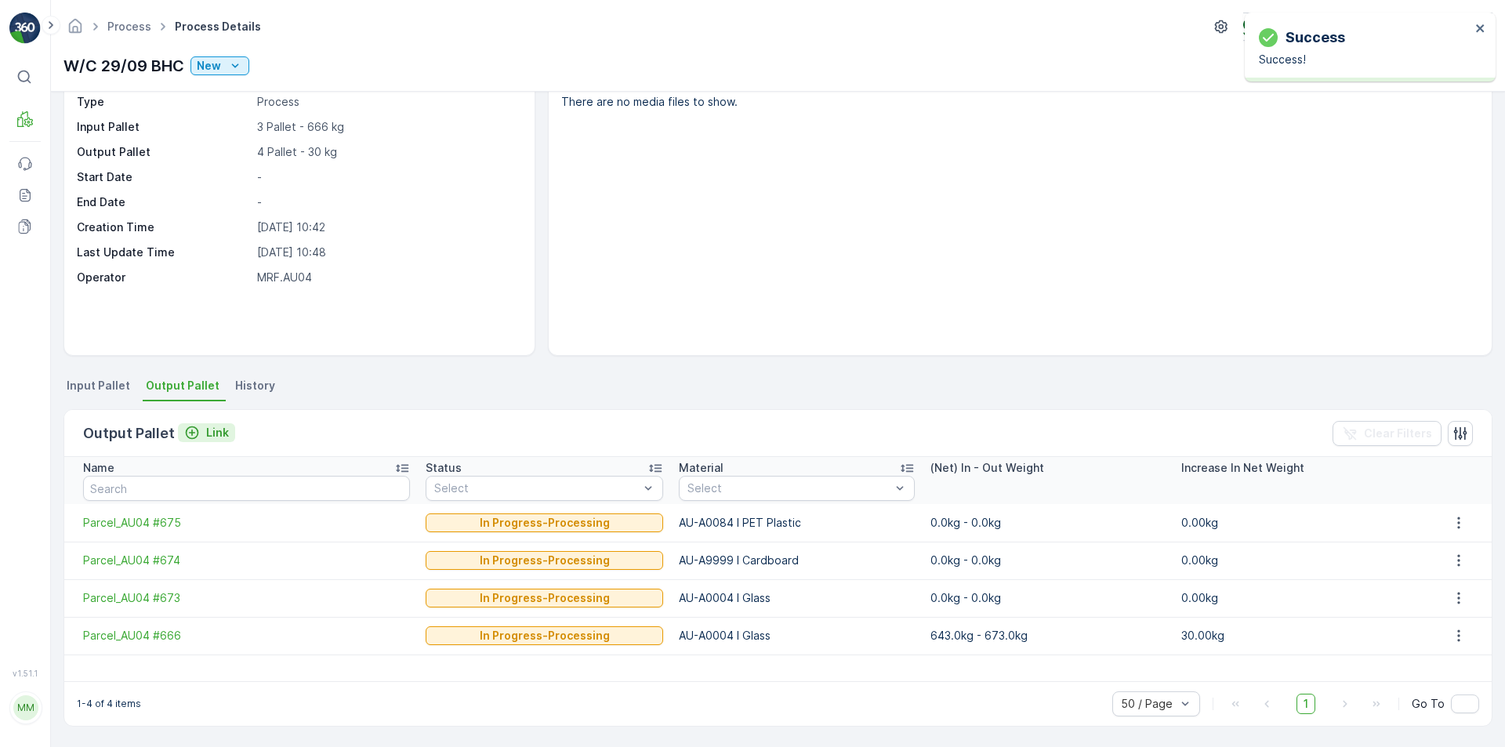
click at [211, 429] on p "Link" at bounding box center [217, 433] width 23 height 16
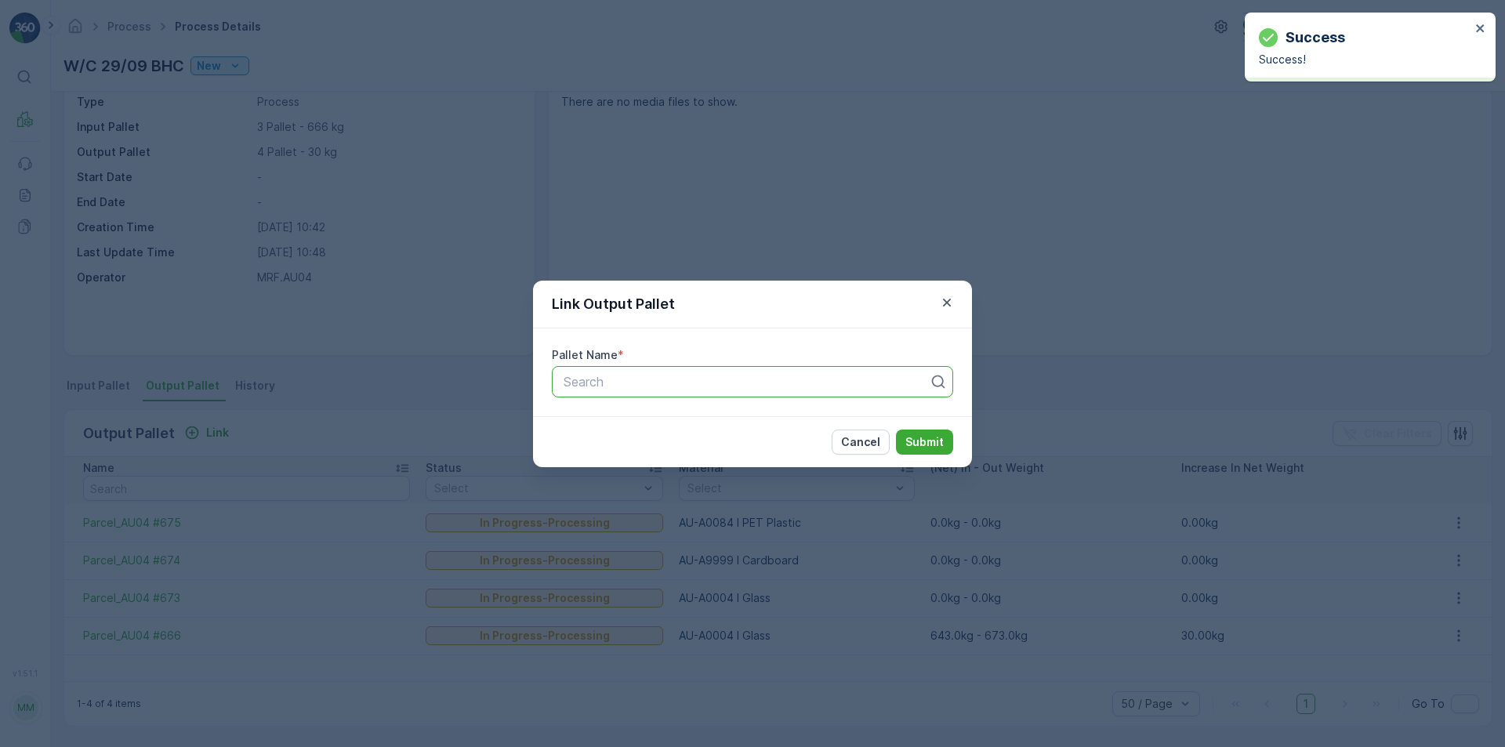
click at [778, 391] on div "Search" at bounding box center [752, 381] width 401 height 31
paste input "Parcel_AU04 #676"
type input "Parcel_AU04 #676"
click at [681, 430] on div "Parcel_AU04 #676" at bounding box center [752, 420] width 401 height 27
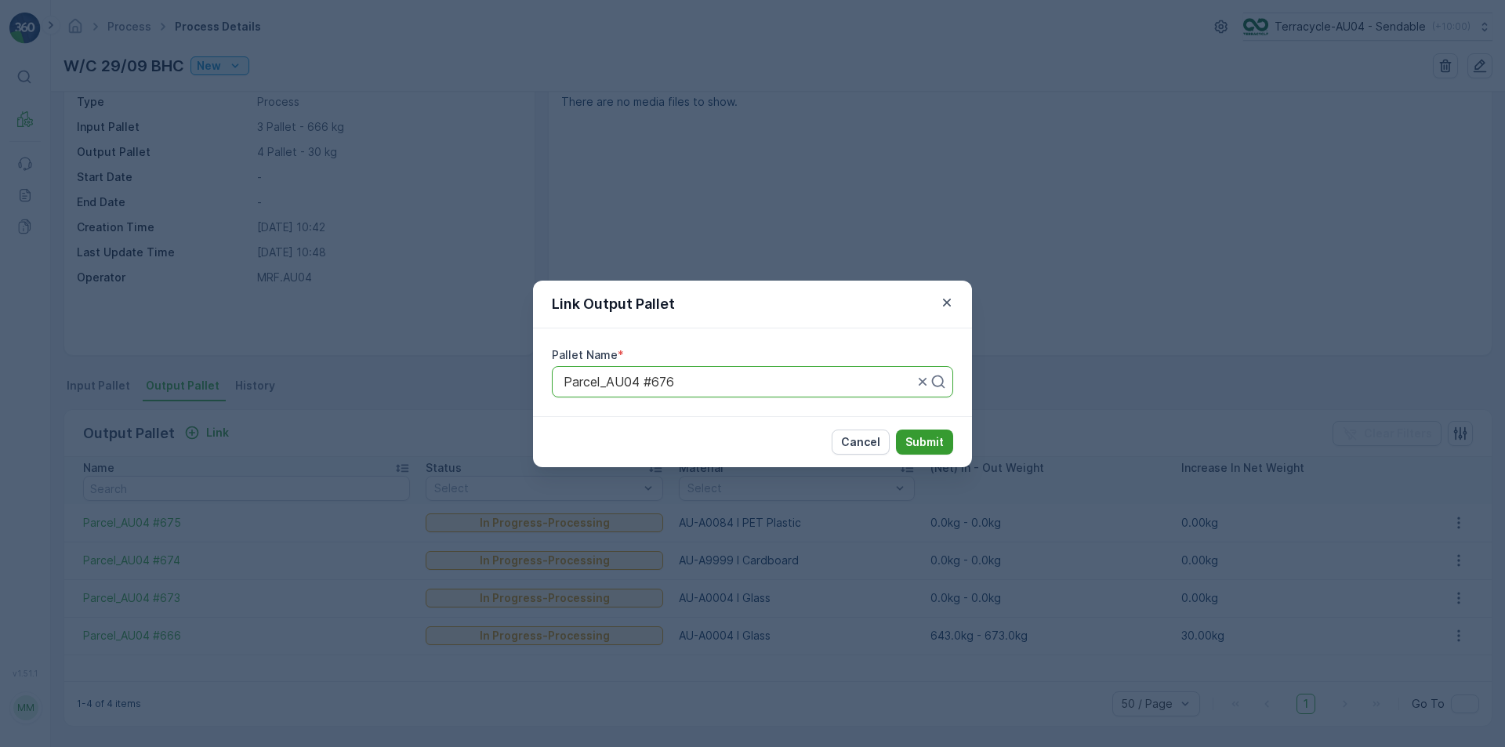
click at [924, 438] on p "Submit" at bounding box center [924, 442] width 38 height 16
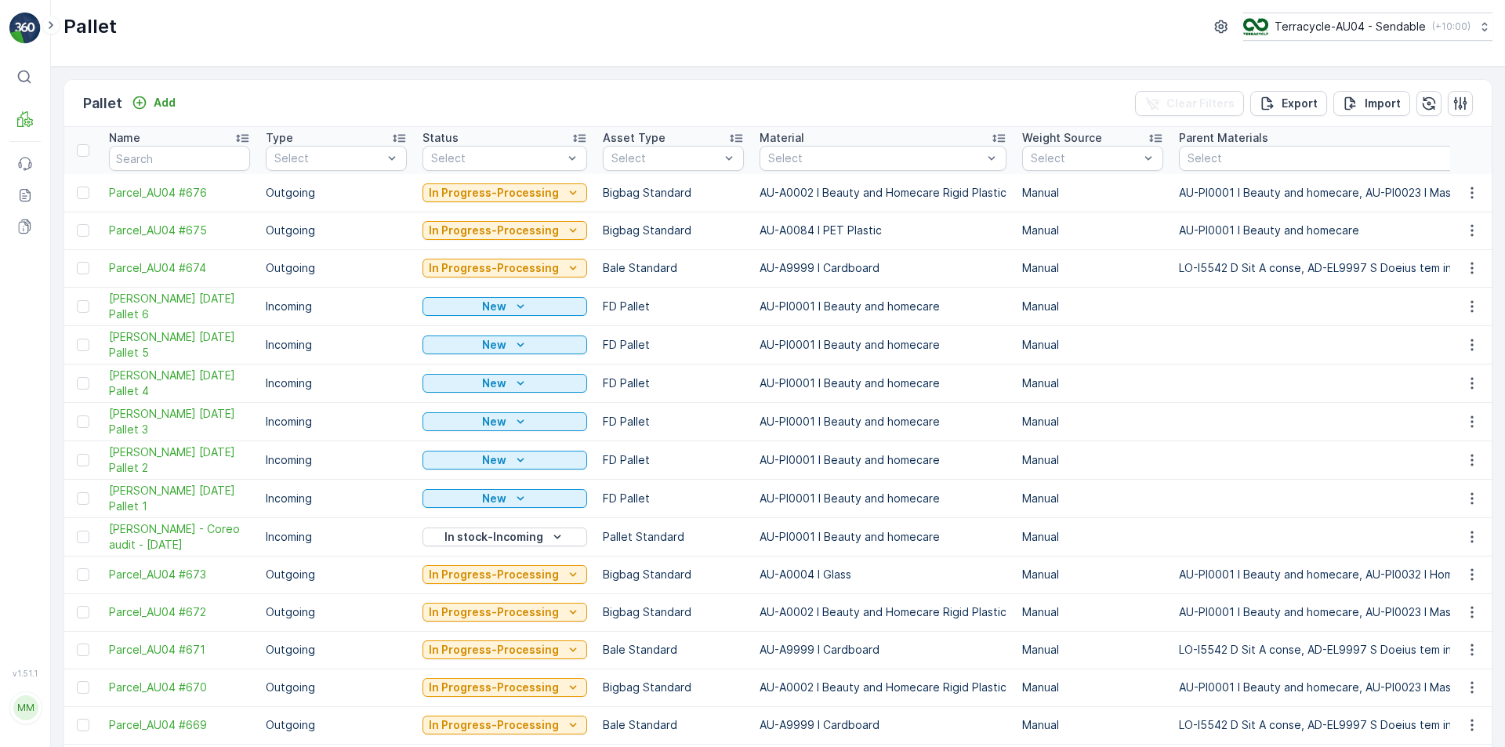
click at [109, 159] on input "text" at bounding box center [179, 158] width 141 height 25
paste input "[PERSON_NAME] [DATE] Pallet 4"
type input "[PERSON_NAME] [DATE] Pallet 4"
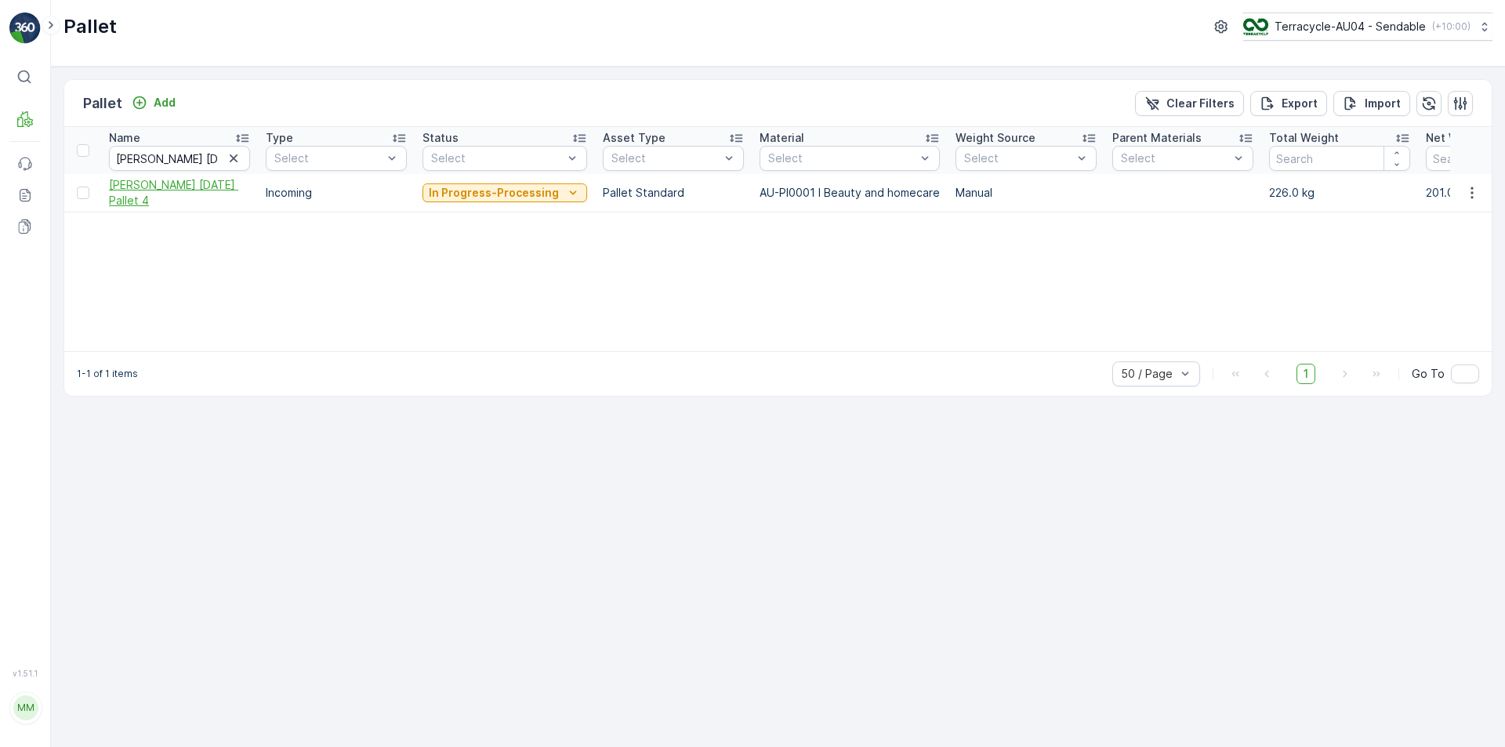
click at [155, 184] on span "[PERSON_NAME] [DATE] Pallet 4" at bounding box center [179, 192] width 141 height 31
click at [1475, 201] on button "button" at bounding box center [1472, 192] width 28 height 19
click at [1453, 239] on span "Edit Pallet" at bounding box center [1434, 238] width 53 height 16
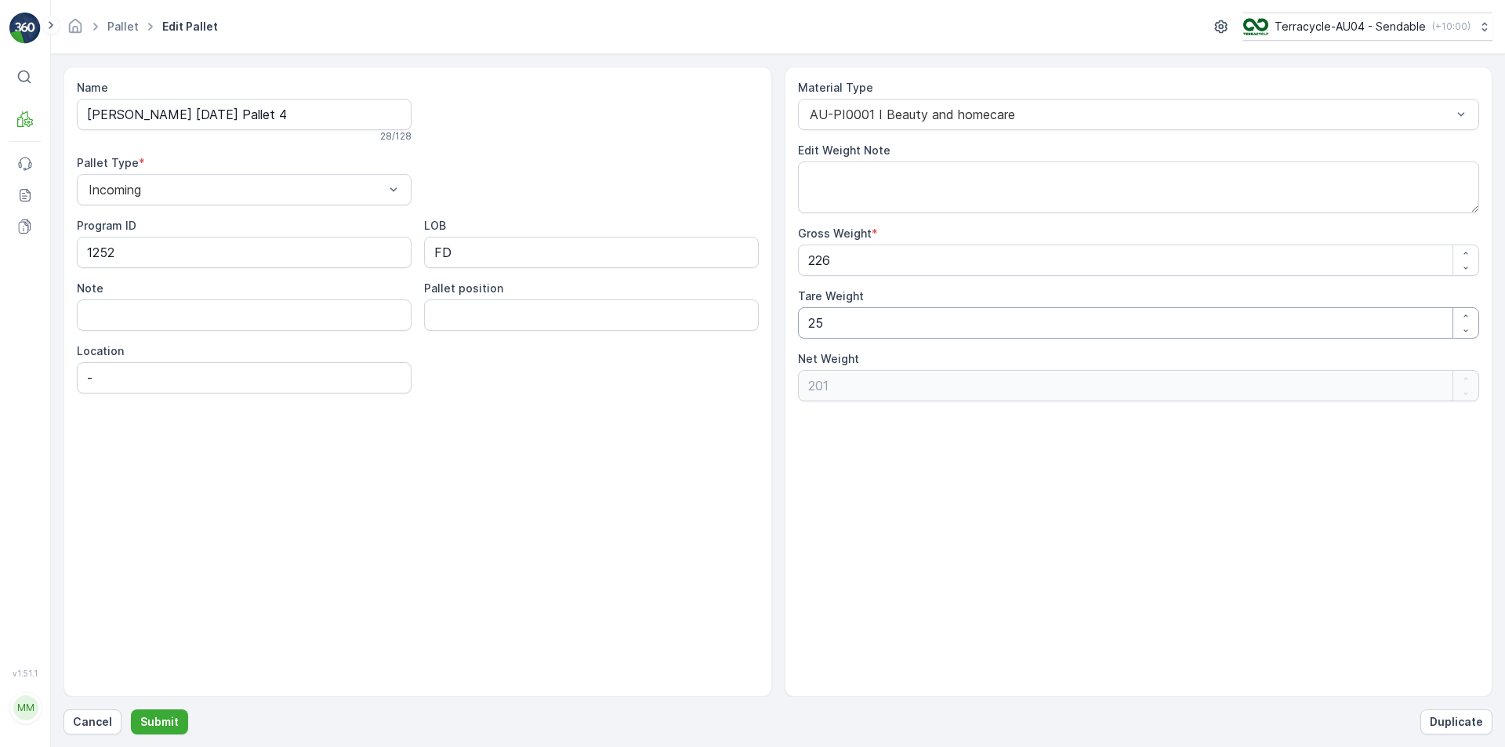
drag, startPoint x: 852, startPoint y: 326, endPoint x: 669, endPoint y: 330, distance: 183.5
click at [707, 333] on div "Name FD Mecca 17/09/2025 Pallet 4 28 / 128 Pallet Type * Incoming Program ID 12…" at bounding box center [777, 382] width 1429 height 630
type Weight "1"
type Weight "225"
type Weight "14"
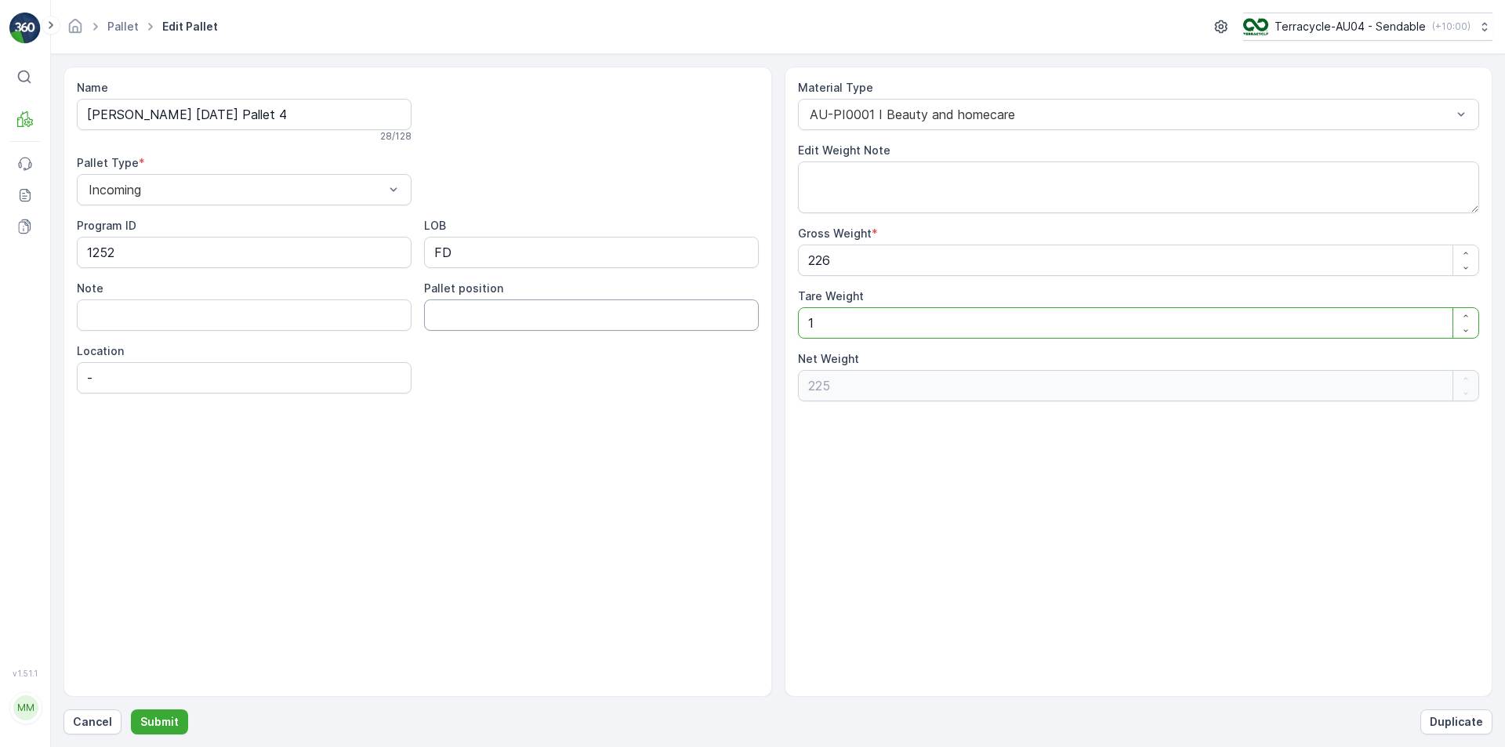
type Weight "212"
type Weight "14"
click at [173, 726] on p "Submit" at bounding box center [159, 722] width 38 height 16
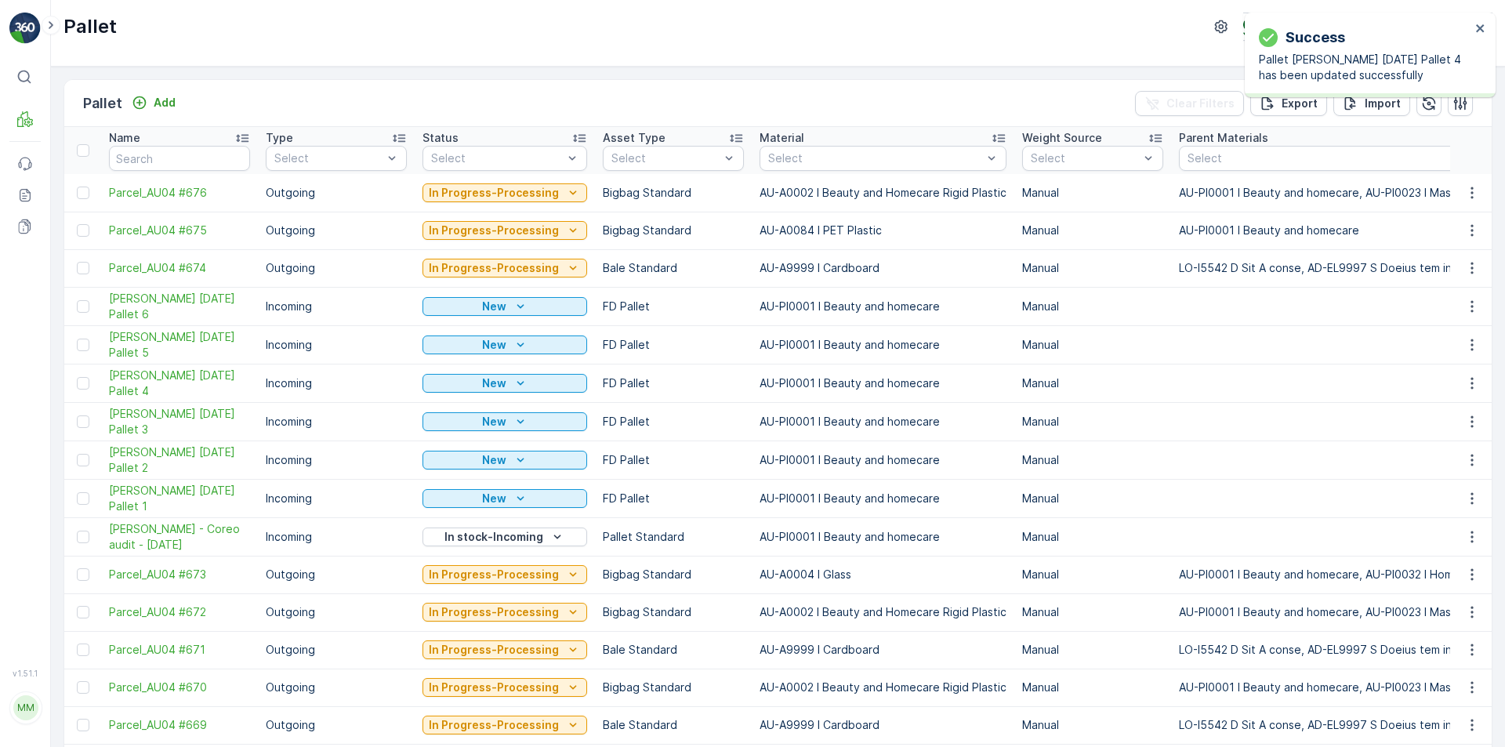
click at [187, 165] on input "text" at bounding box center [179, 158] width 141 height 25
paste input "[PERSON_NAME] [DATE] Pallet 4"
type input "[PERSON_NAME] [DATE] Pallet 4"
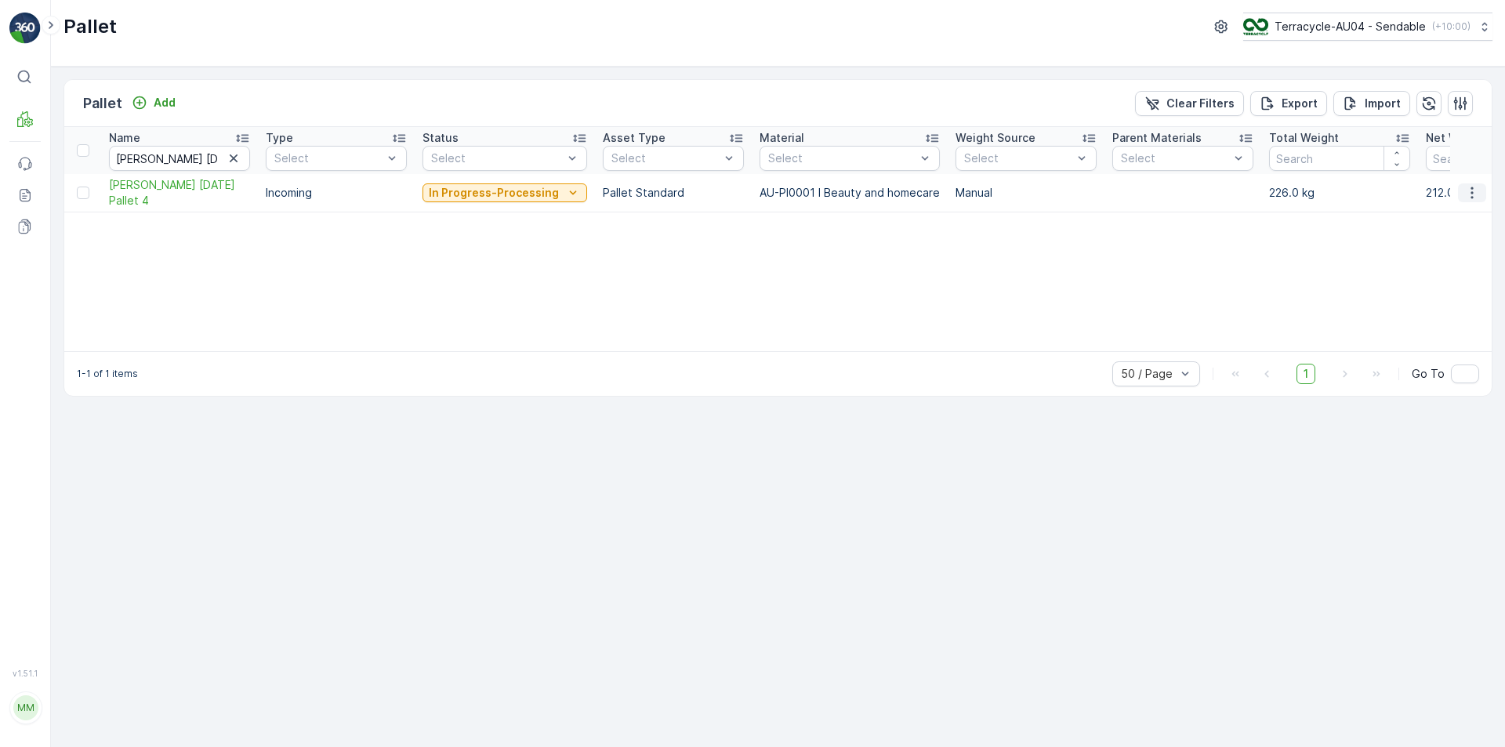
click at [1475, 190] on icon "button" at bounding box center [1472, 193] width 16 height 16
click at [1450, 241] on span "Edit Pallet" at bounding box center [1434, 238] width 53 height 16
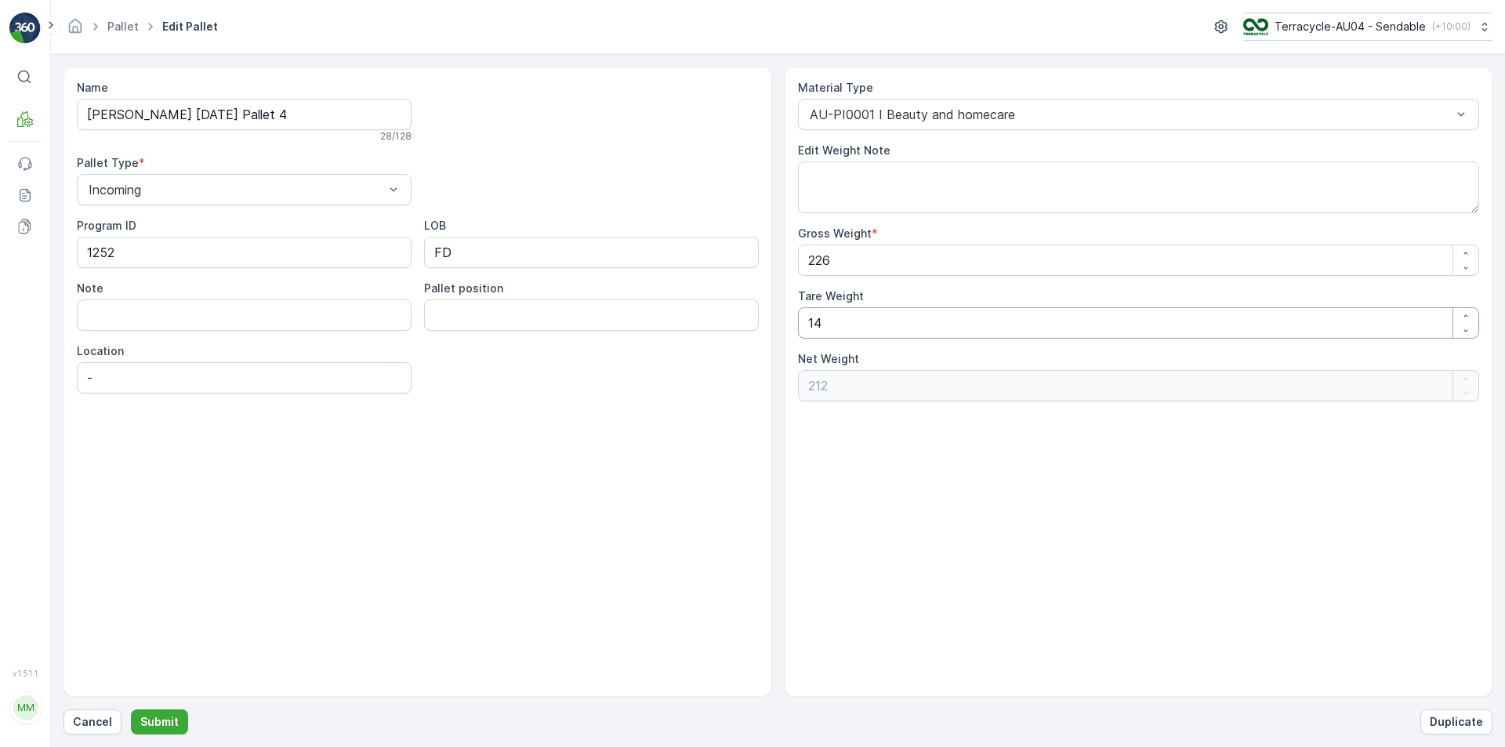
drag, startPoint x: 858, startPoint y: 321, endPoint x: 312, endPoint y: 303, distance: 545.9
click at [328, 303] on div "Name FD Mecca 17/09/2025 Pallet 4 28 / 128 Pallet Type * Incoming Program ID 12…" at bounding box center [777, 382] width 1429 height 630
type Weight "2"
type Weight "224"
type Weight "25"
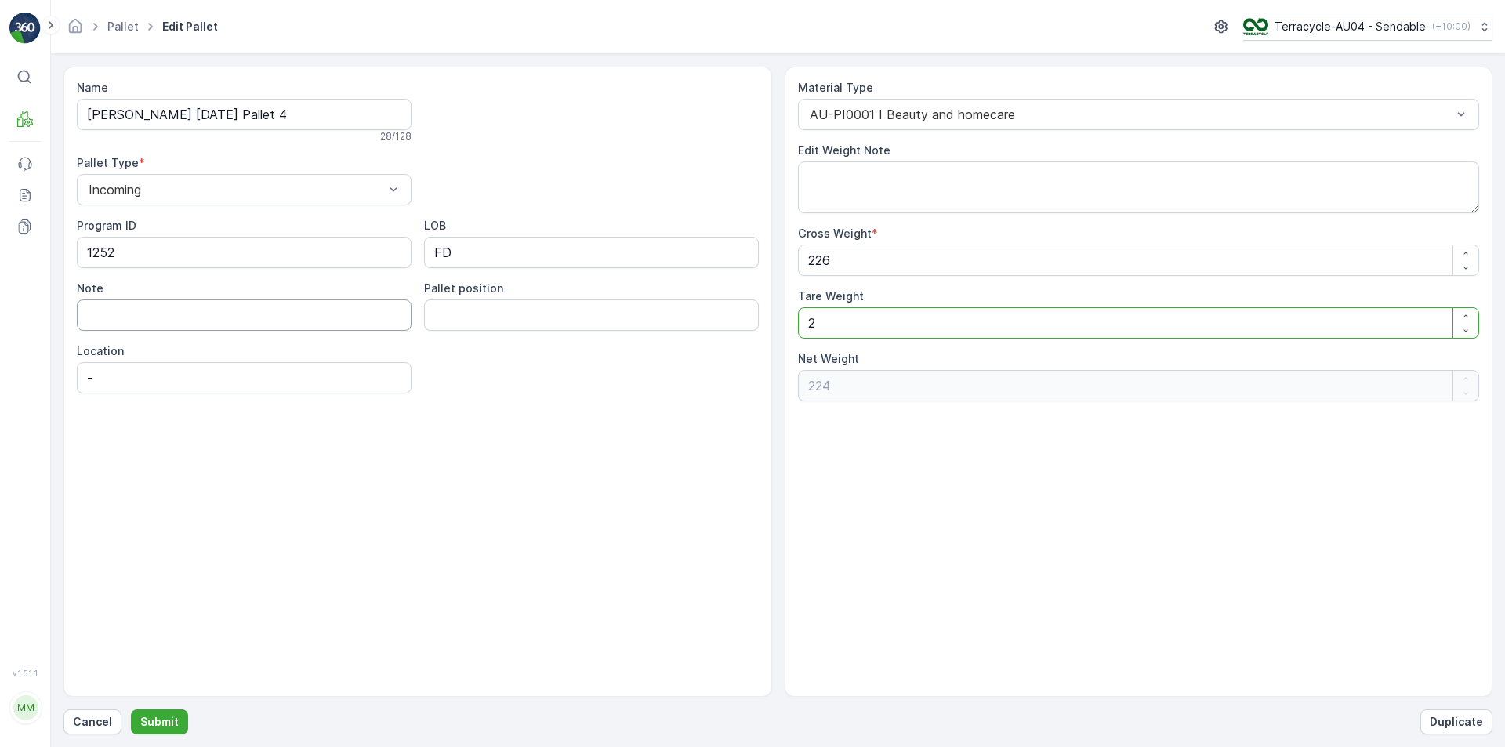
type Weight "201"
type Weight "25"
click at [162, 720] on p "Submit" at bounding box center [159, 722] width 38 height 16
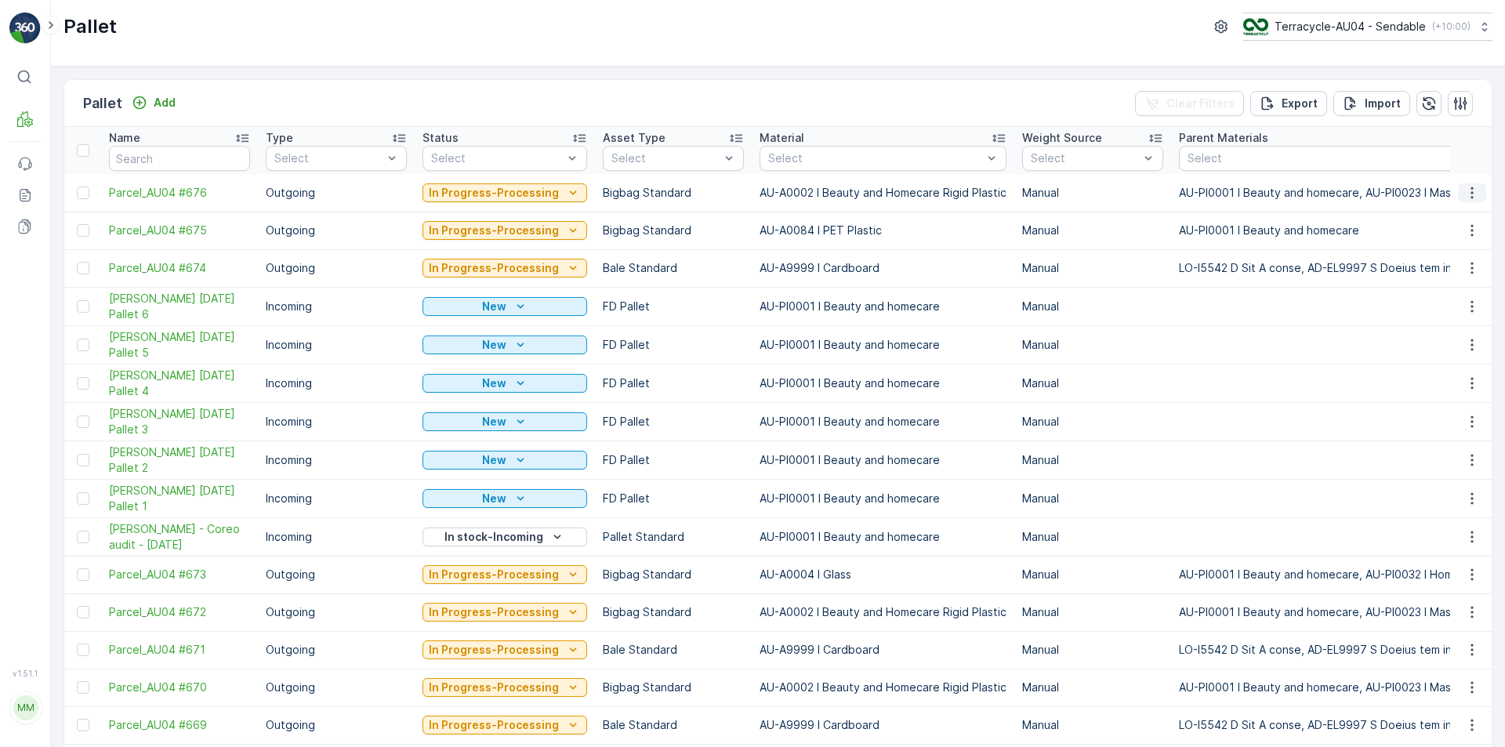
click at [1478, 192] on button "button" at bounding box center [1472, 192] width 28 height 19
click at [201, 149] on input "text" at bounding box center [179, 158] width 141 height 25
drag, startPoint x: 201, startPoint y: 149, endPoint x: 147, endPoint y: 150, distance: 54.1
click at [147, 150] on input "text" at bounding box center [179, 158] width 141 height 25
paste input "FD Mecca 17/09/2025 Pallet 4"
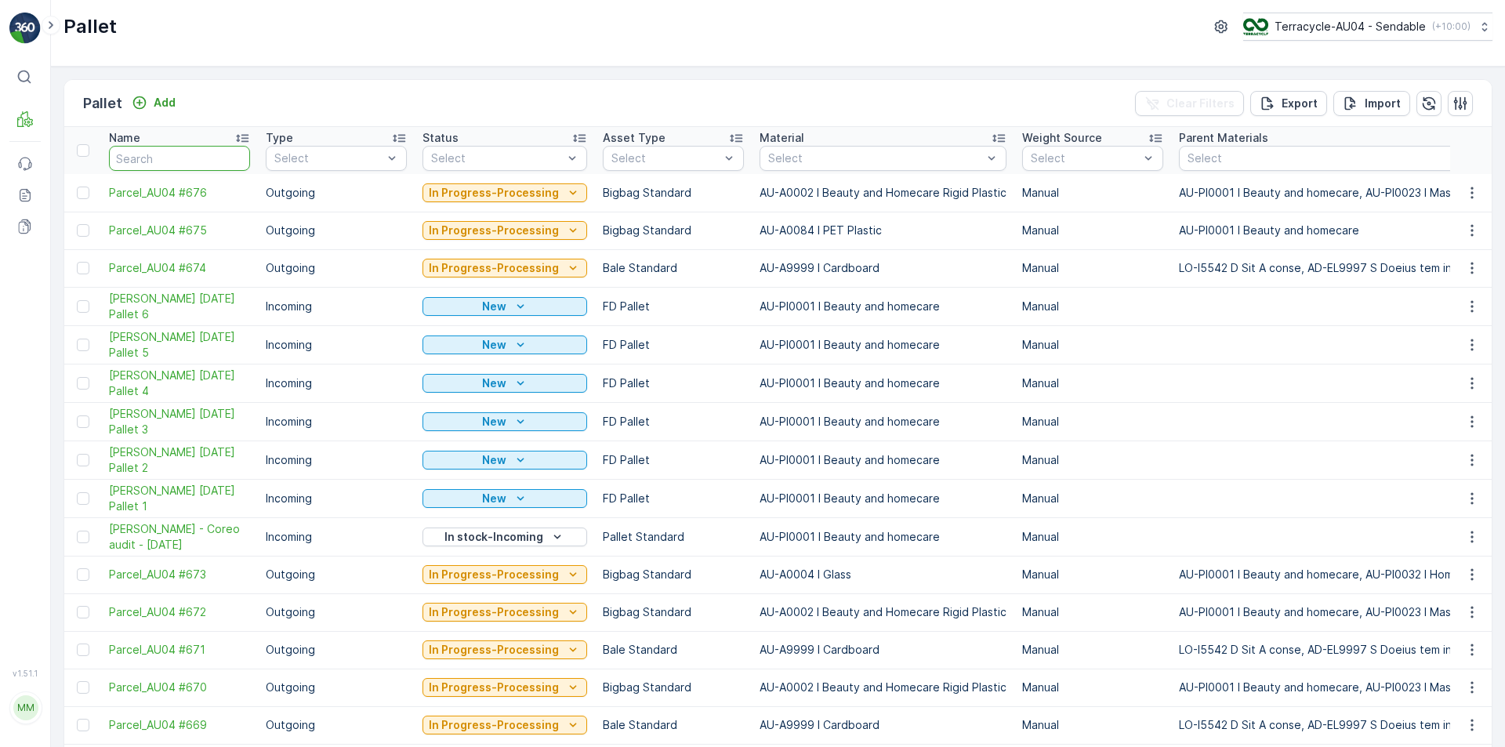
type input "FD Mecca 17/09/2025 Pallet 4"
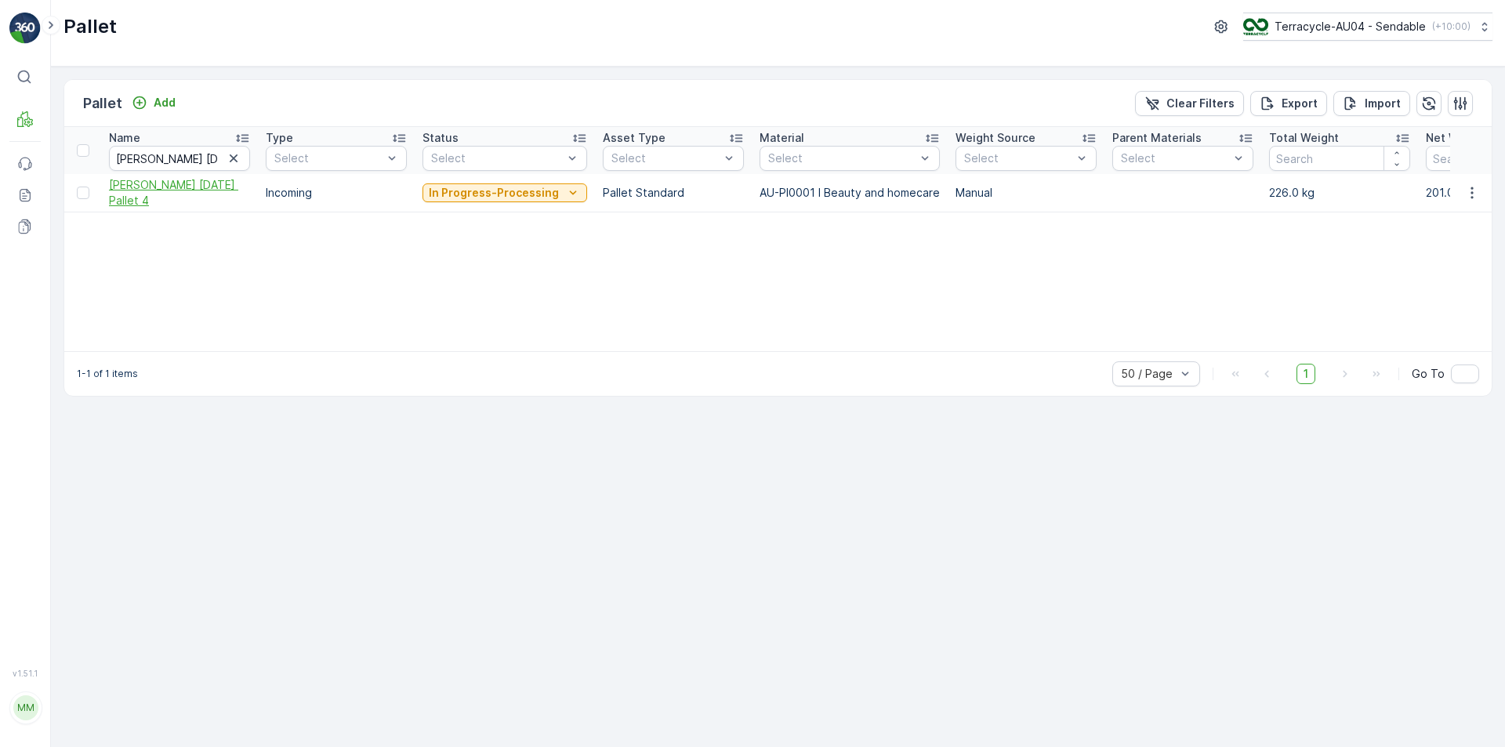
click at [129, 183] on span "FD Mecca 17/09/2025 Pallet 4" at bounding box center [179, 192] width 141 height 31
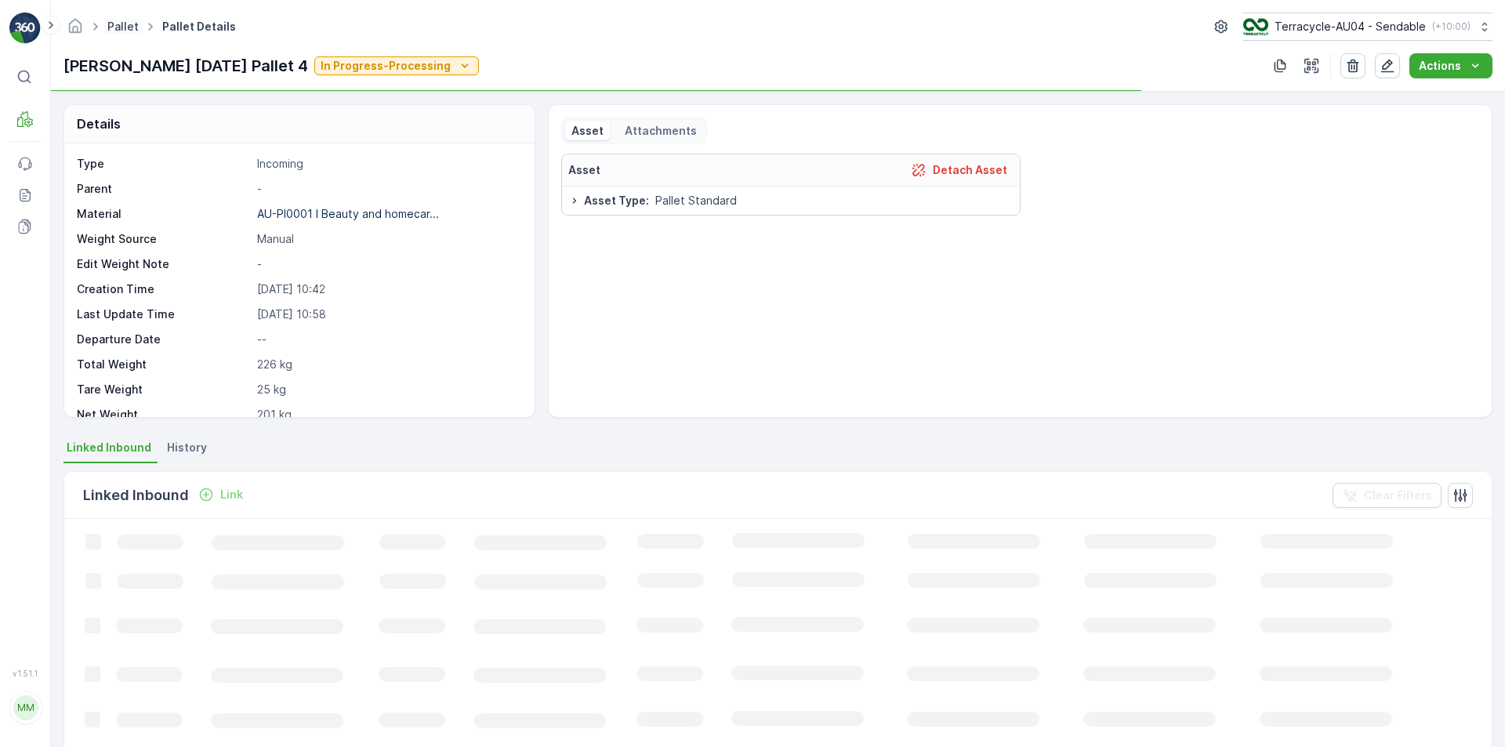
click at [130, 28] on link "Pallet" at bounding box center [122, 26] width 31 height 13
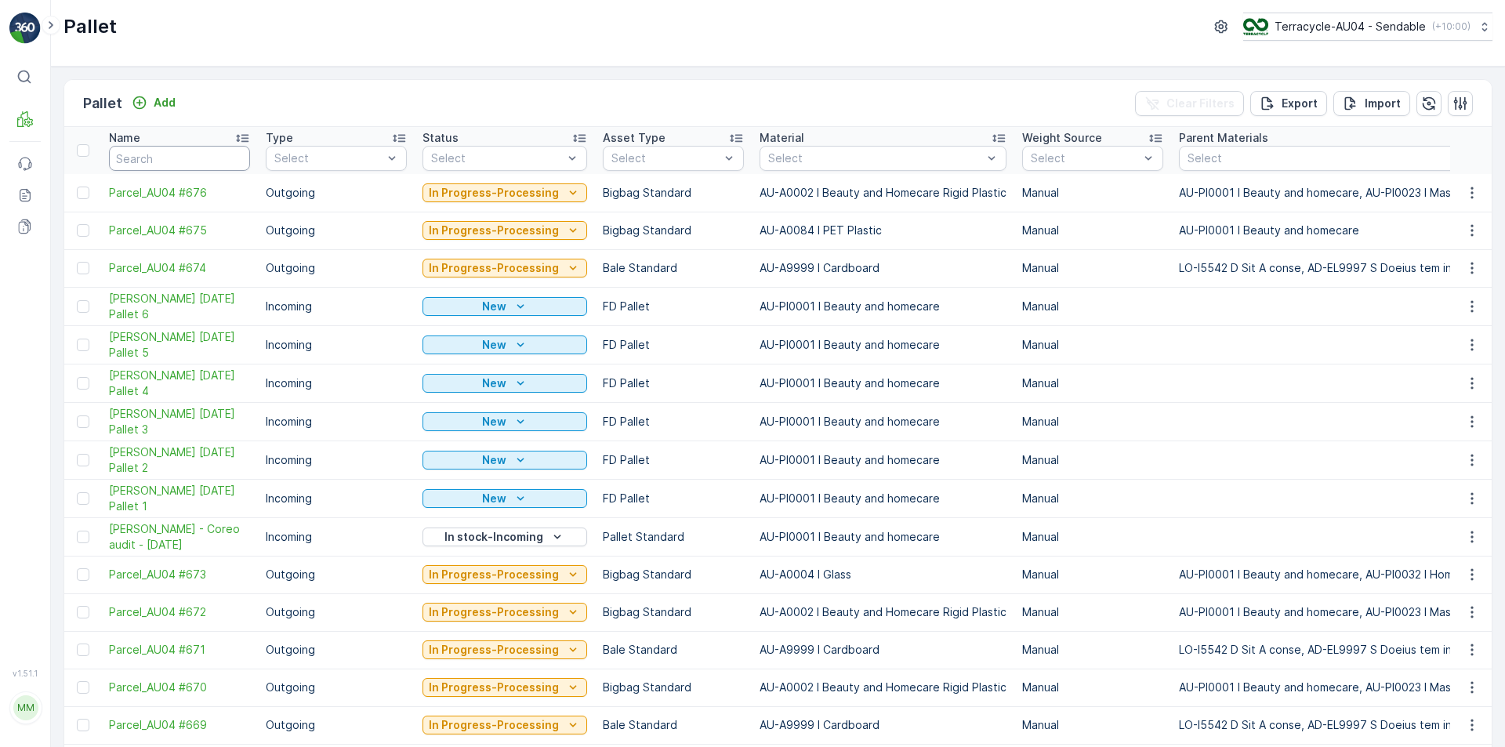
click at [230, 161] on input "text" at bounding box center [179, 158] width 141 height 25
paste input "FD Mecca 17/09/2025 Pallet 4"
type input "FD Mecca 17/09/2025 Pallet 4"
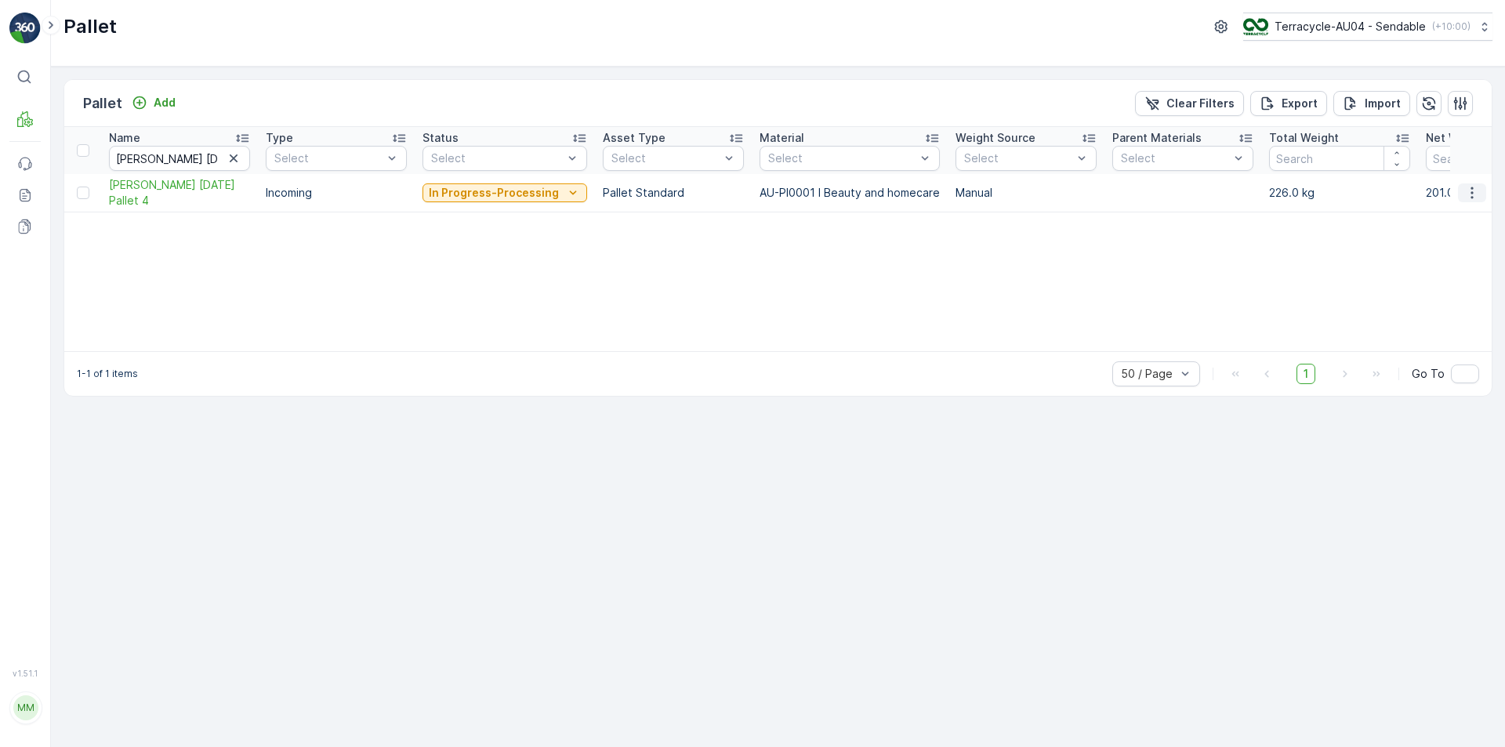
click at [1470, 194] on icon "button" at bounding box center [1472, 193] width 16 height 16
click at [1460, 247] on div "Edit Pallet" at bounding box center [1453, 238] width 103 height 22
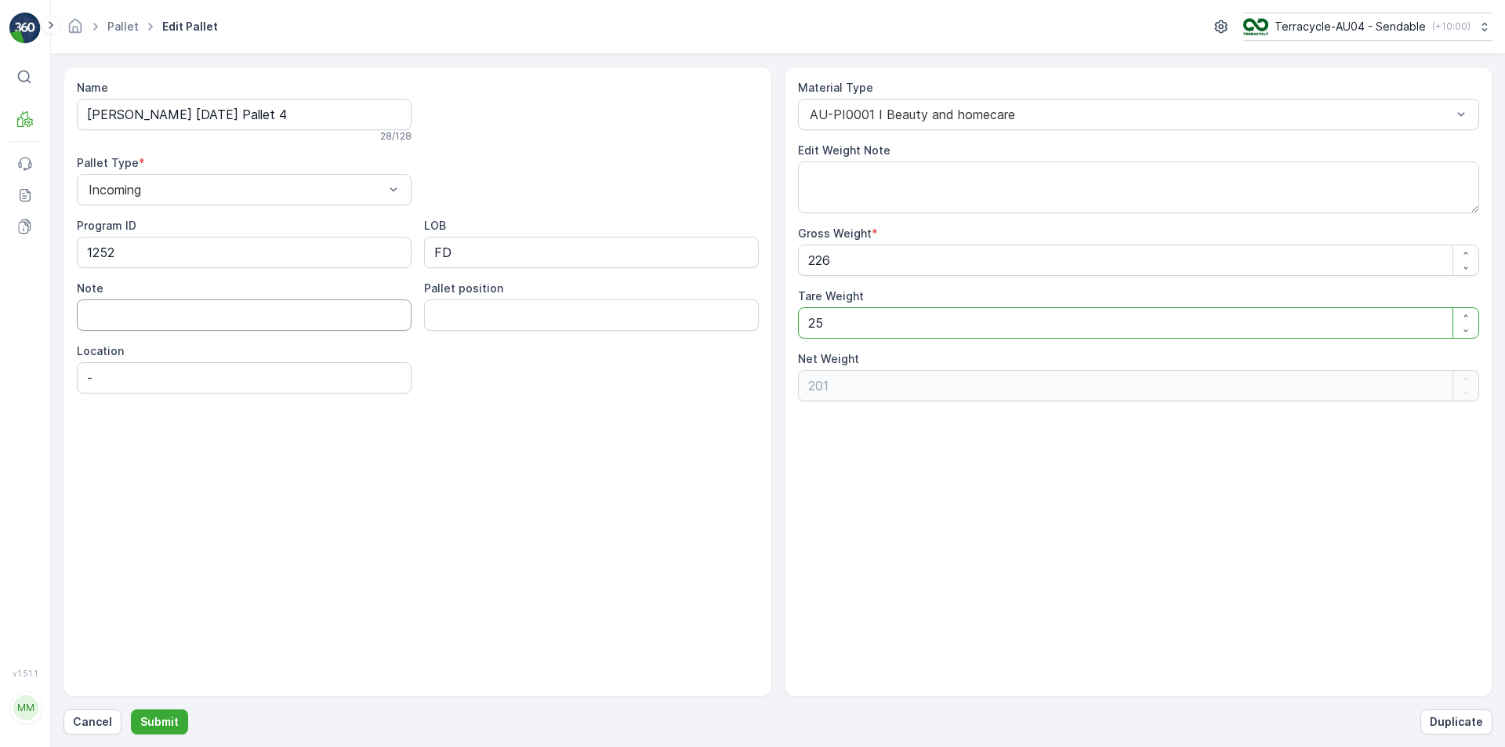
drag, startPoint x: 967, startPoint y: 326, endPoint x: 93, endPoint y: 314, distance: 874.1
click at [93, 314] on div "Name FD Mecca 17/09/2025 Pallet 4 28 / 128 Pallet Type * Incoming Program ID 12…" at bounding box center [777, 382] width 1429 height 630
type Weight "1"
type Weight "225"
type Weight "14"
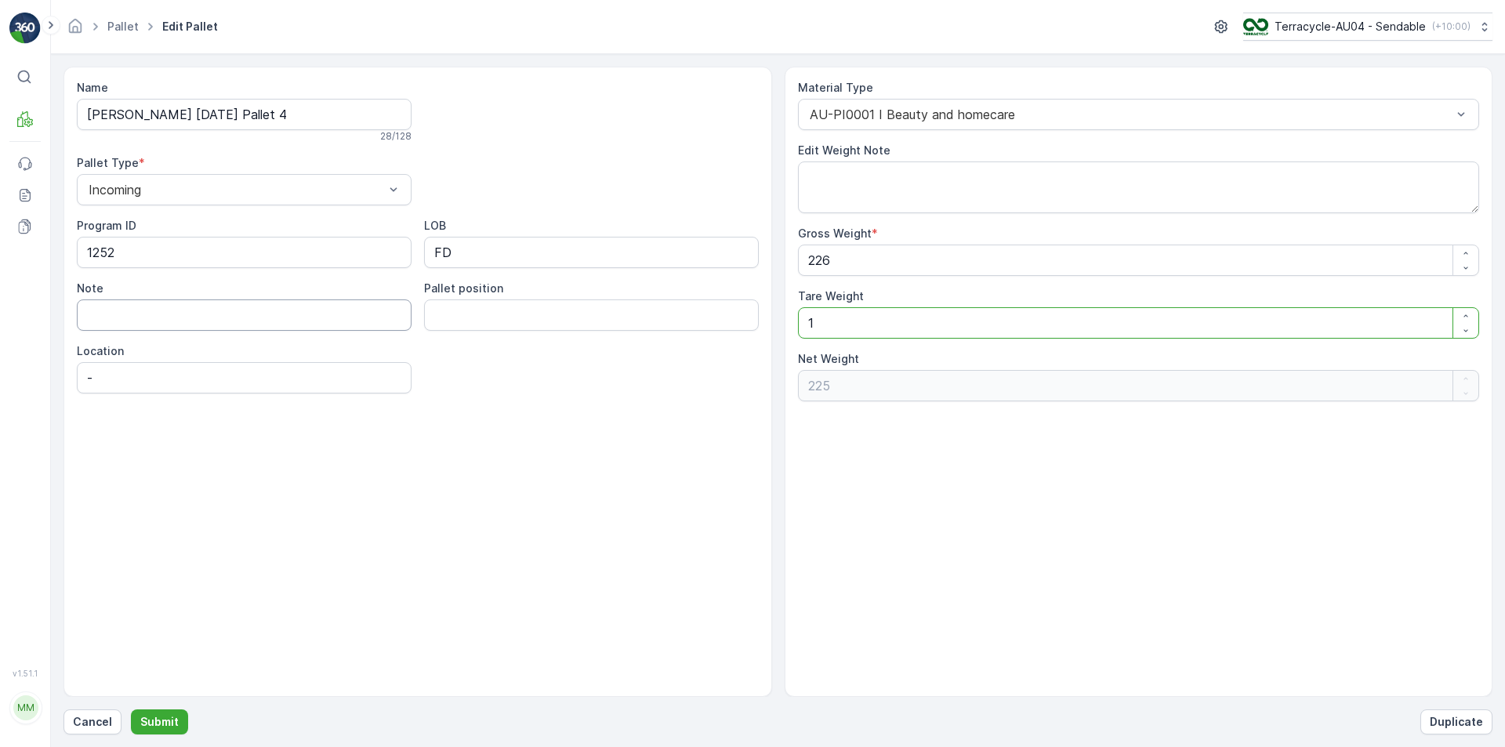
type Weight "212"
type Weight "14"
click at [135, 542] on div "Name FD Mecca 17/09/2025 Pallet 4 28 / 128 Pallet Type * Incoming Program ID 12…" at bounding box center [417, 382] width 709 height 630
click at [154, 735] on form "Name FD Mecca 17/09/2025 Pallet 4 28 / 128 Pallet Type * Incoming Program ID 12…" at bounding box center [778, 400] width 1454 height 693
click at [156, 717] on p "Submit" at bounding box center [159, 722] width 38 height 16
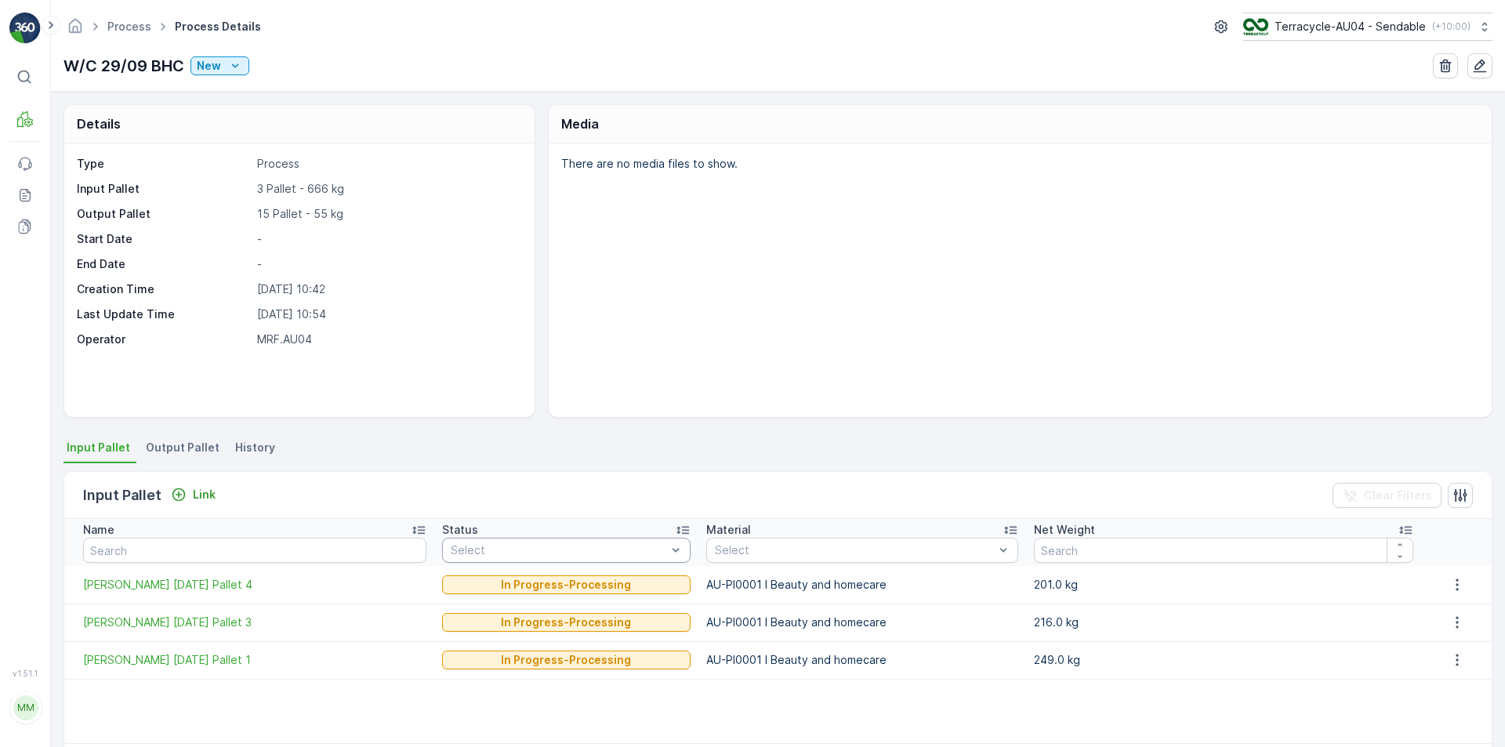
scroll to position [62, 0]
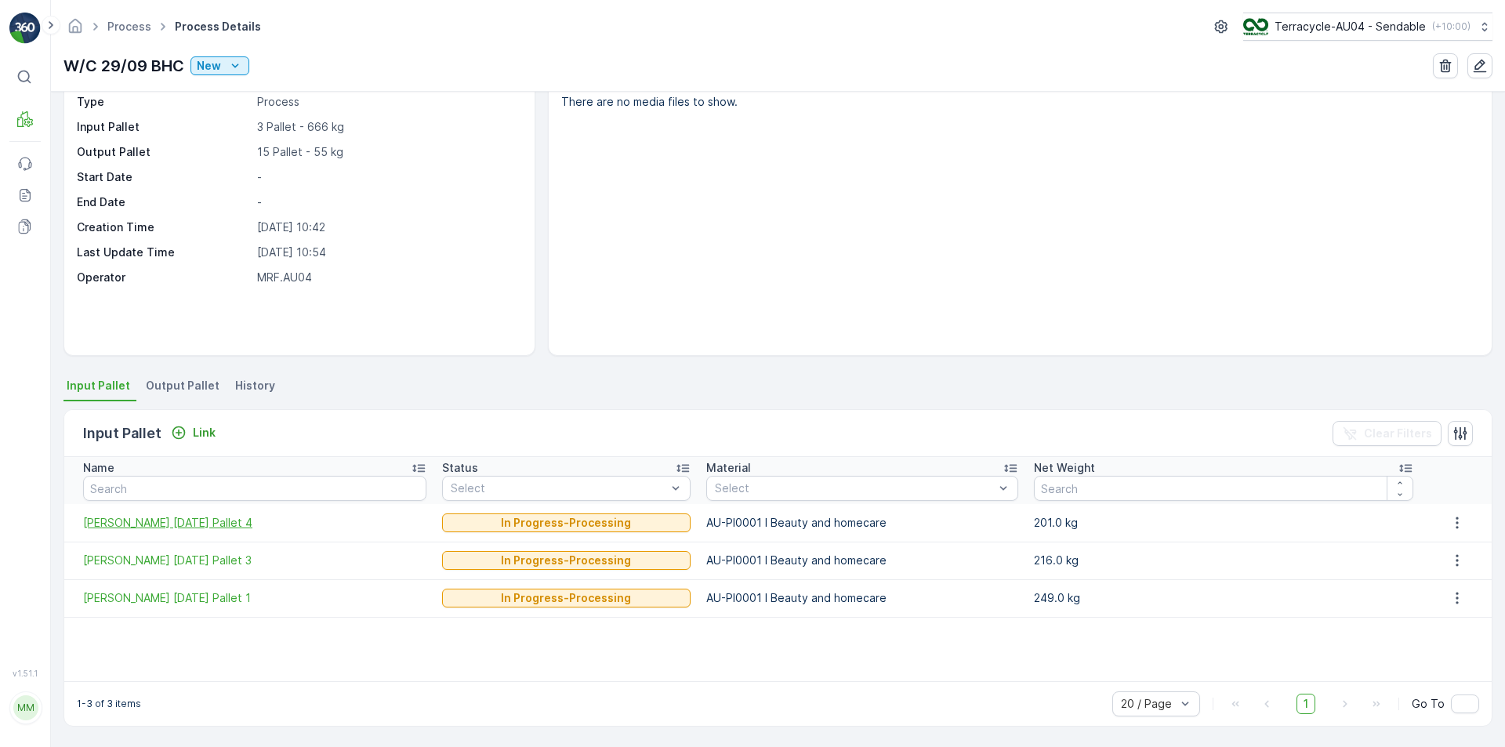
click at [165, 521] on span "[PERSON_NAME] [DATE] Pallet 4" at bounding box center [254, 523] width 343 height 16
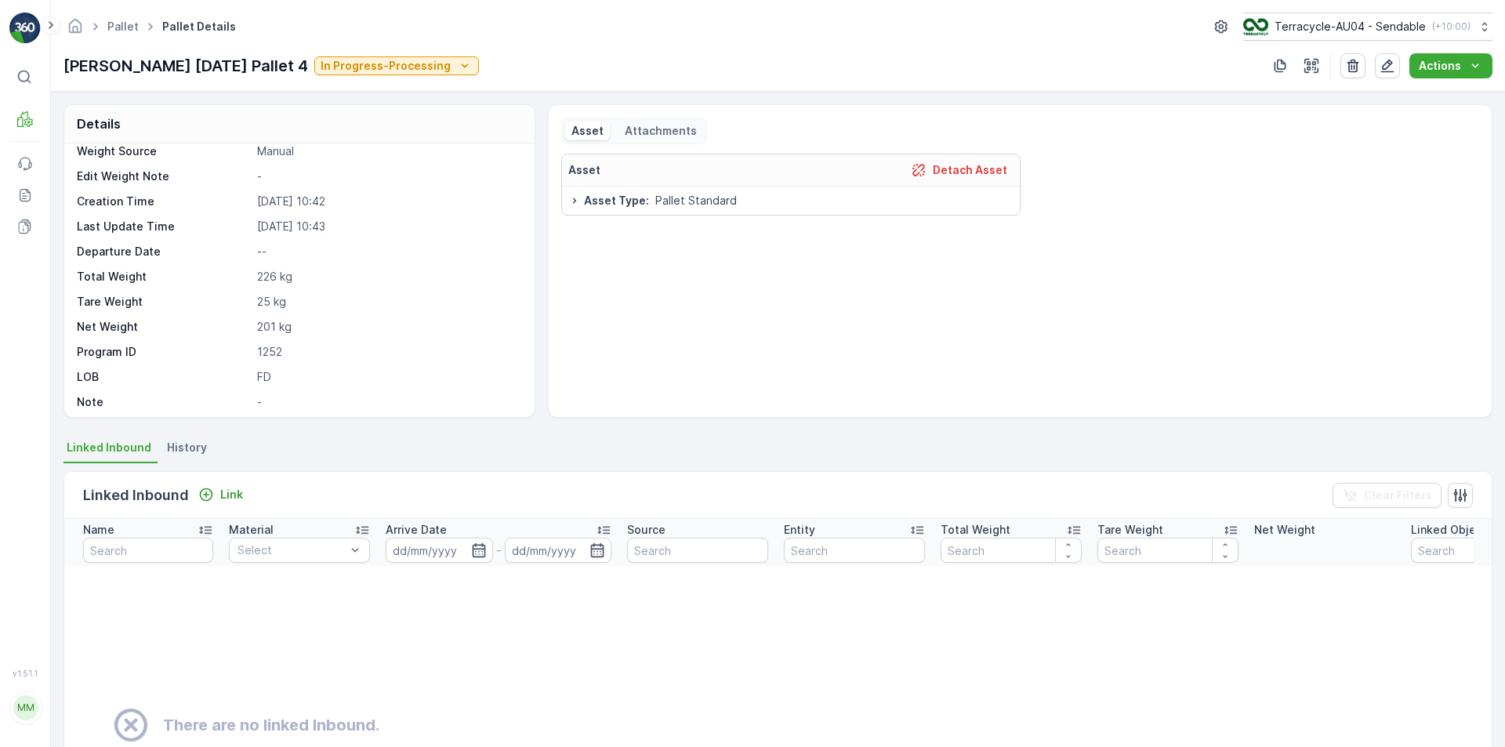
scroll to position [65, 0]
click at [140, 60] on p "[PERSON_NAME] [DATE] Pallet 4" at bounding box center [185, 66] width 245 height 24
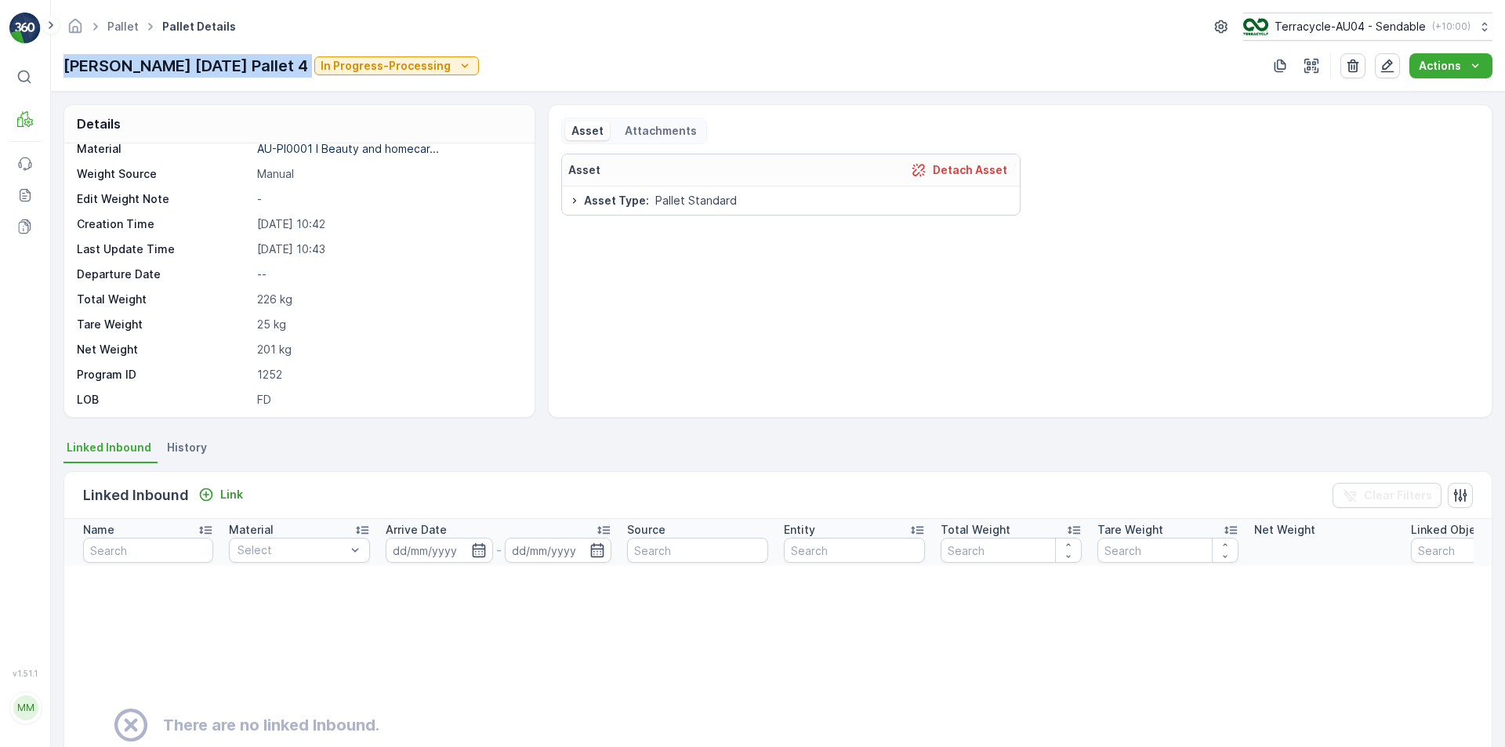
click at [140, 60] on p "[PERSON_NAME] [DATE] Pallet 4" at bounding box center [185, 66] width 245 height 24
copy p "[PERSON_NAME] [DATE] Pallet 4"
click at [122, 31] on link "Pallet" at bounding box center [122, 26] width 31 height 13
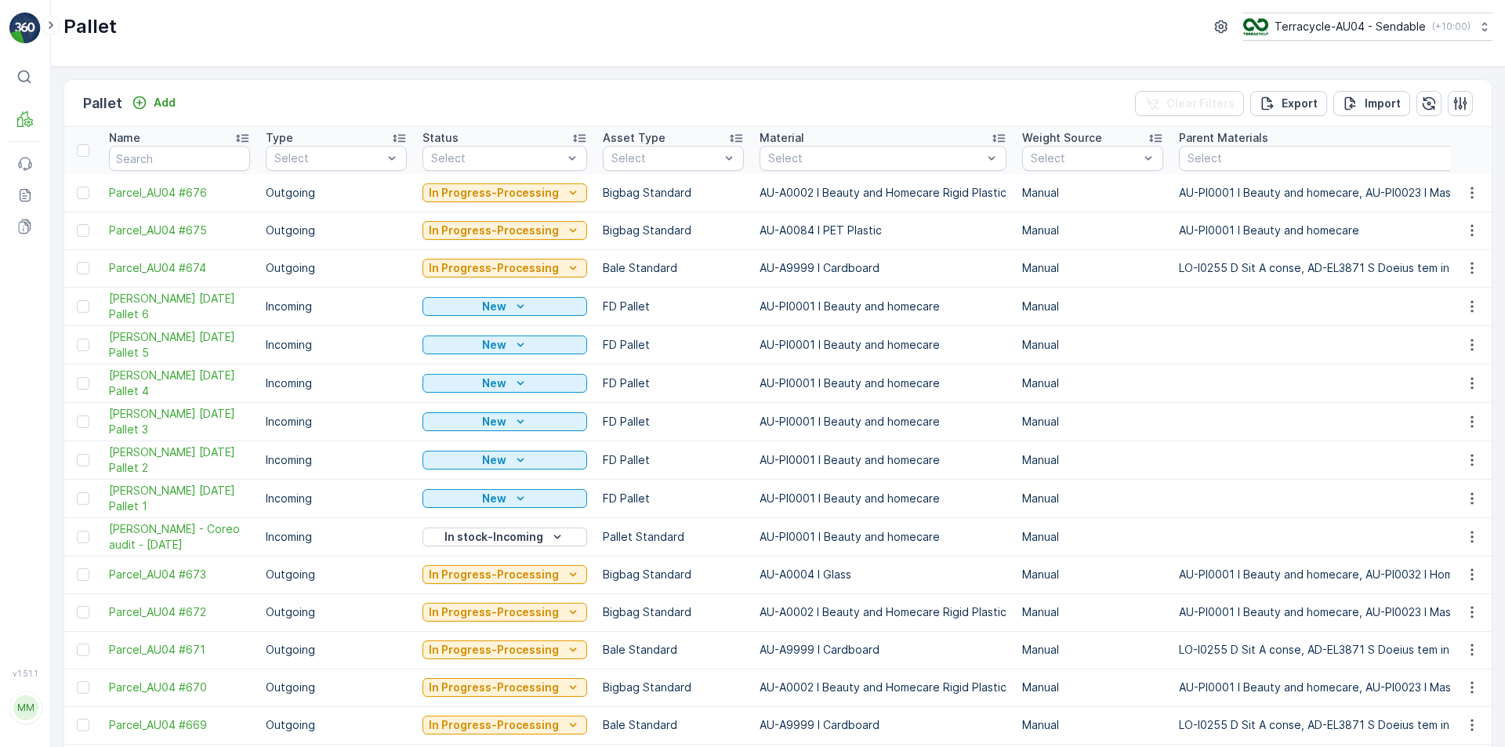
scroll to position [78, 0]
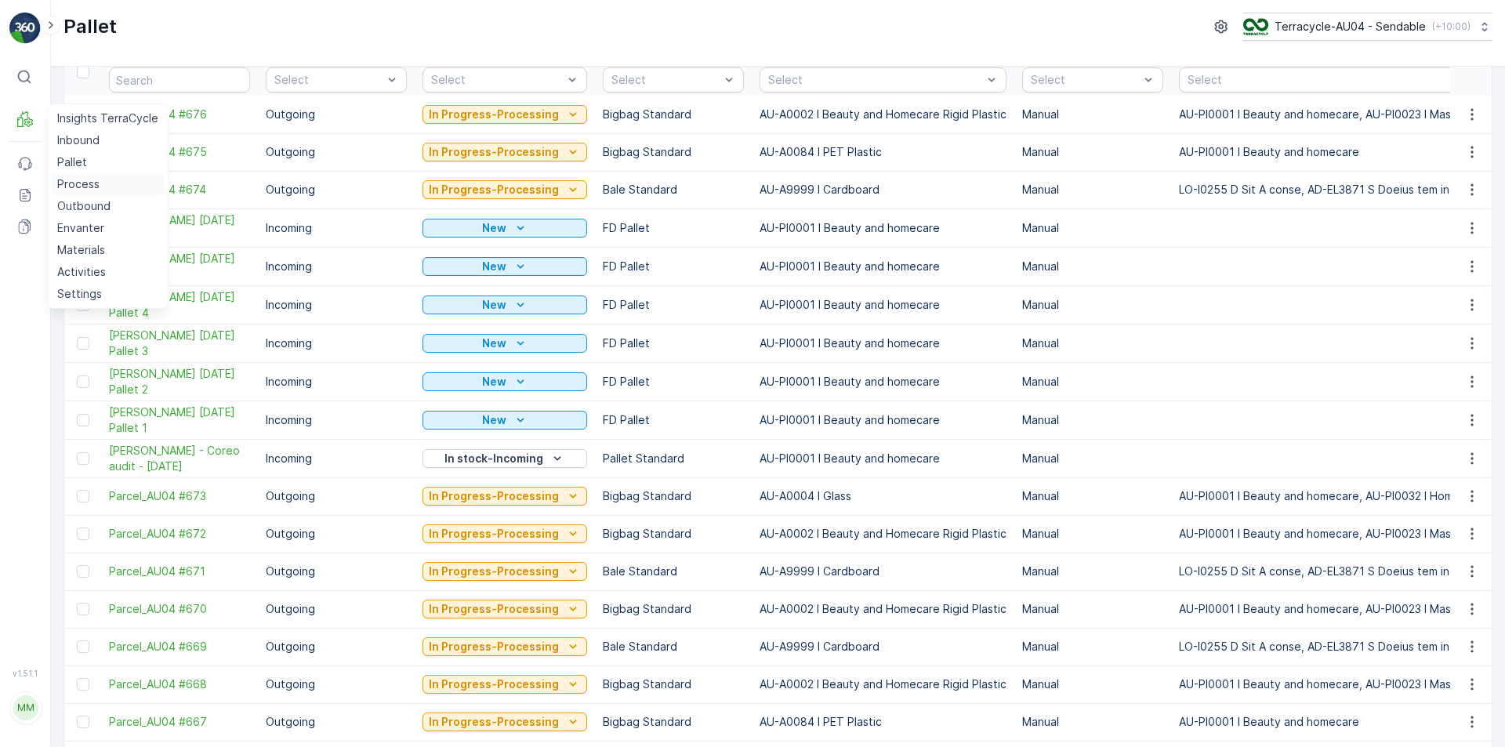
click at [90, 184] on p "Process" at bounding box center [78, 184] width 42 height 16
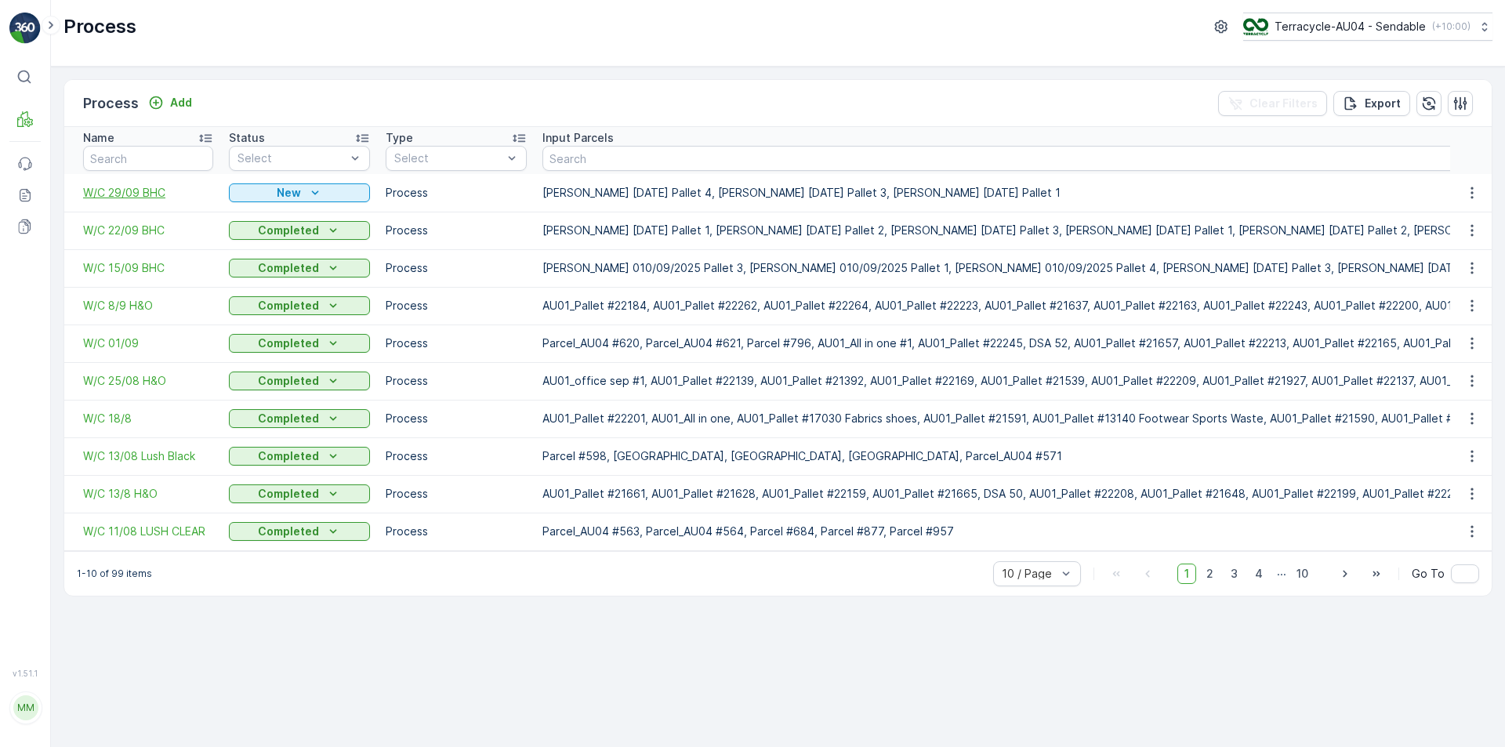
click at [140, 190] on span "W/C 29/09 BHC" at bounding box center [148, 193] width 130 height 16
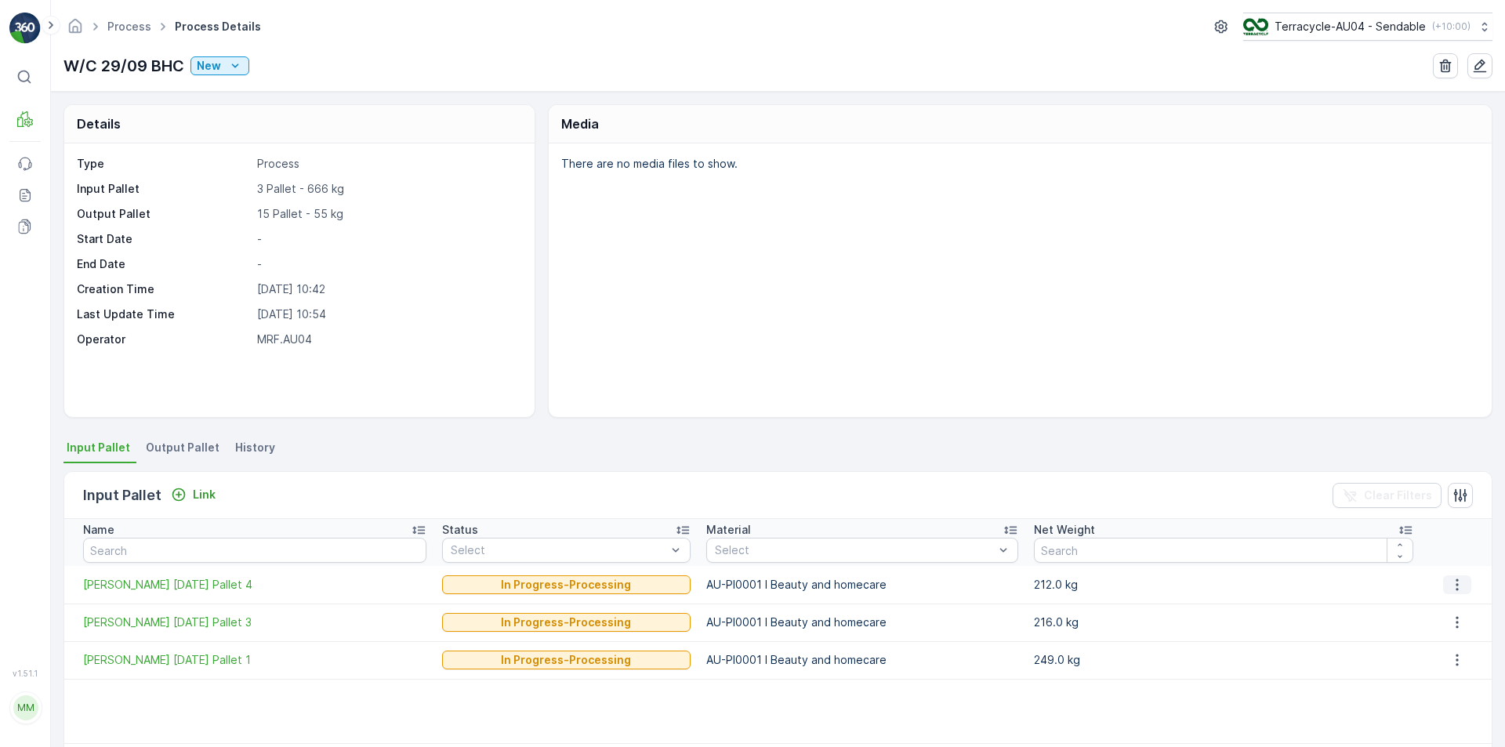
click at [1455, 582] on icon "button" at bounding box center [1457, 585] width 16 height 16
click at [1461, 604] on span "Detach" at bounding box center [1466, 608] width 38 height 16
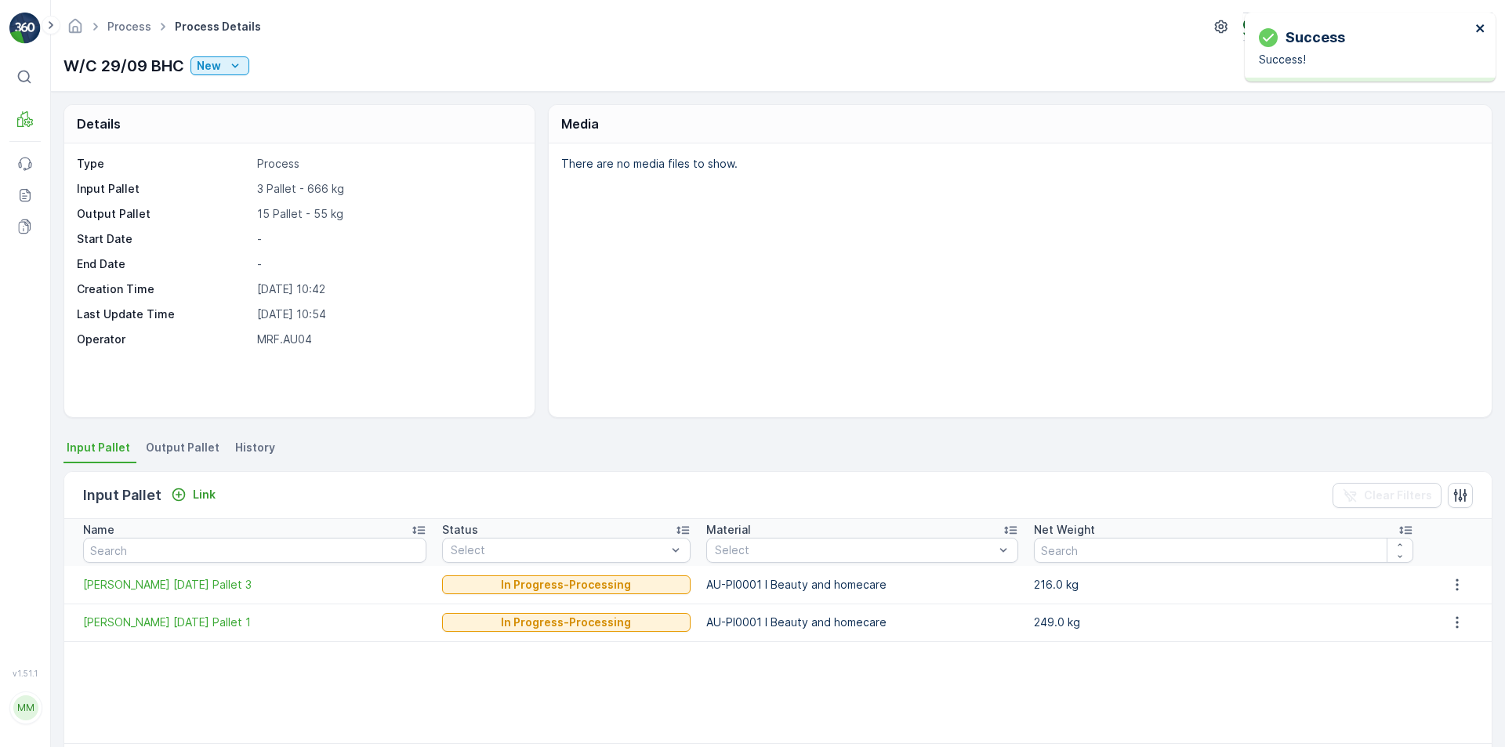
click at [1474, 30] on div "Success Success!" at bounding box center [1370, 47] width 251 height 69
click at [212, 499] on p "Link" at bounding box center [204, 495] width 23 height 16
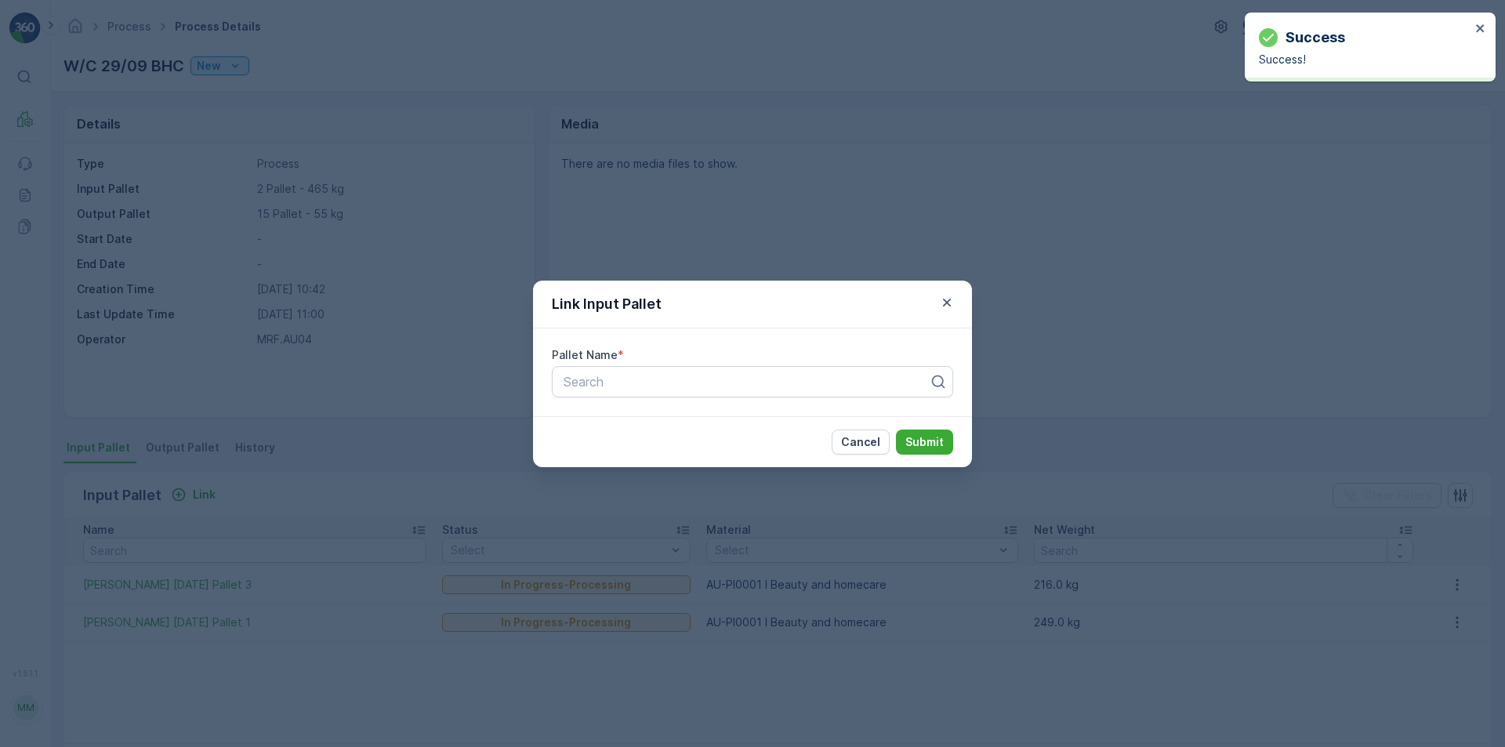
click at [687, 398] on div "Pallet Name * Search" at bounding box center [752, 372] width 439 height 88
click at [691, 385] on div at bounding box center [746, 382] width 368 height 14
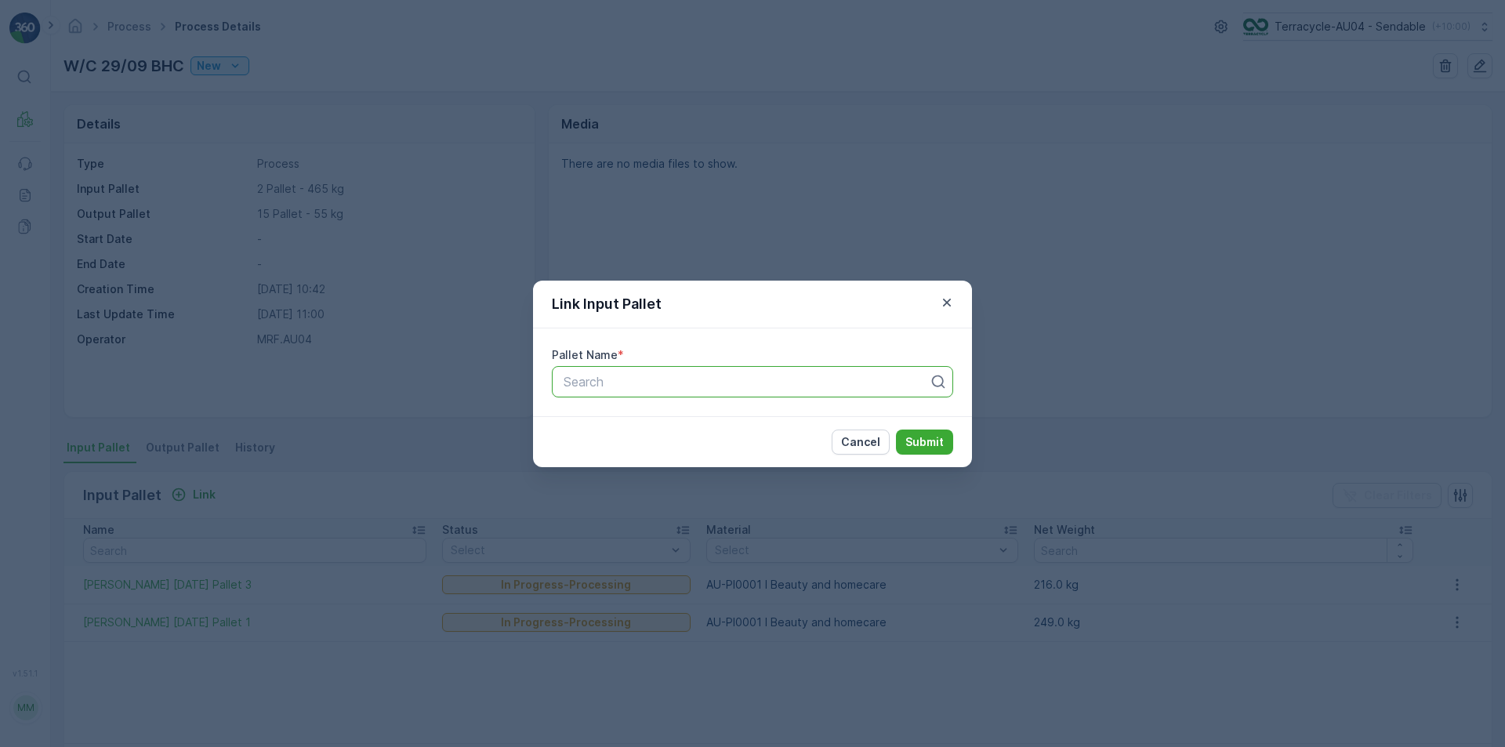
paste input "[PERSON_NAME] [DATE] Pallet 4"
type input "[PERSON_NAME] [DATE] Pallet 4"
click at [662, 384] on div at bounding box center [746, 382] width 368 height 14
paste input "[PERSON_NAME] [DATE] Pallet 4"
type input "[PERSON_NAME] [DATE] Pallet 4"
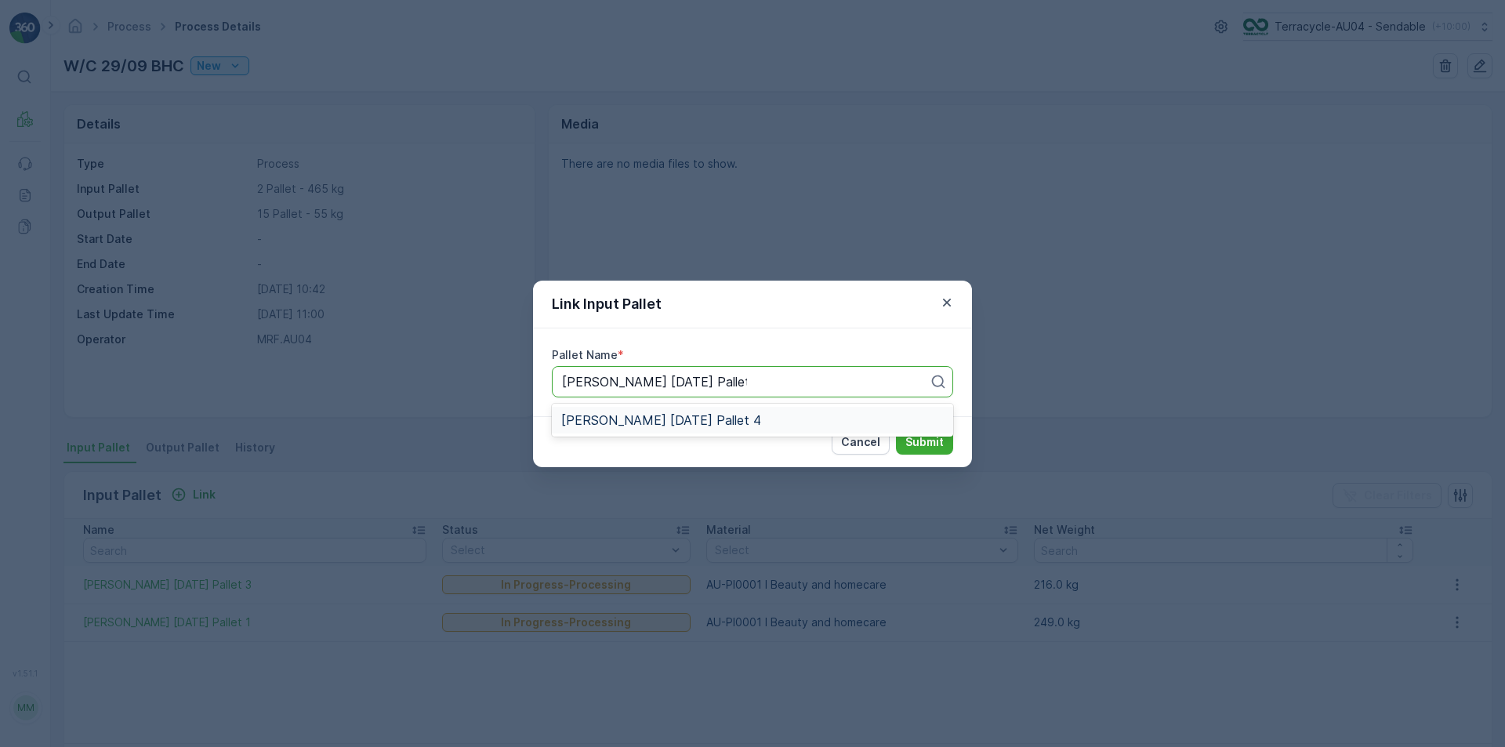
click at [691, 426] on span "FD Mecca 17/09/2025 Pallet 4" at bounding box center [661, 420] width 200 height 14
click at [910, 444] on p "Submit" at bounding box center [924, 442] width 38 height 16
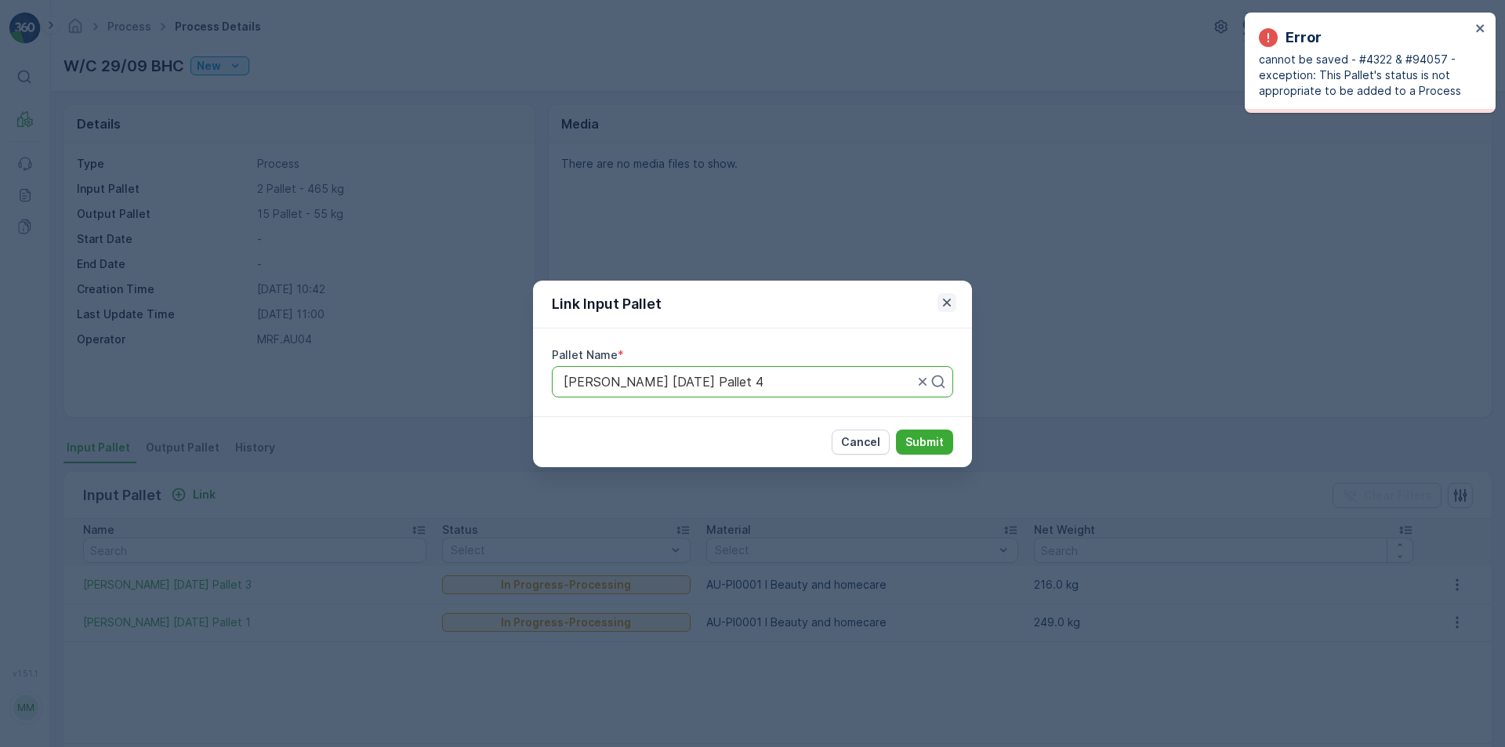
click at [949, 303] on icon "button" at bounding box center [947, 302] width 8 height 8
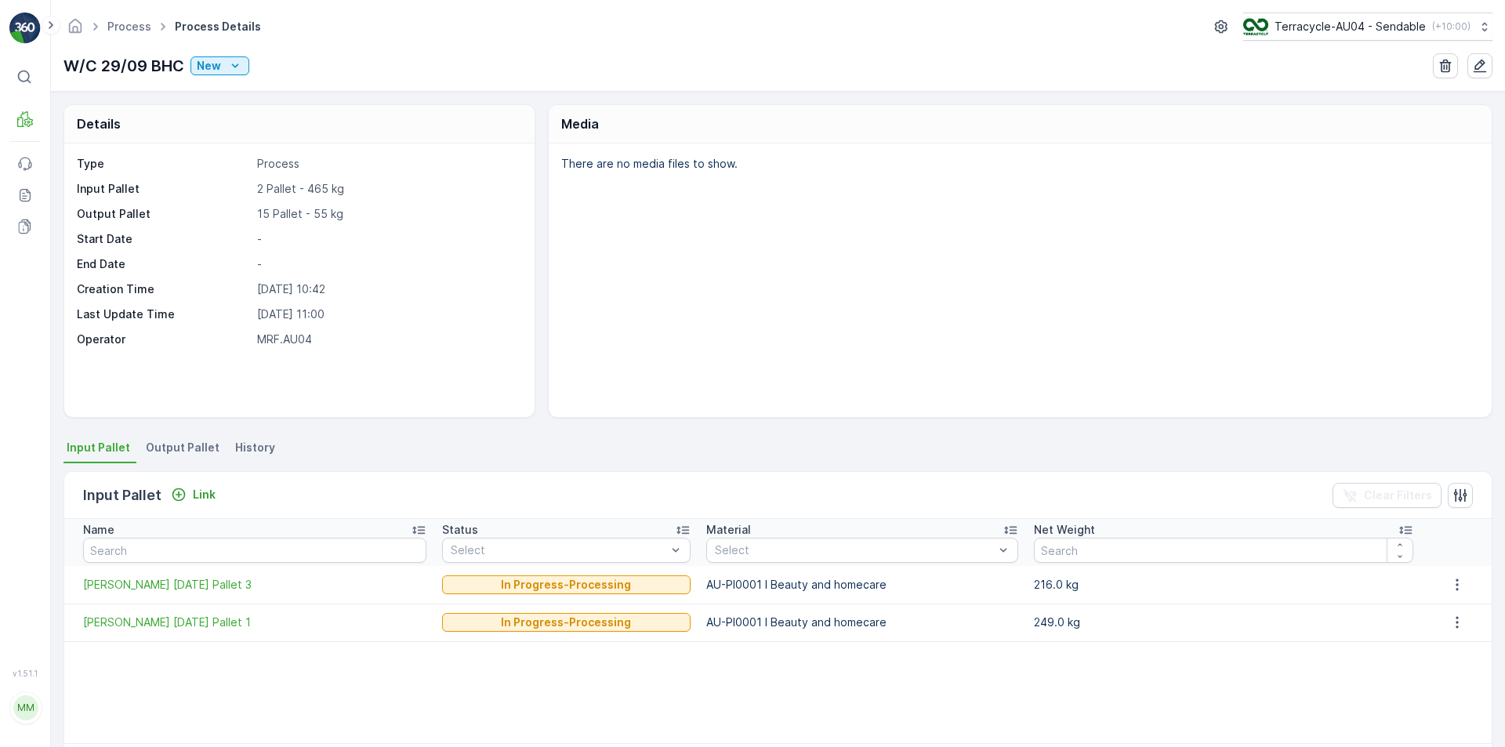
scroll to position [62, 0]
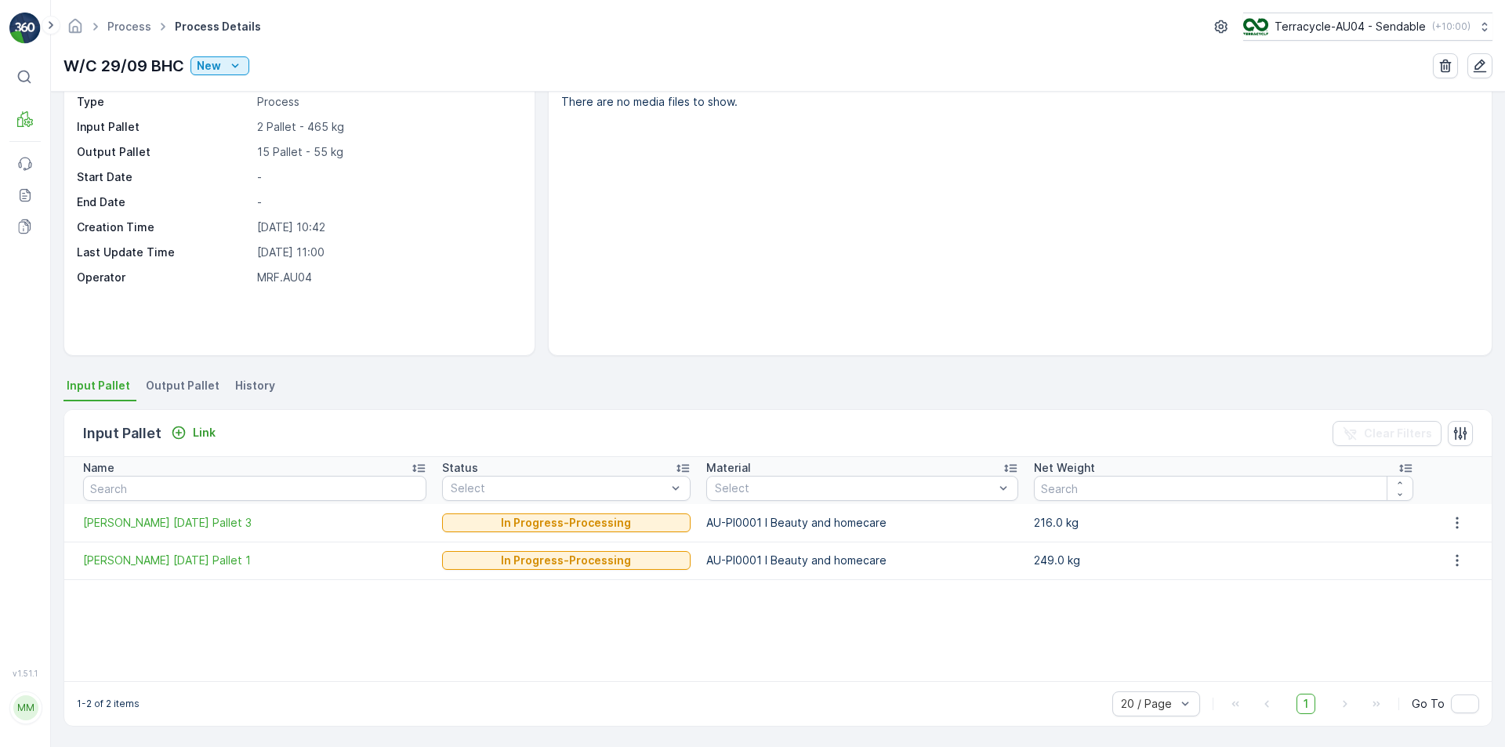
click at [280, 608] on div "Name Status Select Material Select Net Weight FD Mecca 17/09/2025 Pallet 3 In P…" at bounding box center [778, 569] width 1428 height 224
click at [181, 394] on li "Output Pallet" at bounding box center [184, 388] width 83 height 27
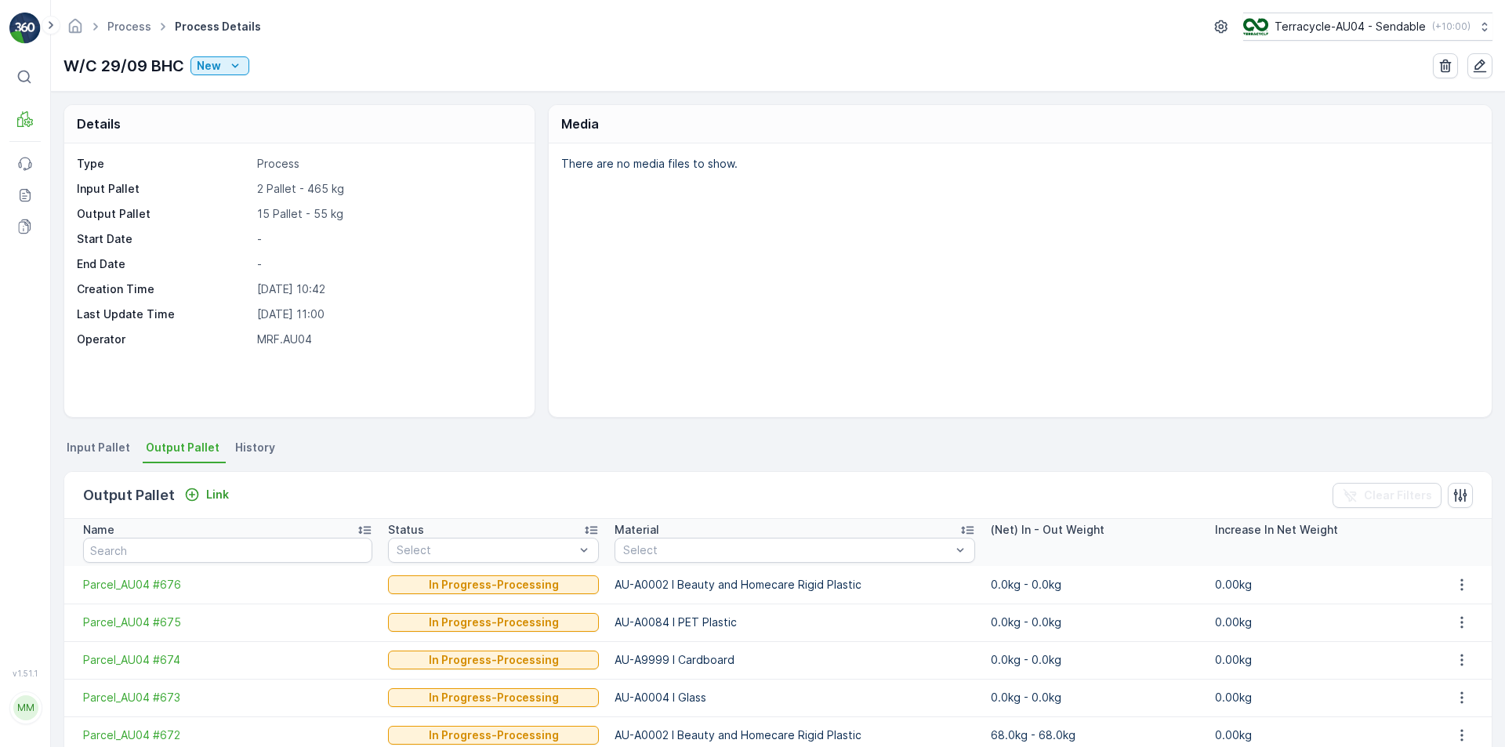
click at [174, 443] on span "Output Pallet" at bounding box center [183, 448] width 74 height 16
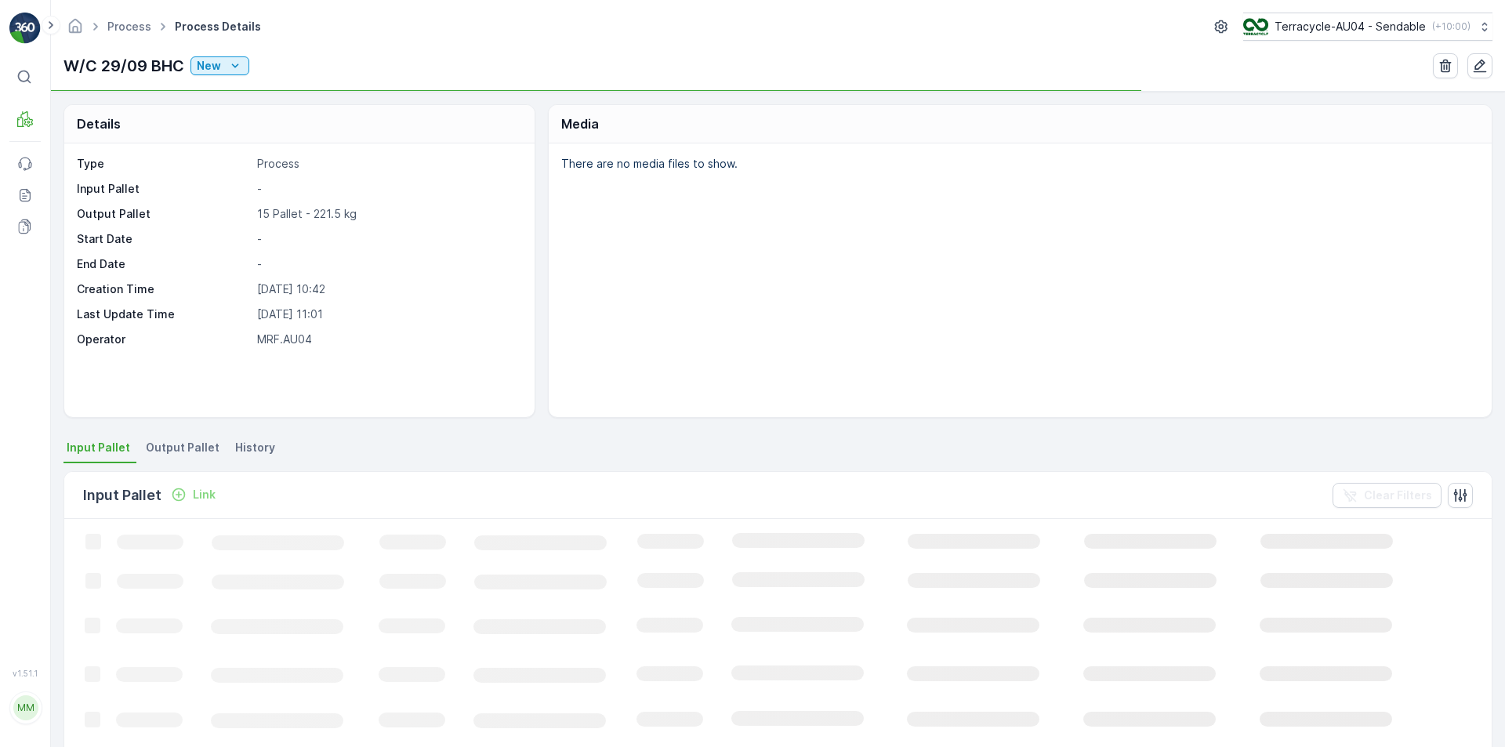
click at [193, 448] on span "Output Pallet" at bounding box center [183, 448] width 74 height 16
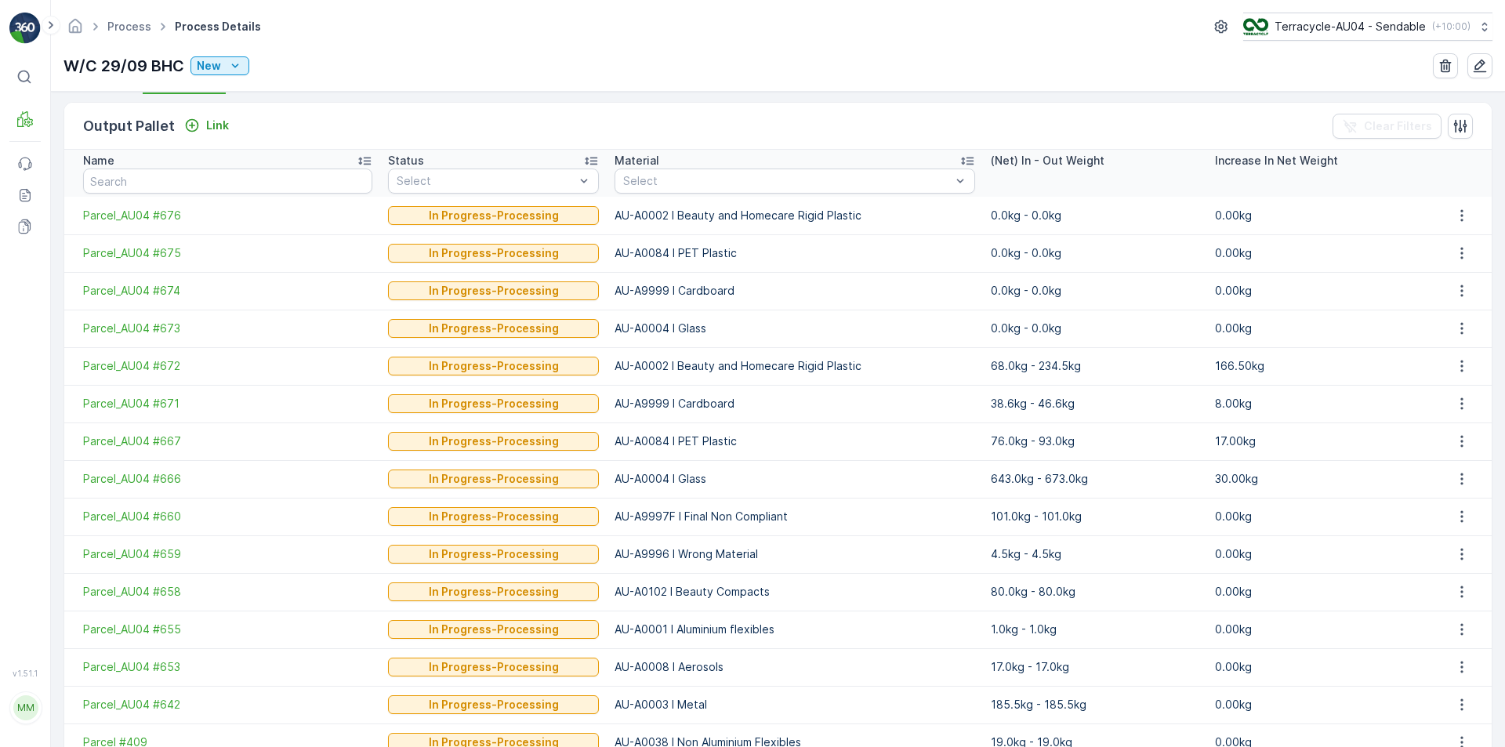
scroll to position [392, 0]
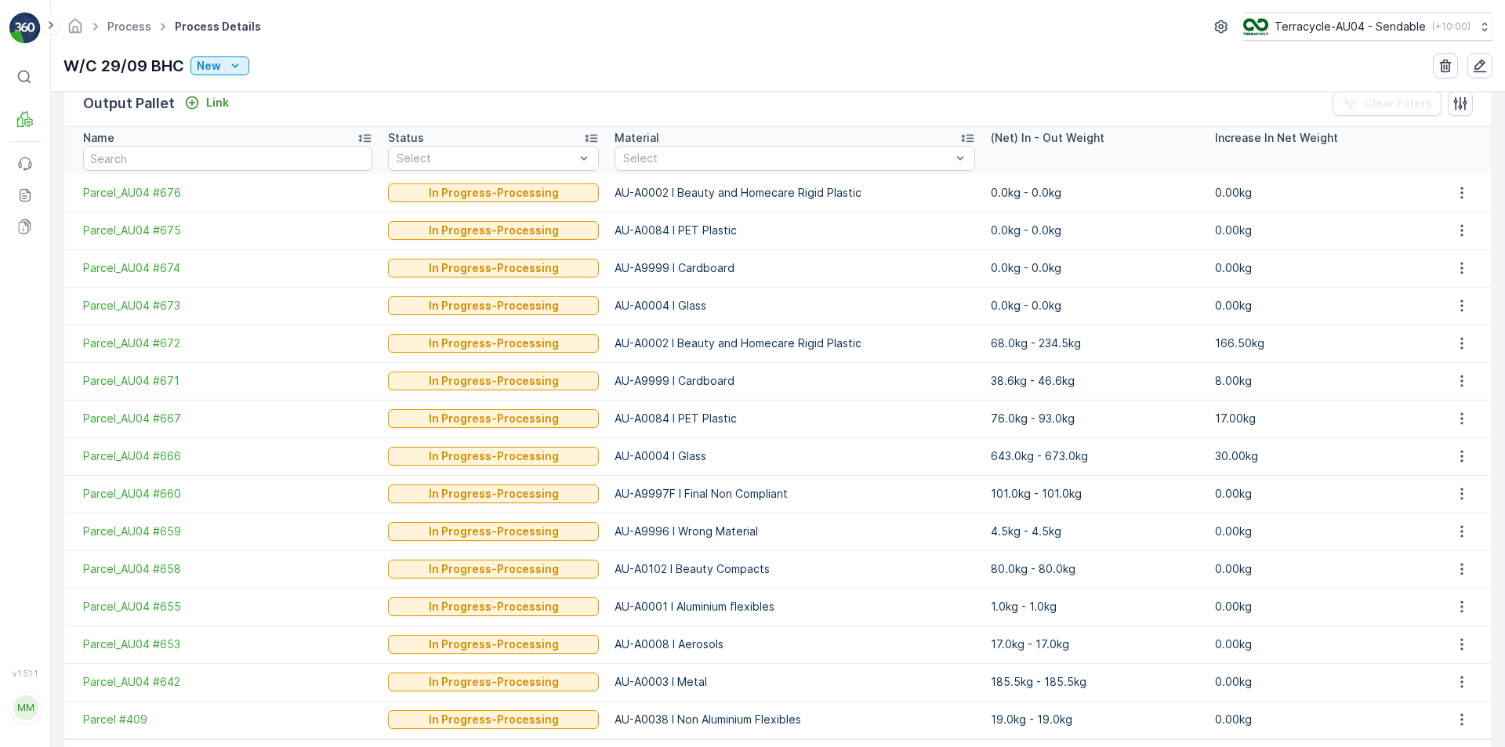
click at [1225, 493] on p "0.00kg" at bounding box center [1319, 494] width 209 height 16
click at [1228, 525] on p "0.00kg" at bounding box center [1319, 532] width 209 height 16
click at [1221, 580] on td "0.00kg" at bounding box center [1319, 569] width 224 height 38
click at [1220, 595] on td "0.00kg" at bounding box center [1319, 607] width 224 height 38
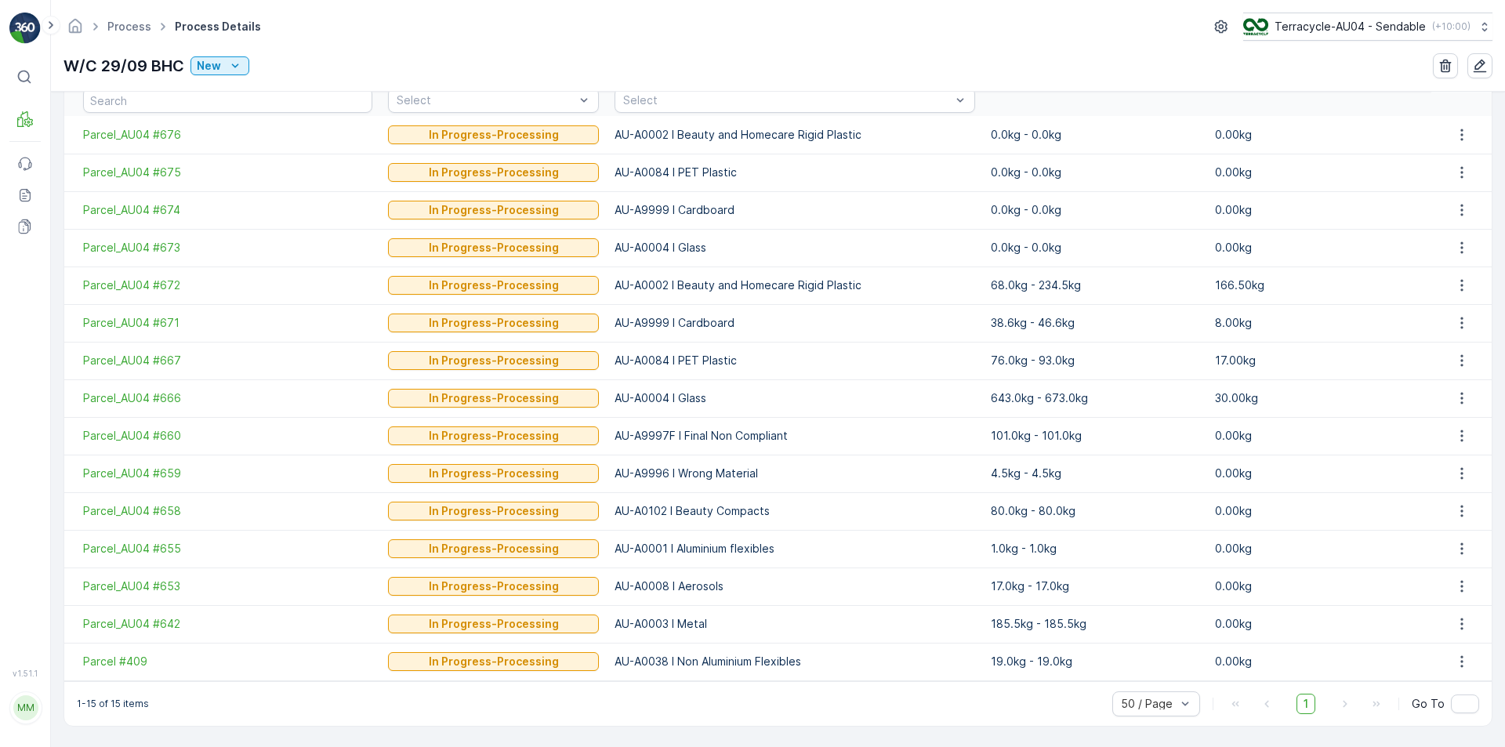
click at [1225, 365] on p "17.00kg" at bounding box center [1319, 361] width 209 height 16
click at [1215, 398] on p "30.00kg" at bounding box center [1319, 398] width 209 height 16
